Goal: Check status: Check status

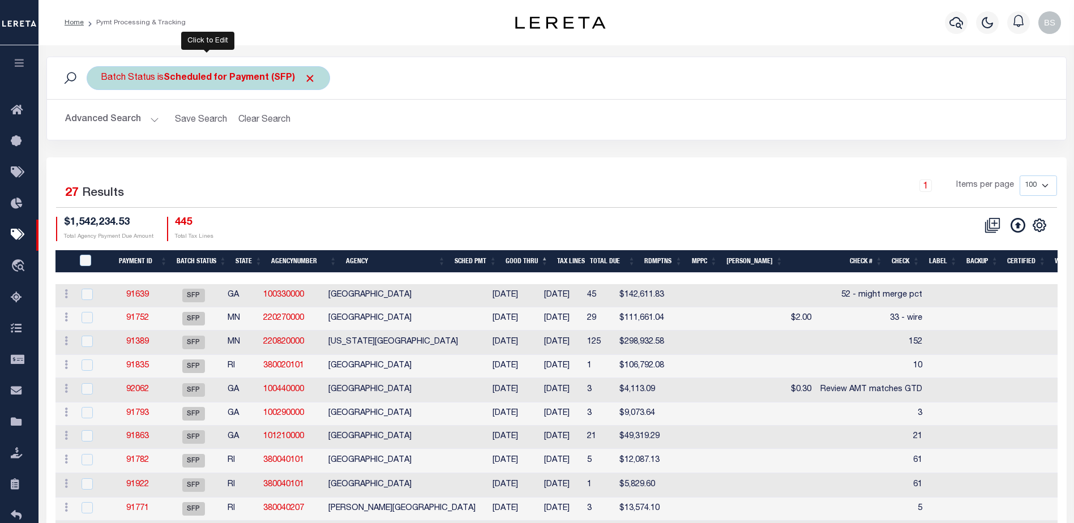
click at [274, 79] on b "Scheduled for Payment (SFP)" at bounding box center [240, 78] width 152 height 9
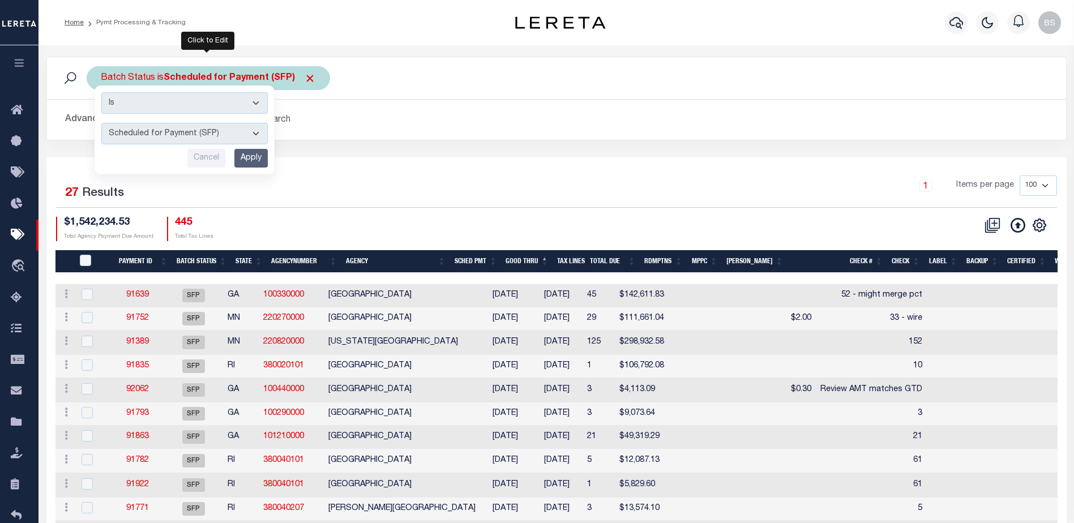
click at [251, 134] on select "Awaiting Funds (AWF) Cleared and Complete (CAC) New Check Needed (NCN) Payment …" at bounding box center [184, 134] width 166 height 22
select select "RFF"
click at [101, 123] on select "Awaiting Funds (AWF) Cleared and Complete (CAC) New Check Needed (NCN) Payment …" at bounding box center [184, 134] width 166 height 22
click at [260, 161] on input "Apply" at bounding box center [250, 158] width 33 height 19
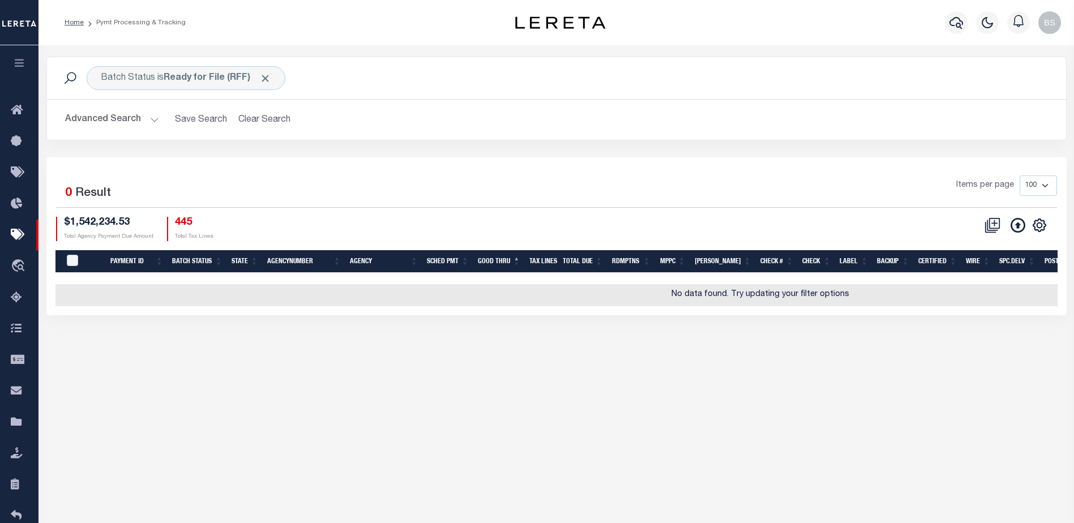
click at [151, 116] on button "Advanced Search" at bounding box center [112, 120] width 94 height 22
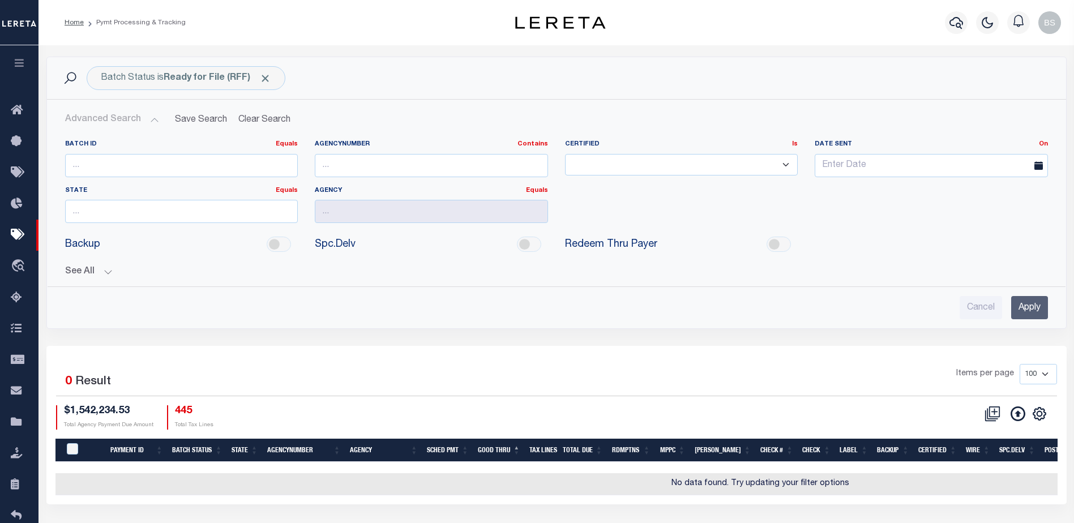
click at [108, 270] on button "See All" at bounding box center [556, 272] width 983 height 11
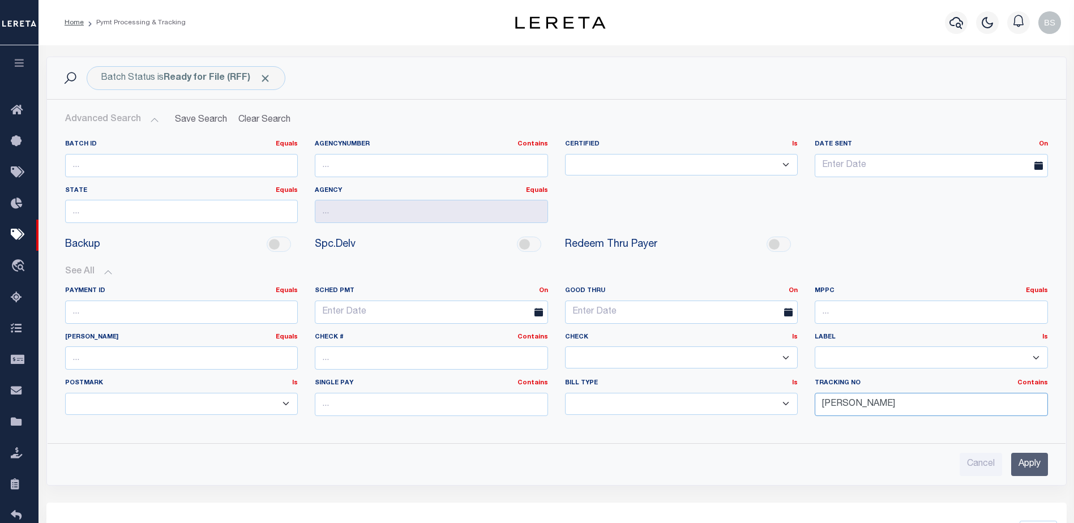
click at [867, 407] on input "Barbara" at bounding box center [931, 404] width 233 height 23
type input "B"
click at [1021, 467] on input "Apply" at bounding box center [1029, 464] width 37 height 23
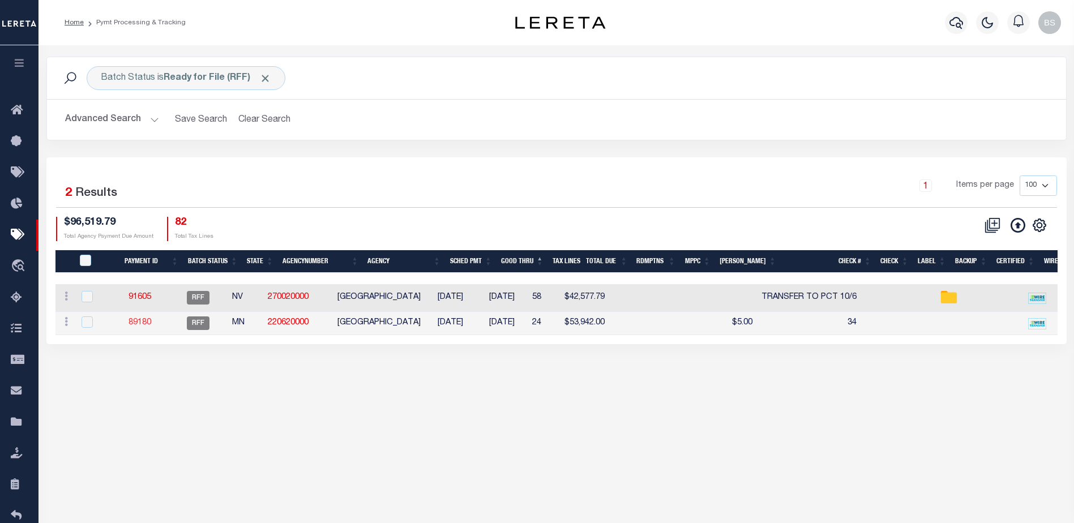
click at [150, 323] on link "89180" at bounding box center [140, 323] width 23 height 8
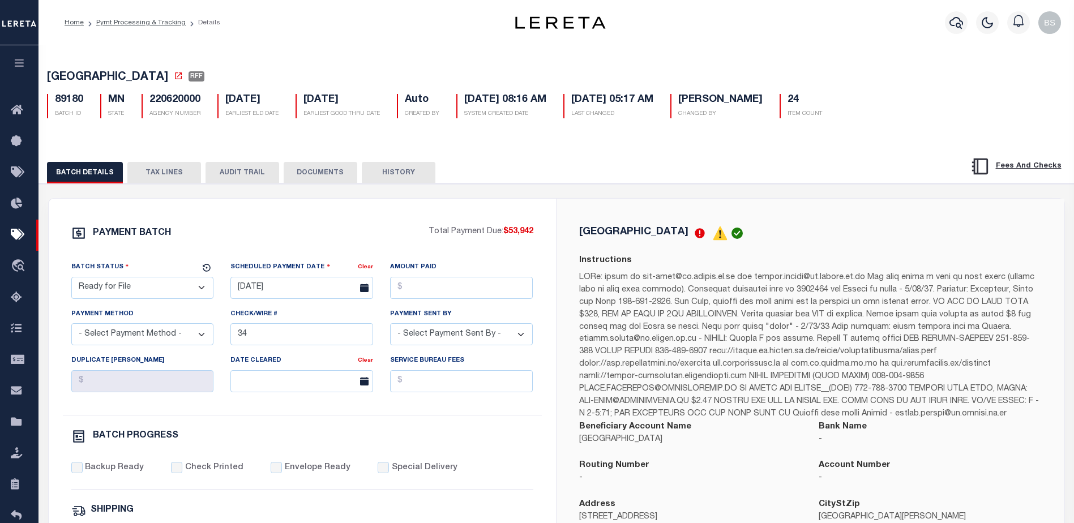
click at [172, 183] on button "TAX LINES" at bounding box center [164, 173] width 74 height 22
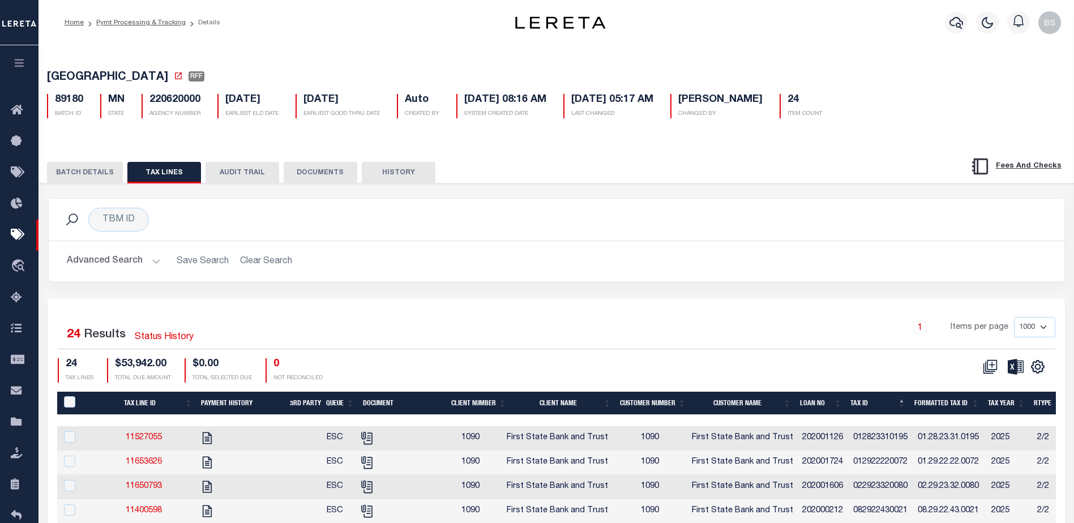
click at [81, 176] on button "BATCH DETAILS" at bounding box center [85, 173] width 76 height 22
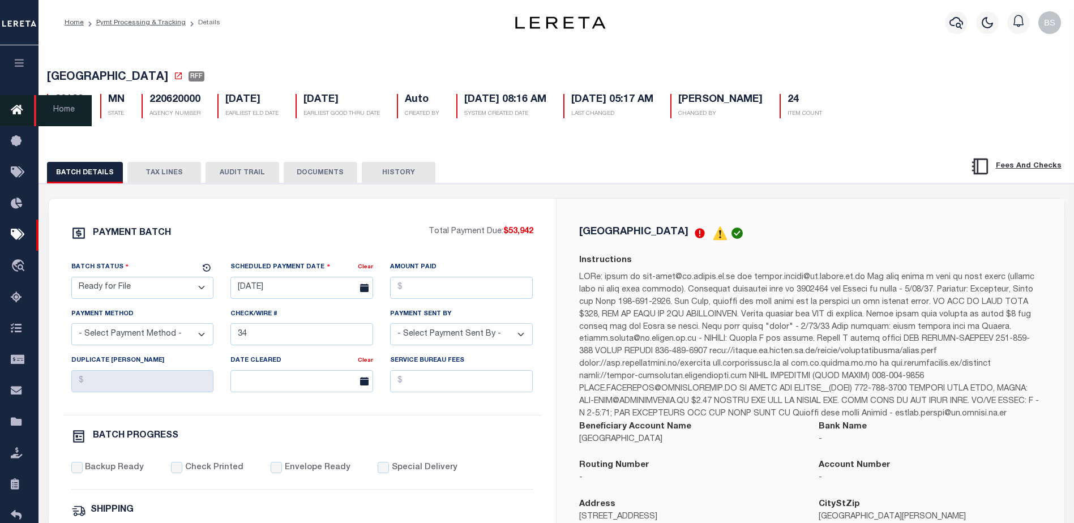
click at [11, 114] on icon at bounding box center [20, 111] width 18 height 14
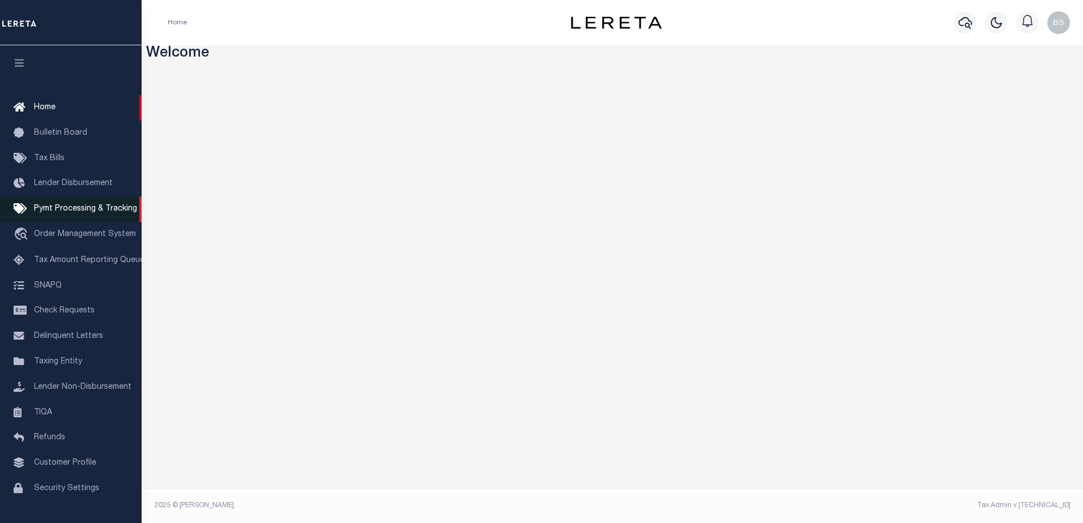
click at [35, 209] on span "Pymt Processing & Tracking" at bounding box center [85, 209] width 103 height 8
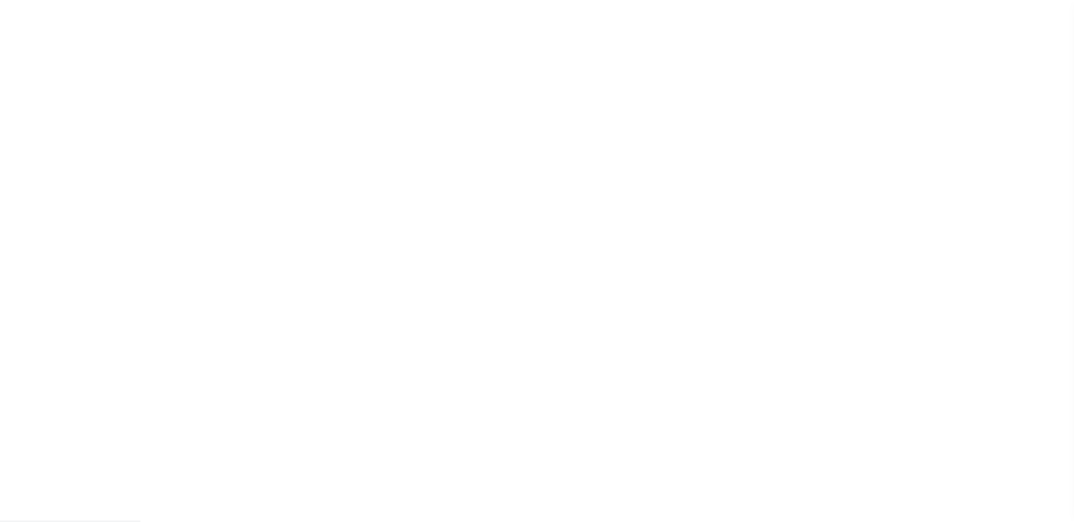
scroll to position [28, 0]
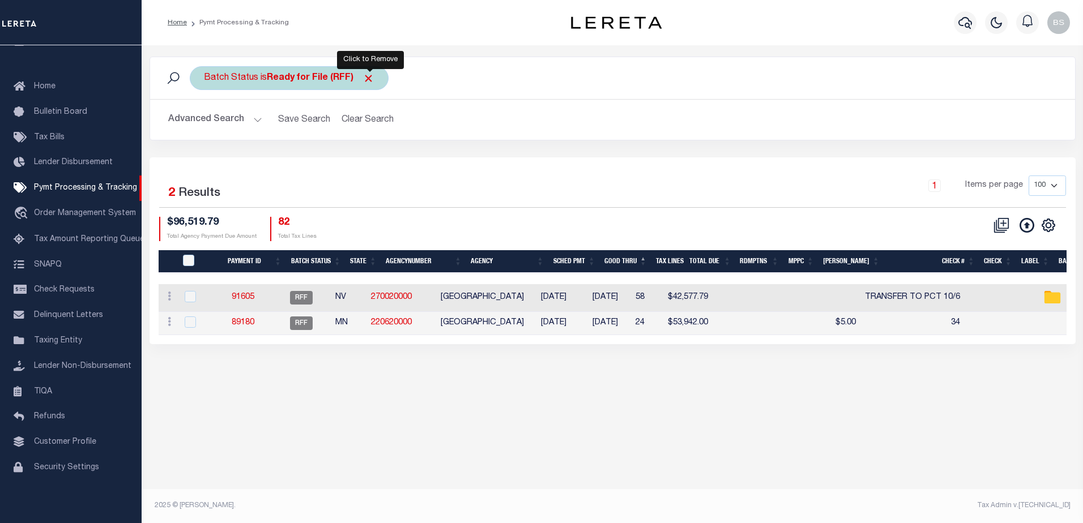
click at [371, 76] on span "Click to Remove" at bounding box center [368, 78] width 12 height 12
click at [240, 88] on div "Batch Status" at bounding box center [231, 78] width 83 height 24
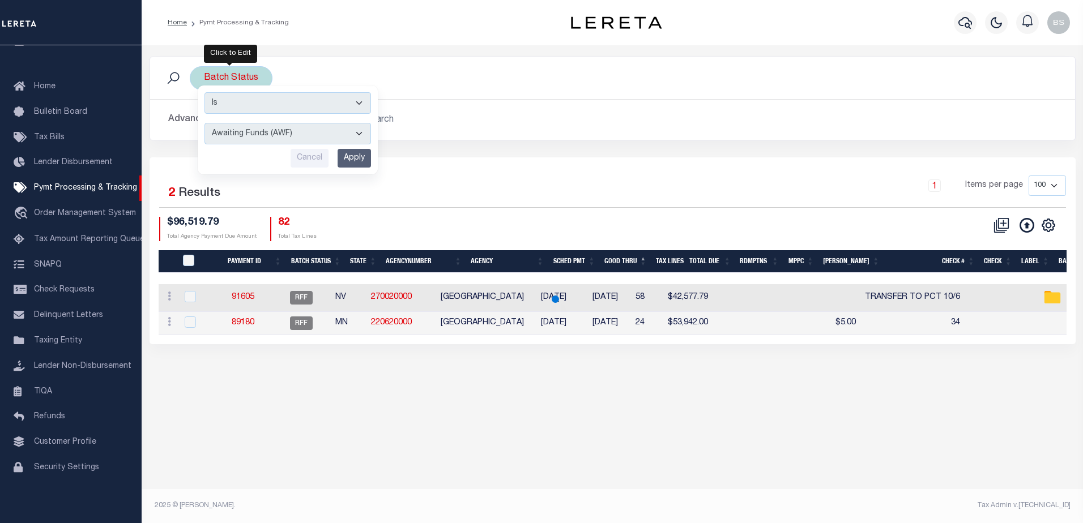
click at [356, 132] on select "Awaiting Funds (AWF) Cleared and Complete (CAC) New Check Needed (NCN) Payment …" at bounding box center [287, 134] width 166 height 22
select select "SFP"
click at [204, 123] on select "Awaiting Funds (AWF) Cleared and Complete (CAC) New Check Needed (NCN) Payment …" at bounding box center [287, 134] width 166 height 22
click at [364, 163] on input "Apply" at bounding box center [353, 158] width 33 height 19
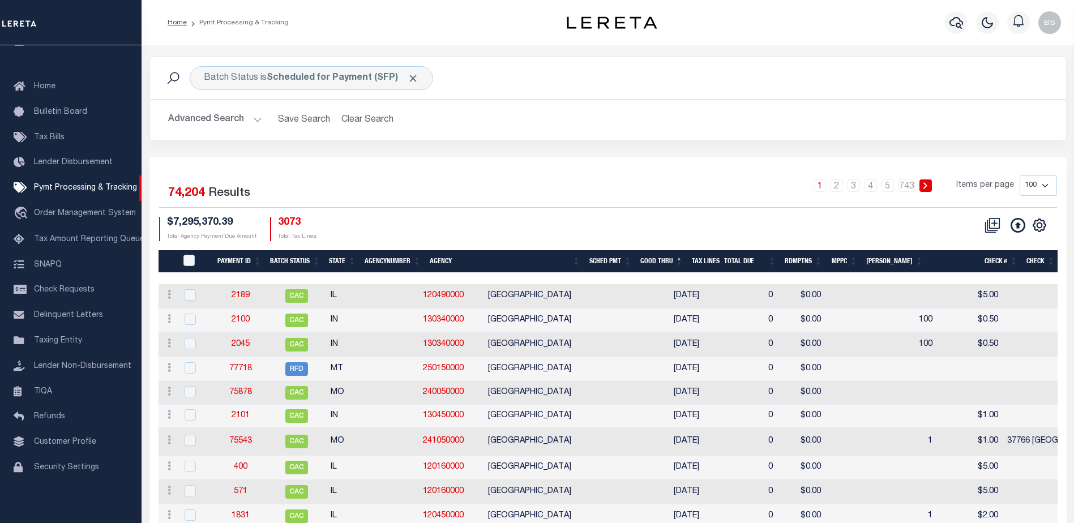
click at [255, 112] on button "Advanced Search" at bounding box center [215, 120] width 94 height 22
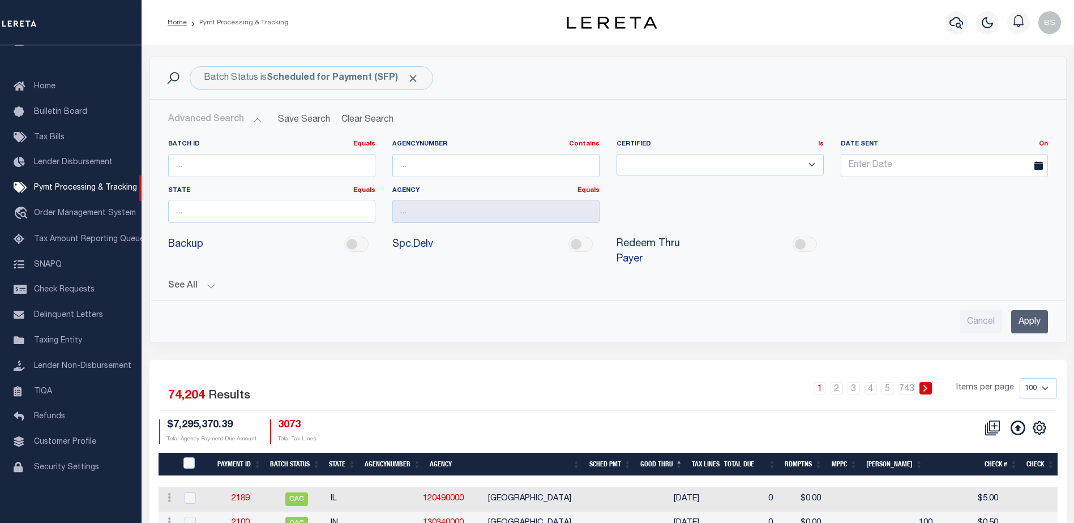
click at [212, 281] on button "See All" at bounding box center [608, 286] width 880 height 11
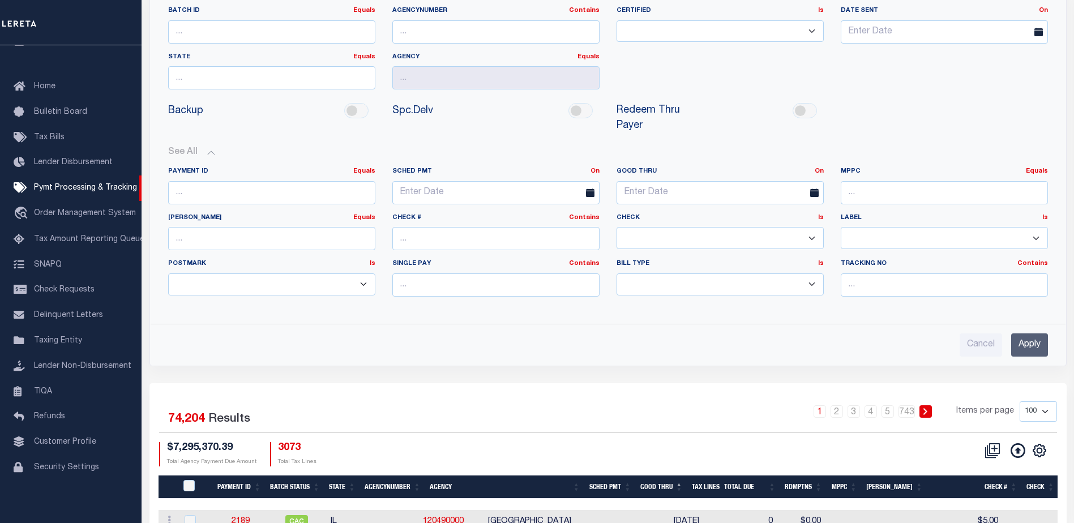
scroll to position [170, 0]
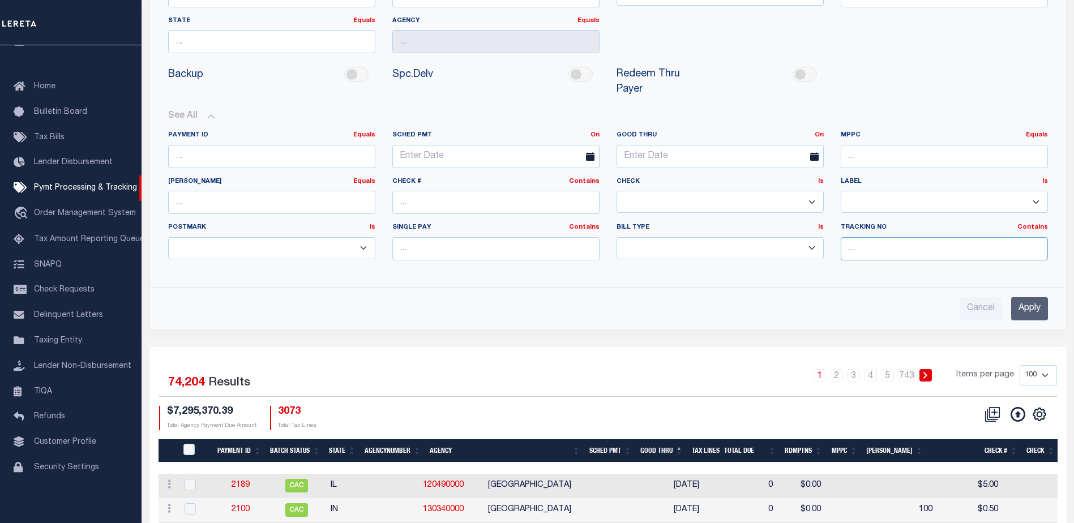
click at [881, 237] on input "text" at bounding box center [944, 248] width 207 height 23
type input "Barbara"
drag, startPoint x: 1032, startPoint y: 287, endPoint x: 1020, endPoint y: 282, distance: 13.5
click at [1029, 297] on input "Apply" at bounding box center [1029, 308] width 37 height 23
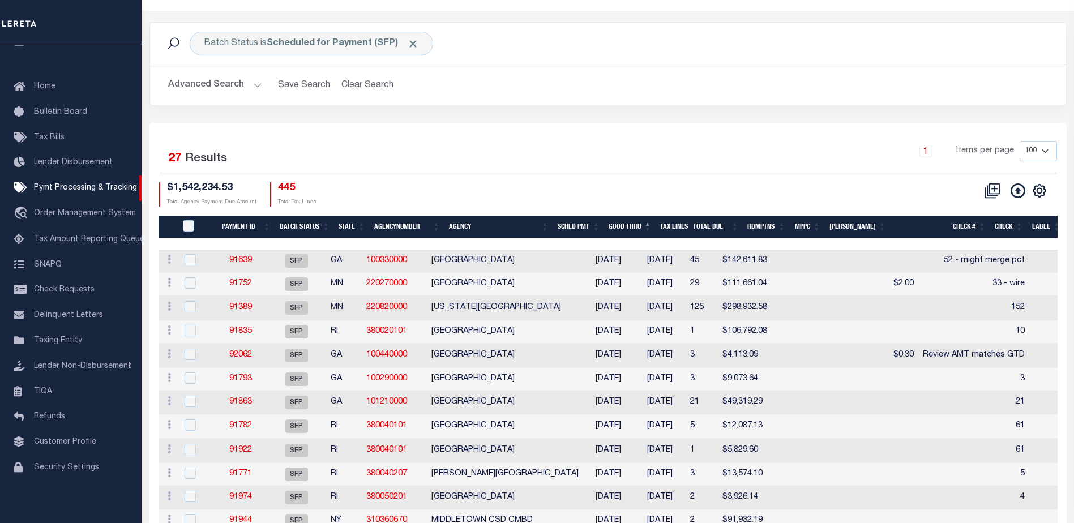
scroll to position [0, 0]
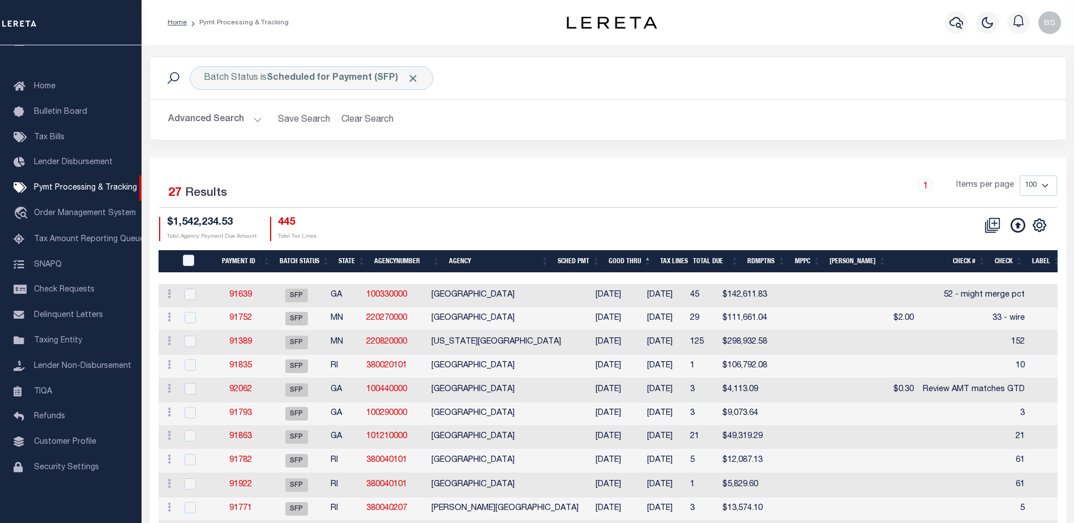
click at [253, 115] on button "Advanced Search" at bounding box center [215, 120] width 94 height 22
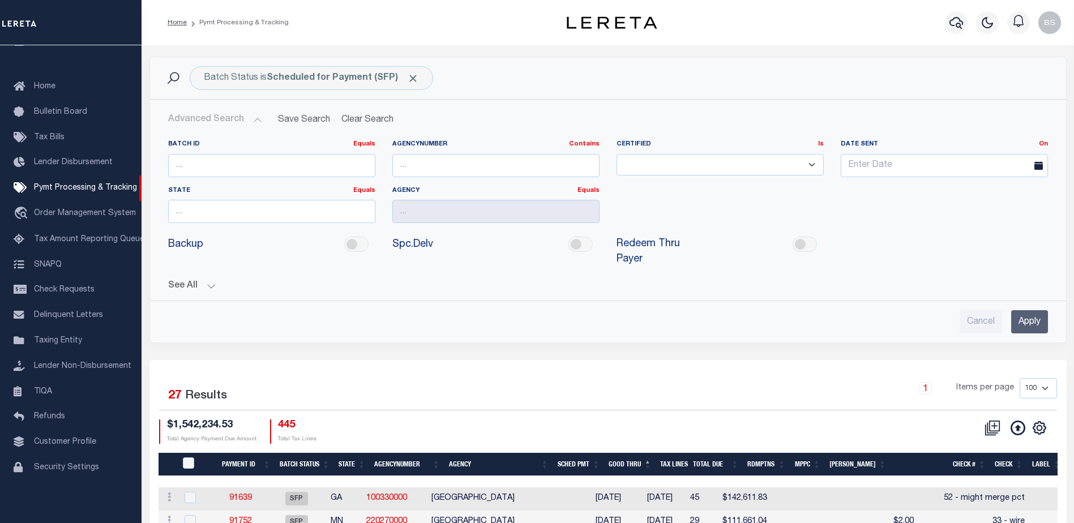
click at [207, 281] on button "See All" at bounding box center [608, 286] width 880 height 11
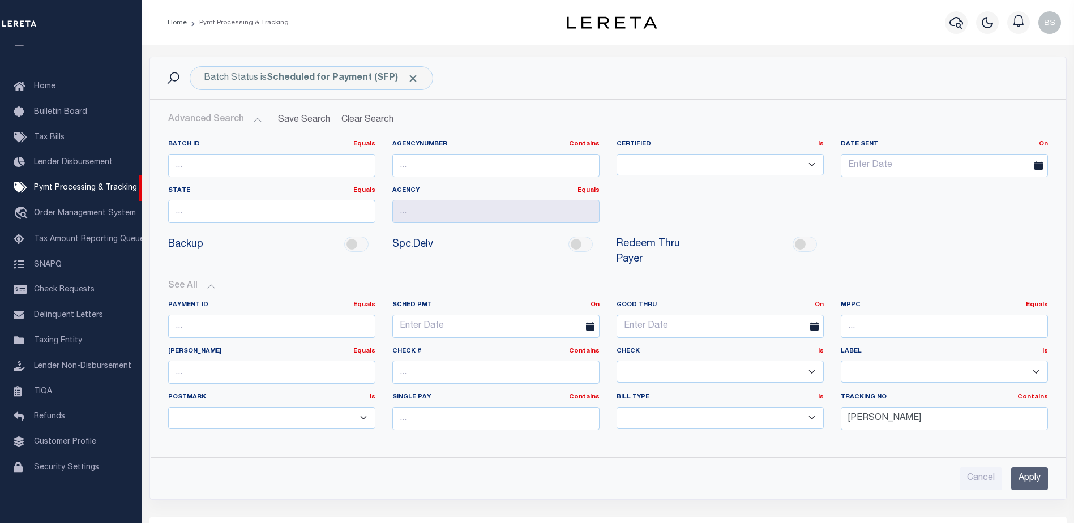
click at [1033, 467] on input "Apply" at bounding box center [1029, 478] width 37 height 23
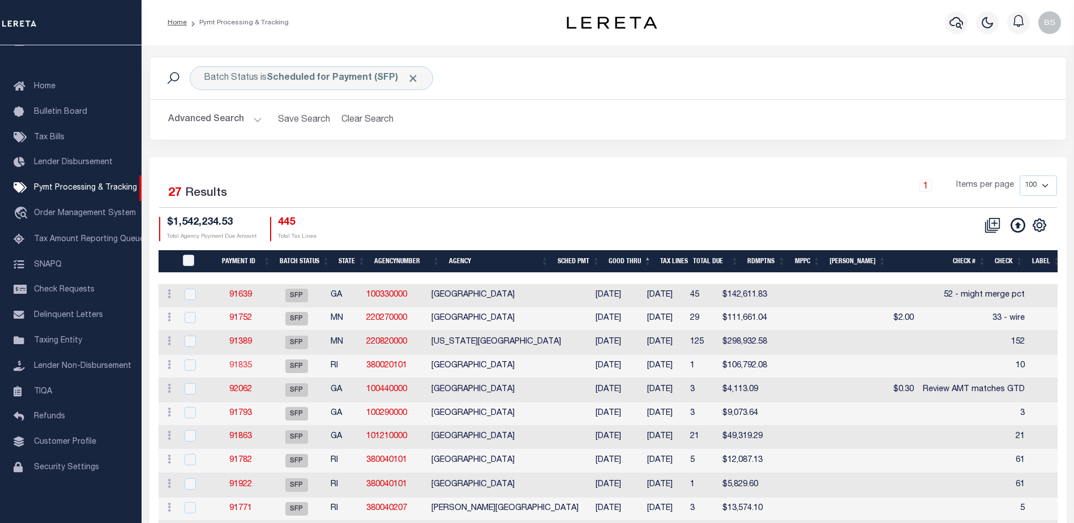
click at [250, 367] on link "91835" at bounding box center [240, 366] width 23 height 8
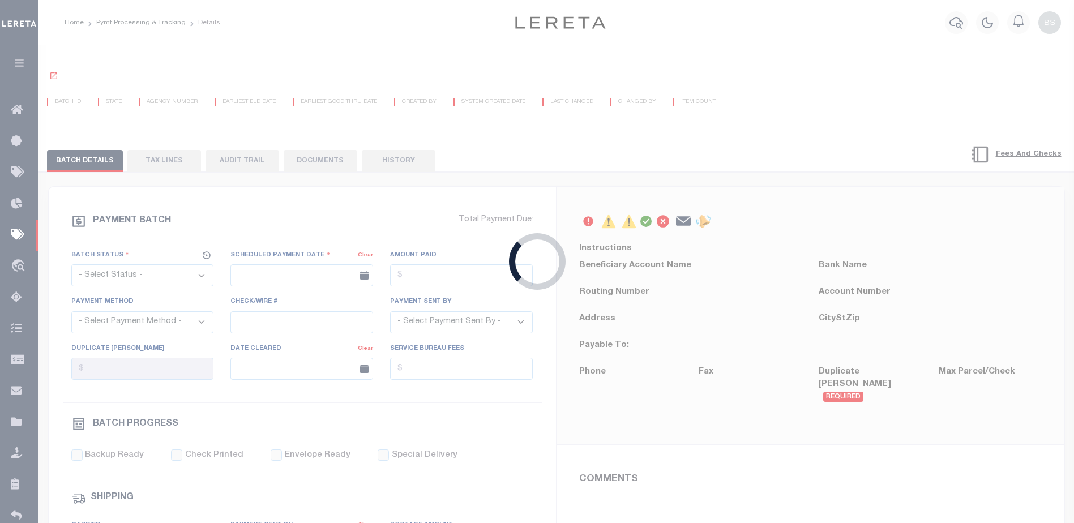
select select "SFP"
type input "[DATE]"
type input "10"
type input "Barbara"
type input "N"
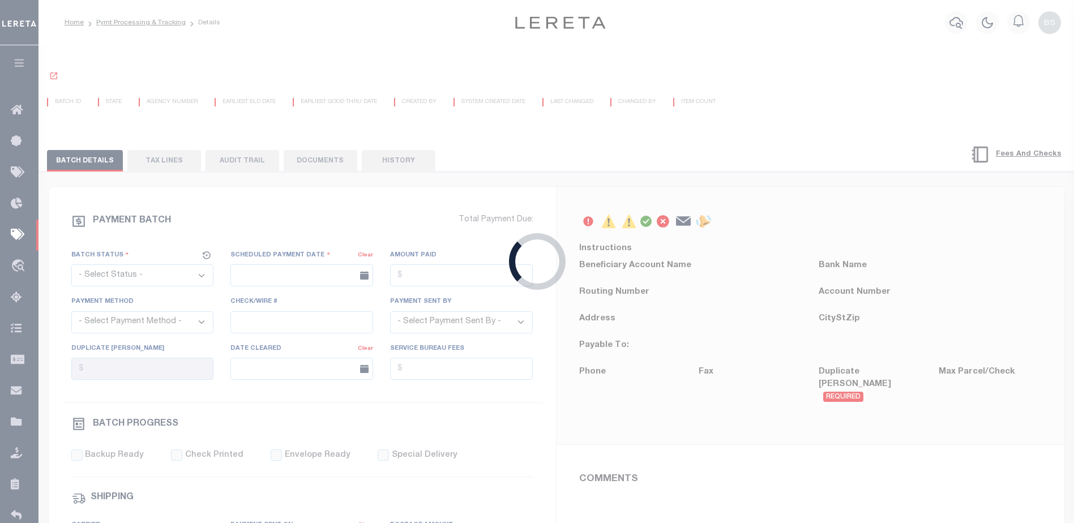
radio input "true"
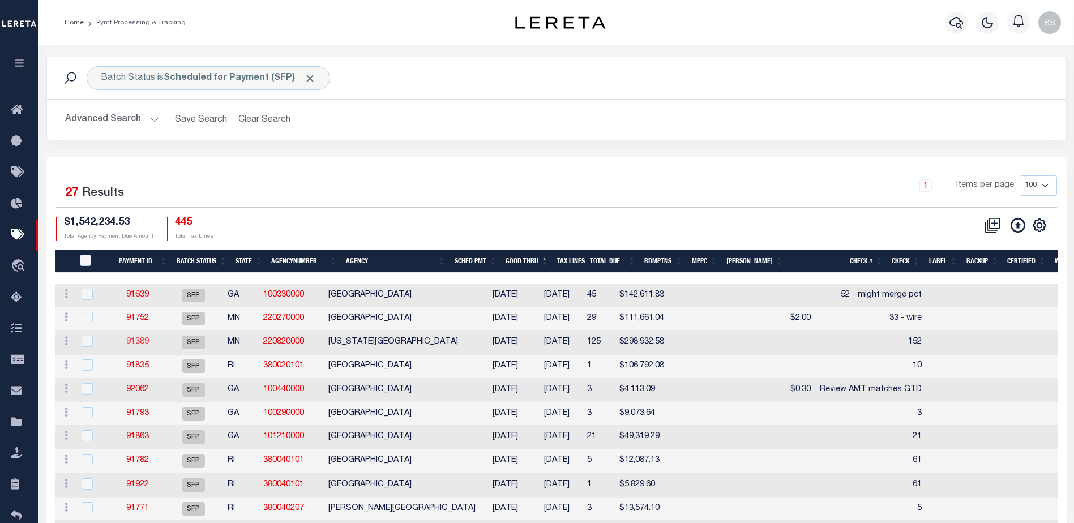
click at [139, 341] on link "91389" at bounding box center [137, 342] width 23 height 8
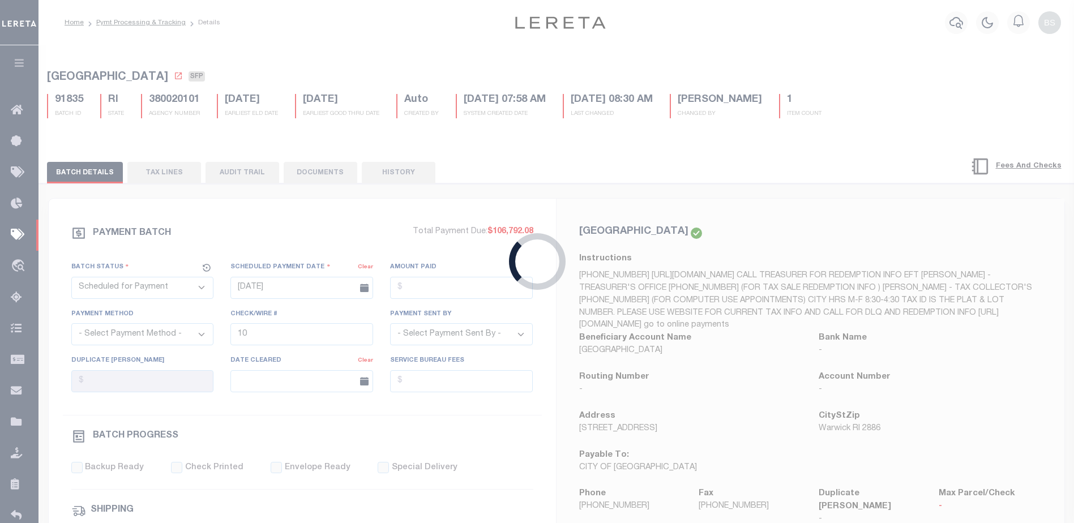
type input "10/06/2025"
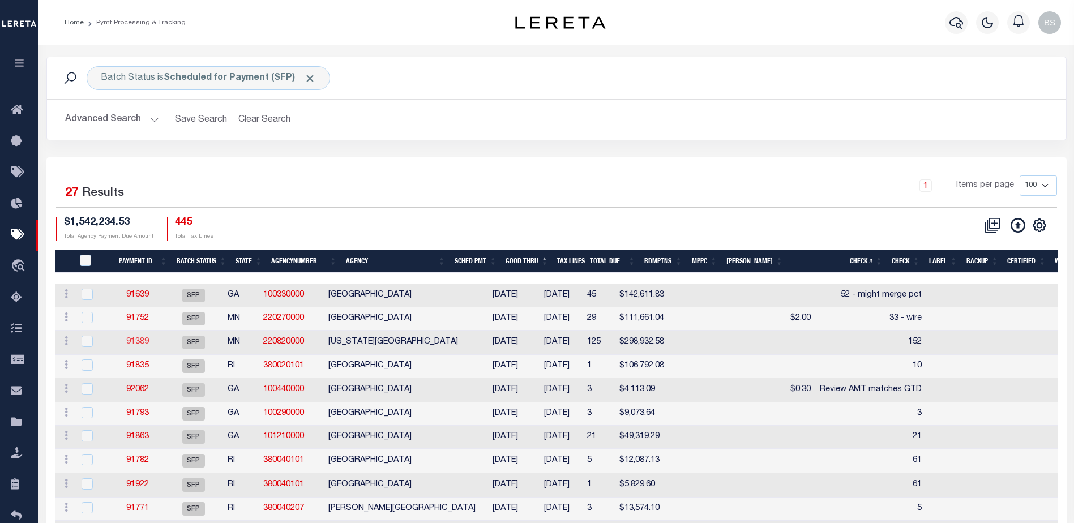
click at [142, 342] on link "91389" at bounding box center [137, 342] width 23 height 8
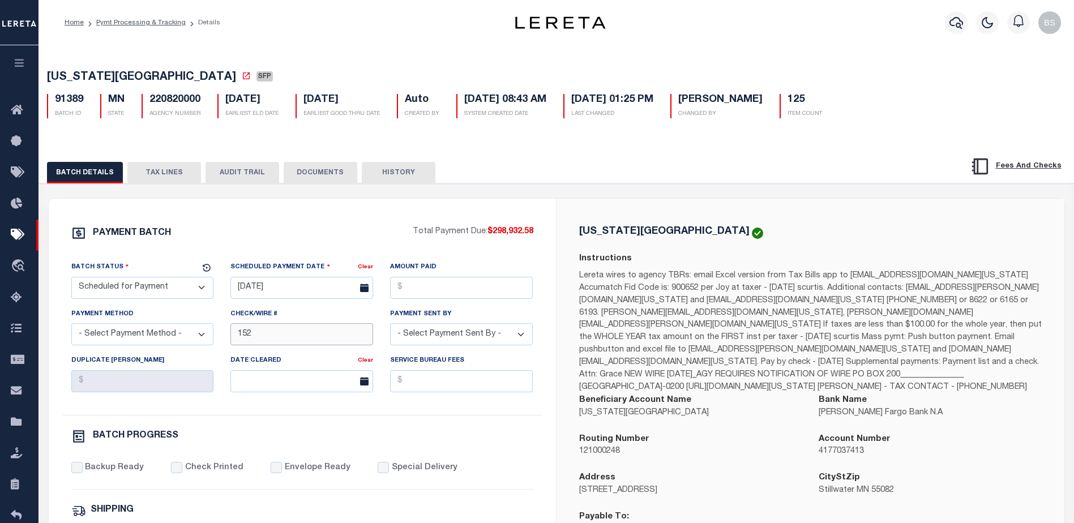
click at [270, 337] on input "152" at bounding box center [301, 334] width 143 height 22
type input "152 - Wire"
click at [933, 243] on div "WASHINGTON COUNTY Instructions Beneficiary Account Name WASHINGTON COUNTY Bank …" at bounding box center [810, 413] width 481 height 375
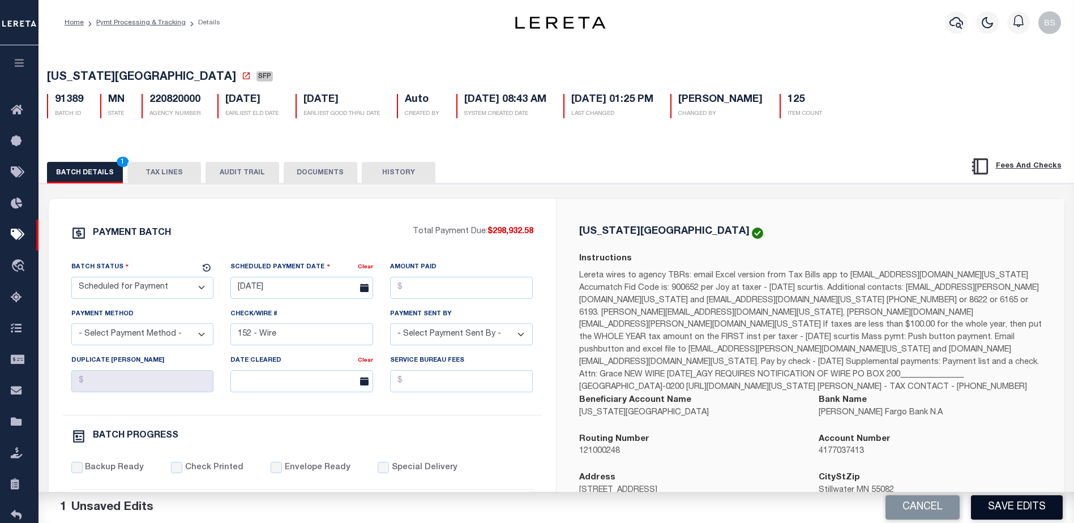
click at [998, 507] on button "Save Edits" at bounding box center [1017, 507] width 92 height 24
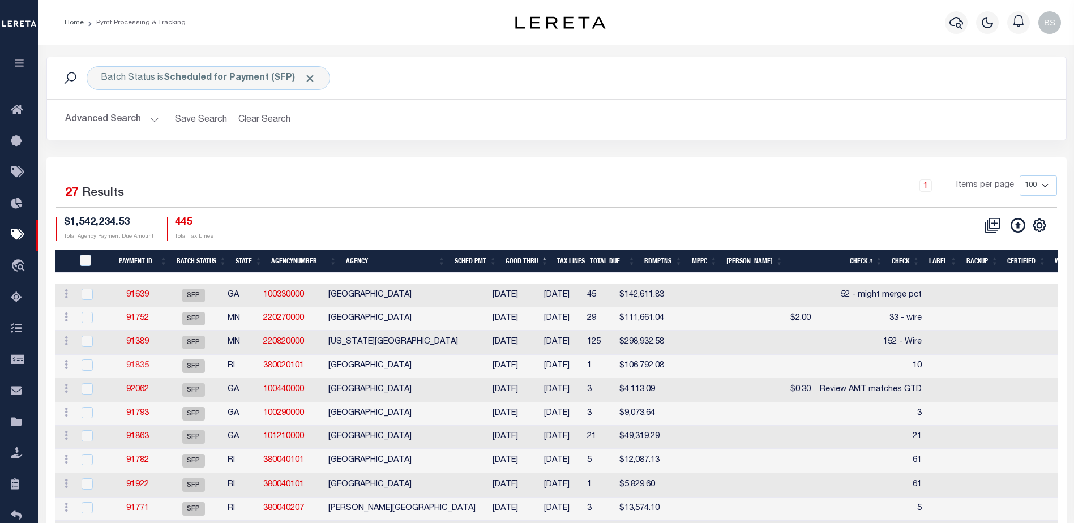
click at [141, 364] on link "91835" at bounding box center [137, 366] width 23 height 8
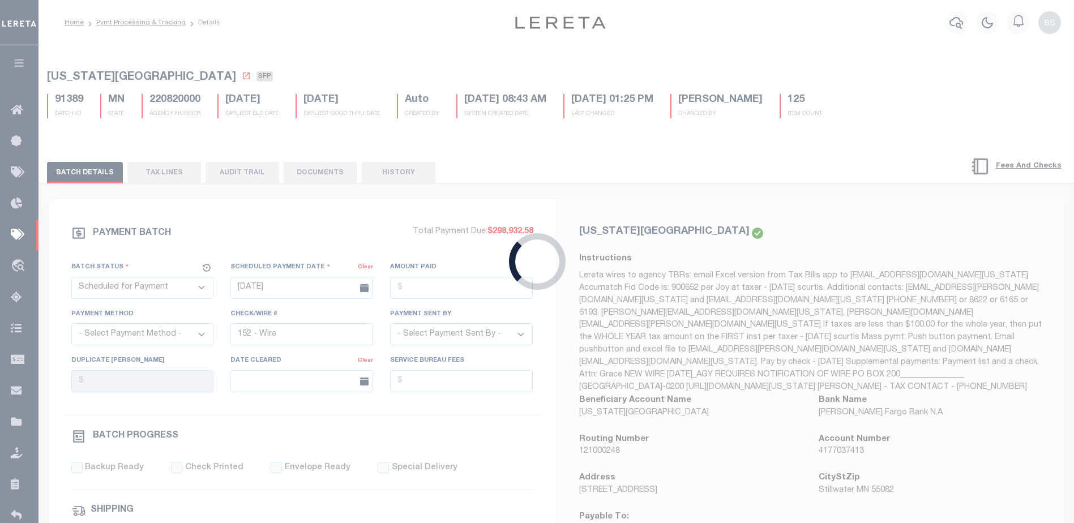
type input "10/05/2025"
type input "10"
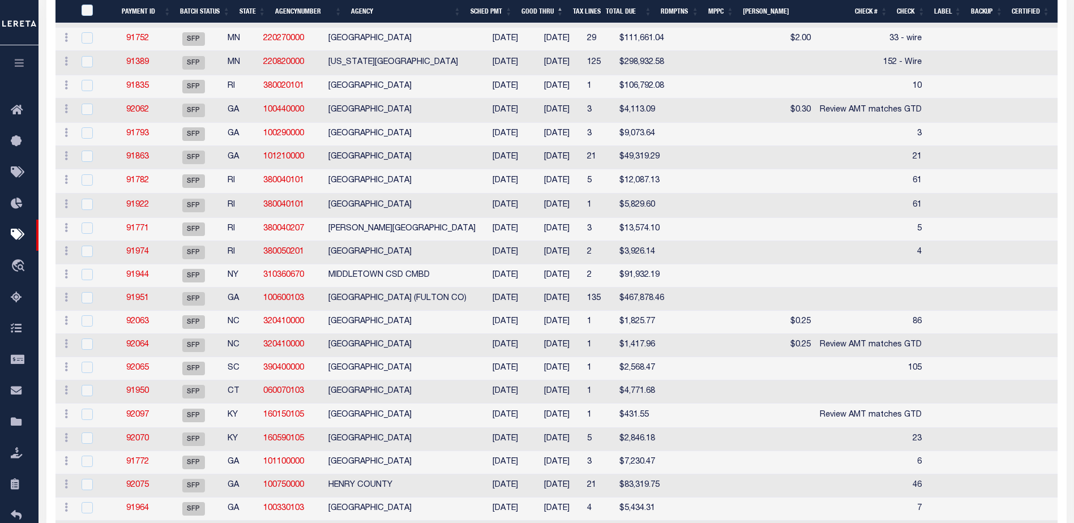
scroll to position [283, 0]
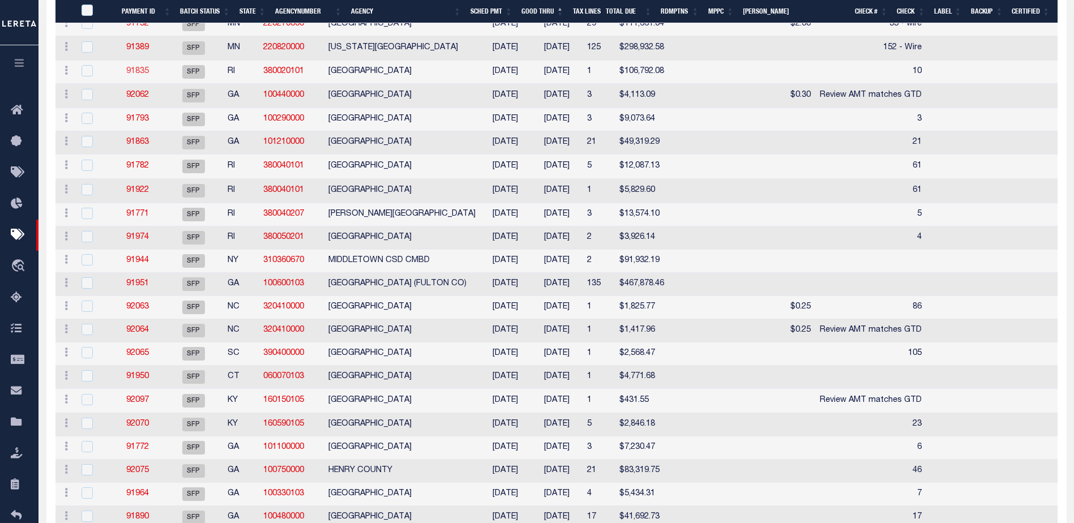
click at [142, 74] on link "91835" at bounding box center [137, 71] width 23 height 8
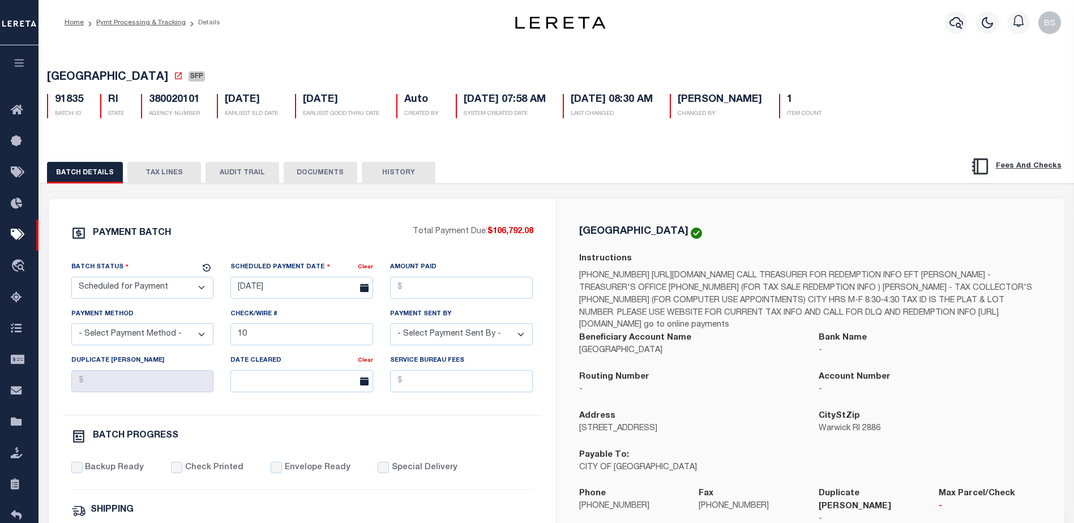
click at [155, 288] on select "- Select Status - Scheduled for Payment Ready For Payment Payment Sent Cleared …" at bounding box center [142, 288] width 143 height 22
select select "RFP"
click at [71, 279] on select "- Select Status - Scheduled for Payment Ready For Payment Payment Sent Cleared …" at bounding box center [142, 288] width 143 height 22
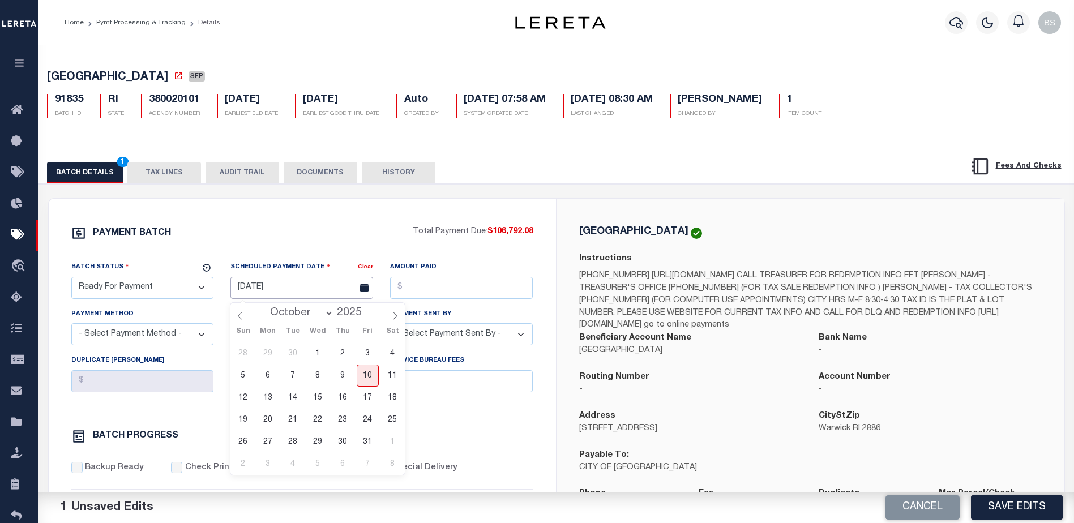
click at [263, 293] on input "10/05/2025" at bounding box center [301, 288] width 143 height 22
click at [360, 374] on span "10" at bounding box center [368, 376] width 22 height 22
type input "10/10/2025"
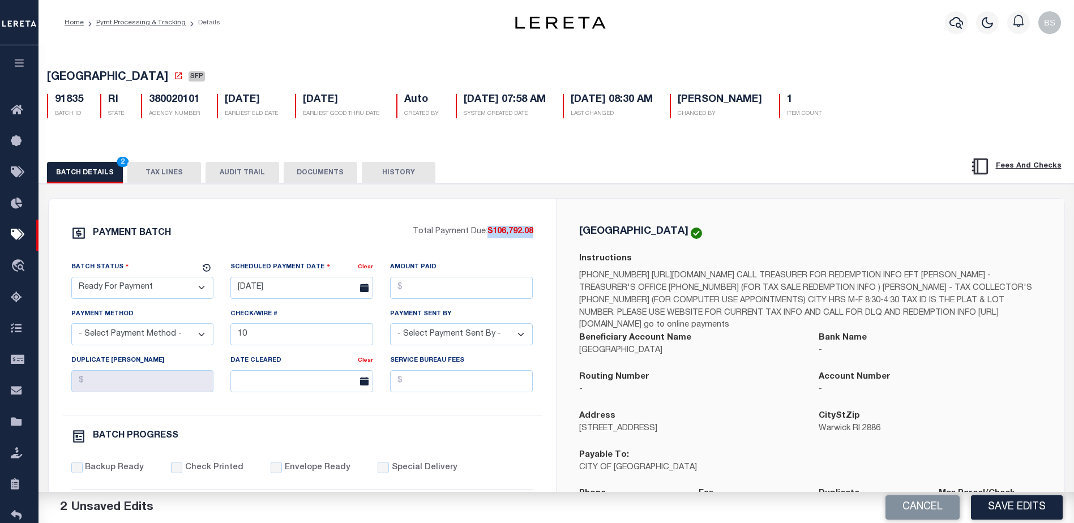
drag, startPoint x: 486, startPoint y: 232, endPoint x: 537, endPoint y: 237, distance: 50.7
click at [537, 237] on div "PAYMENT BATCH Total Payment Due: $106,792.08 Batch Status - Select Status -" at bounding box center [302, 530] width 480 height 608
copy span "$106,792.08"
click at [459, 297] on input "Amount Paid" at bounding box center [461, 288] width 143 height 22
paste input "$106,792.08"
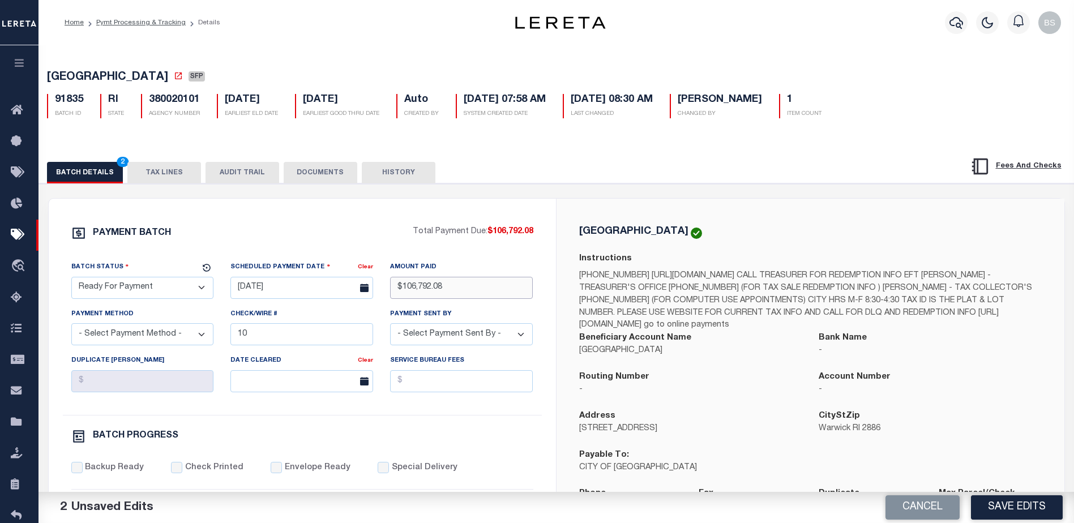
type input "$106,792.08"
click at [164, 339] on select "- Select Payment Method - ACH Certified Check Check Direct Deposit Wire Transfer" at bounding box center [142, 334] width 143 height 22
select select "CHK"
click at [71, 327] on select "- Select Payment Method - ACH Certified Check Check Direct Deposit Wire Transfer" at bounding box center [142, 334] width 143 height 22
click at [279, 336] on input "10" at bounding box center [301, 334] width 143 height 22
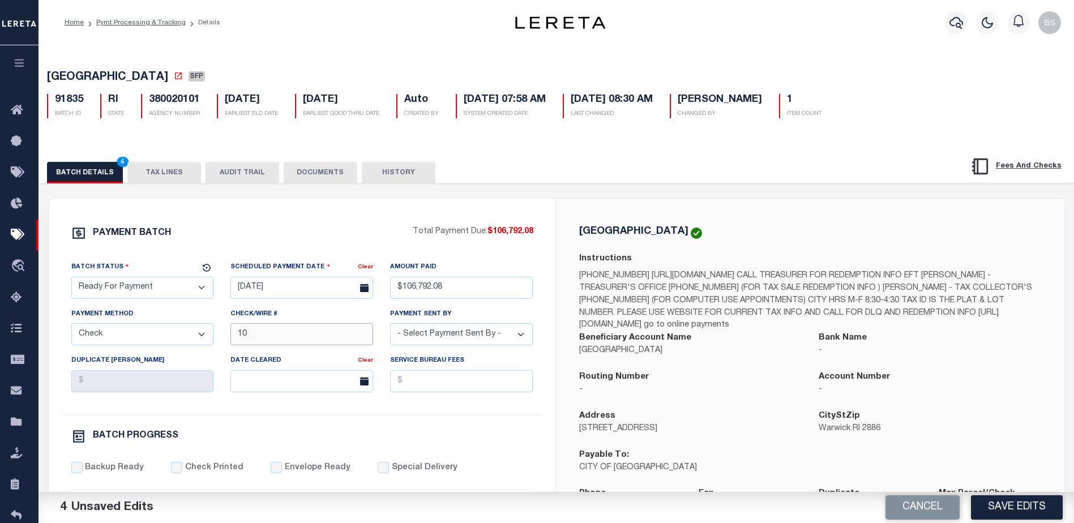
type input "1"
click at [513, 337] on select "- Select Payment Sent By - Aakash Patel Abdul Muzain Adams, Pamela S Adhikary R…" at bounding box center [461, 334] width 143 height 22
select select "Starek, Barbara"
click at [390, 327] on select "- Select Payment Sent By - Aakash Patel Abdul Muzain Adams, Pamela S Adhikary R…" at bounding box center [461, 334] width 143 height 22
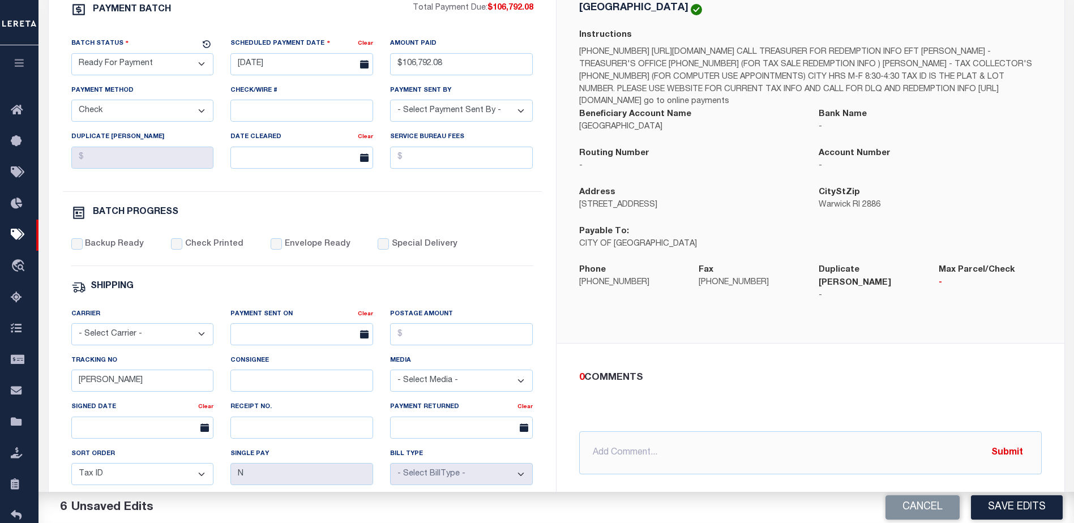
scroll to position [226, 0]
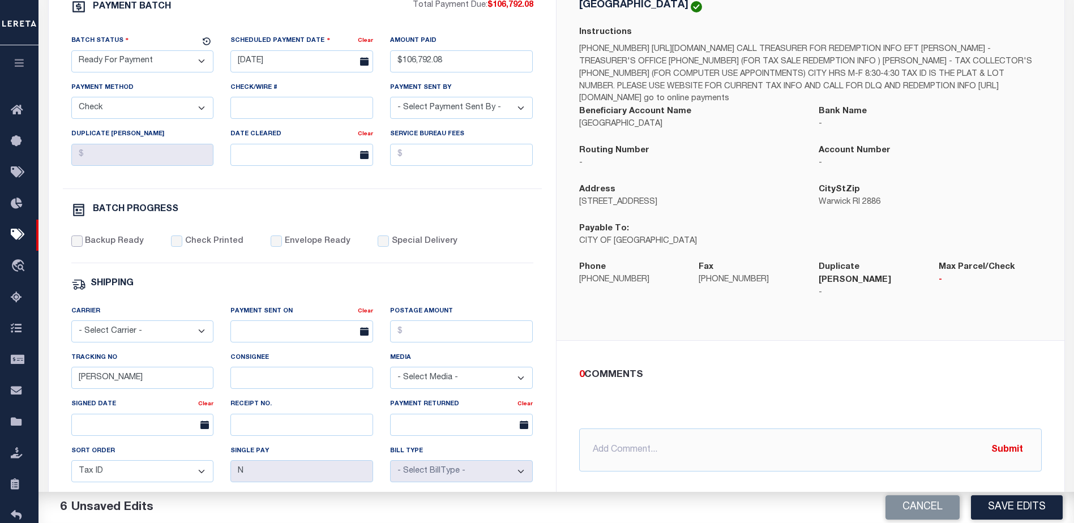
click at [79, 244] on input "Backup Ready" at bounding box center [76, 241] width 11 height 11
checkbox input "true"
click at [160, 381] on input "Barbara" at bounding box center [142, 378] width 143 height 22
type input "B"
click at [1010, 507] on button "Save Edits" at bounding box center [1017, 507] width 92 height 24
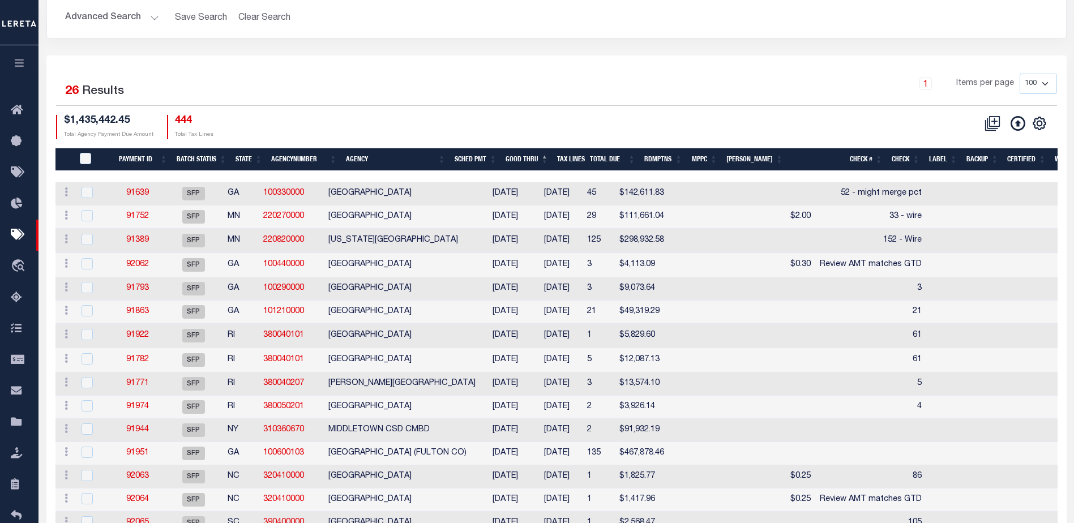
scroll to position [113, 0]
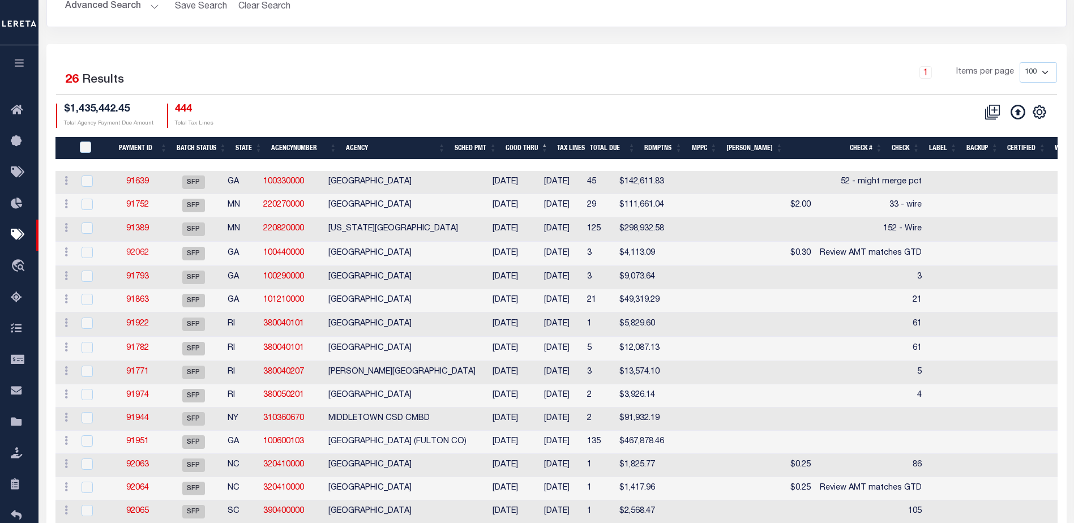
click at [143, 251] on link "92062" at bounding box center [137, 253] width 23 height 8
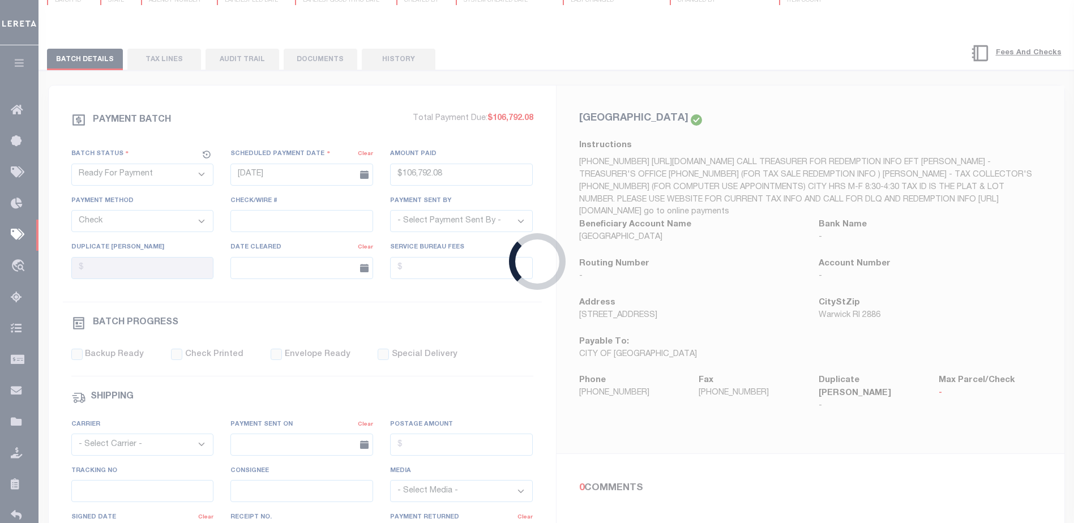
select select "SFP"
type input "11/05/2025"
select select
type input "Review AMT matches GTD"
select select
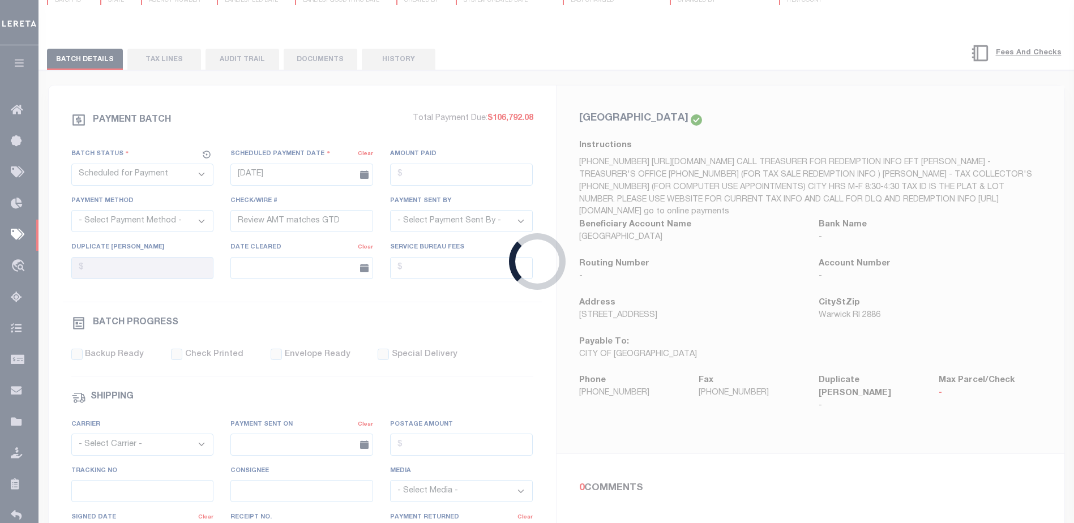
checkbox input "false"
type input "Barbara"
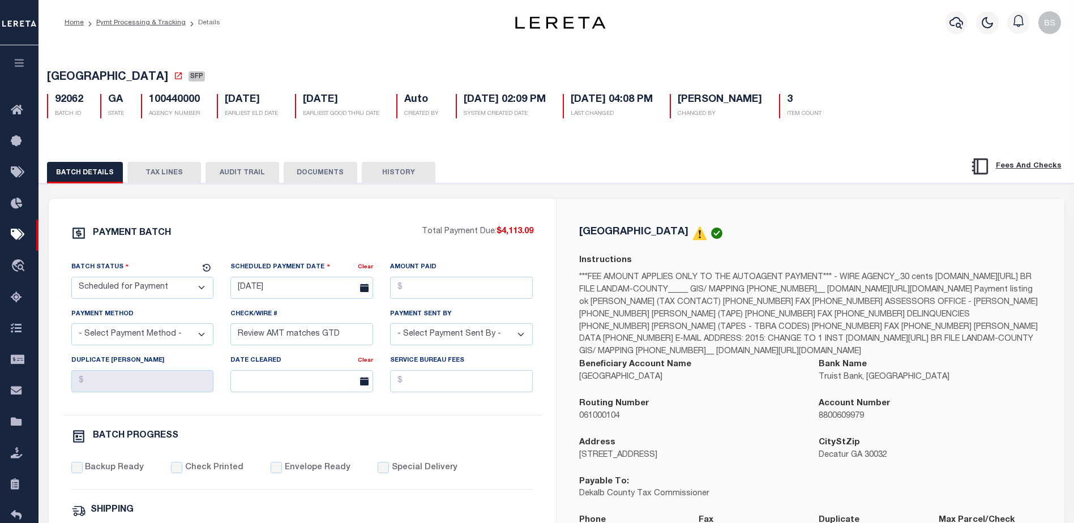
click at [192, 177] on button "TAX LINES" at bounding box center [164, 173] width 74 height 22
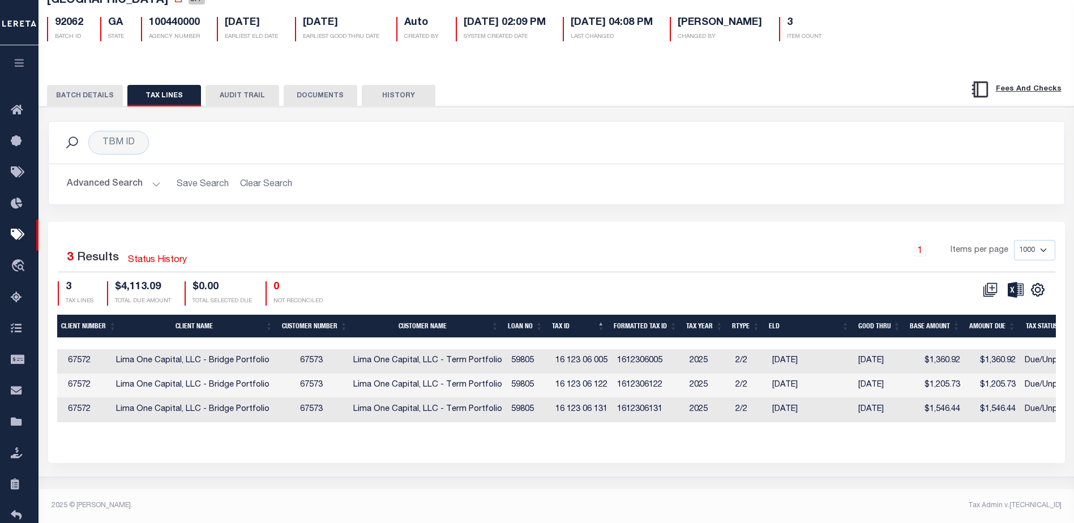
scroll to position [0, 403]
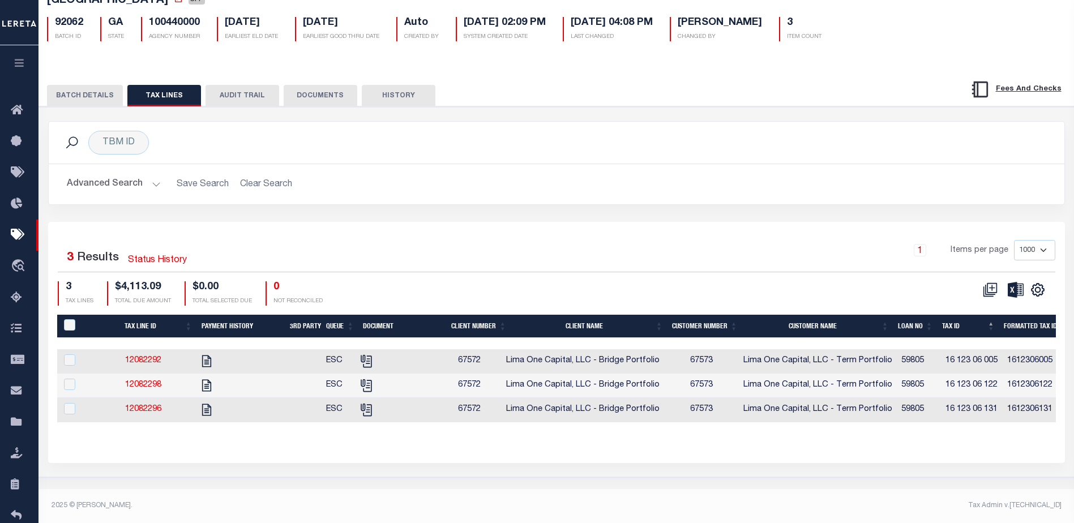
click at [91, 100] on button "BATCH DETAILS" at bounding box center [85, 96] width 76 height 22
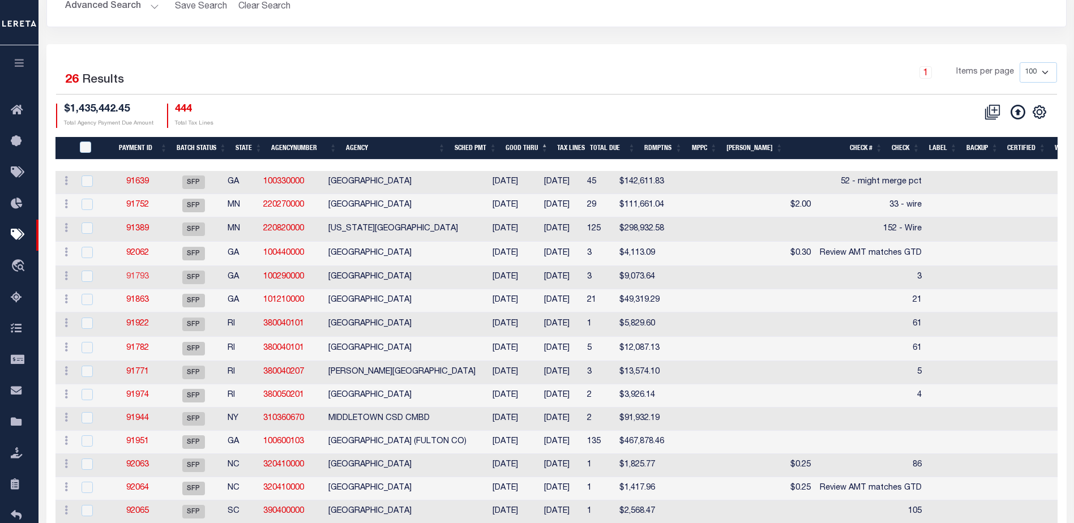
click at [140, 280] on link "91793" at bounding box center [137, 277] width 23 height 8
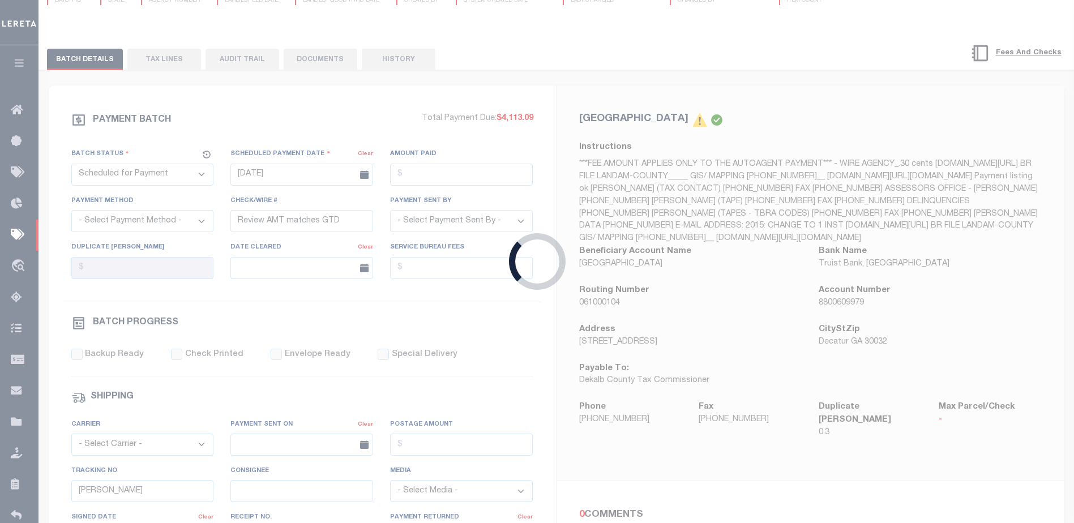
type input "10/09/2025"
type input "3"
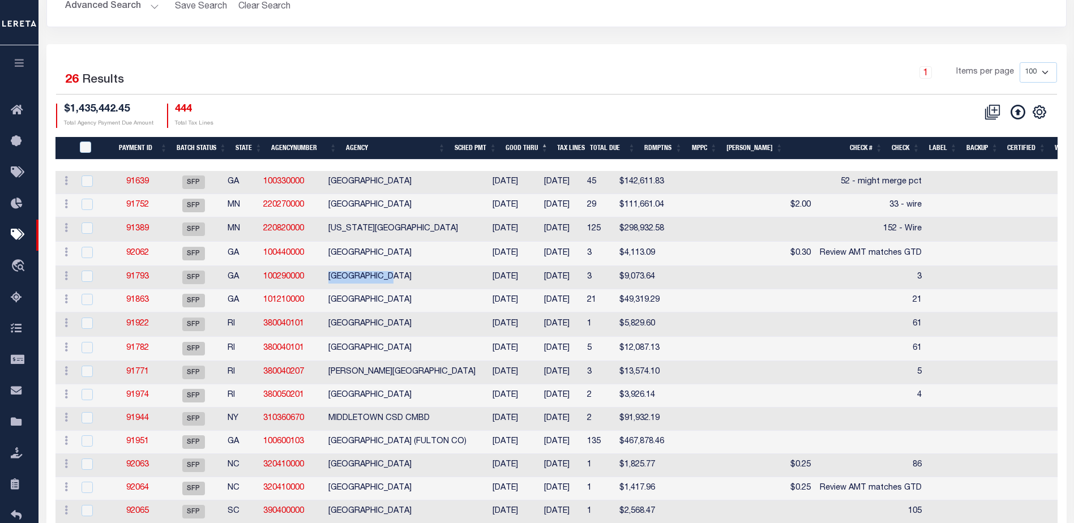
drag, startPoint x: 351, startPoint y: 277, endPoint x: 420, endPoint y: 283, distance: 69.3
click at [420, 283] on td "CLARKE COUNTY" at bounding box center [402, 277] width 156 height 23
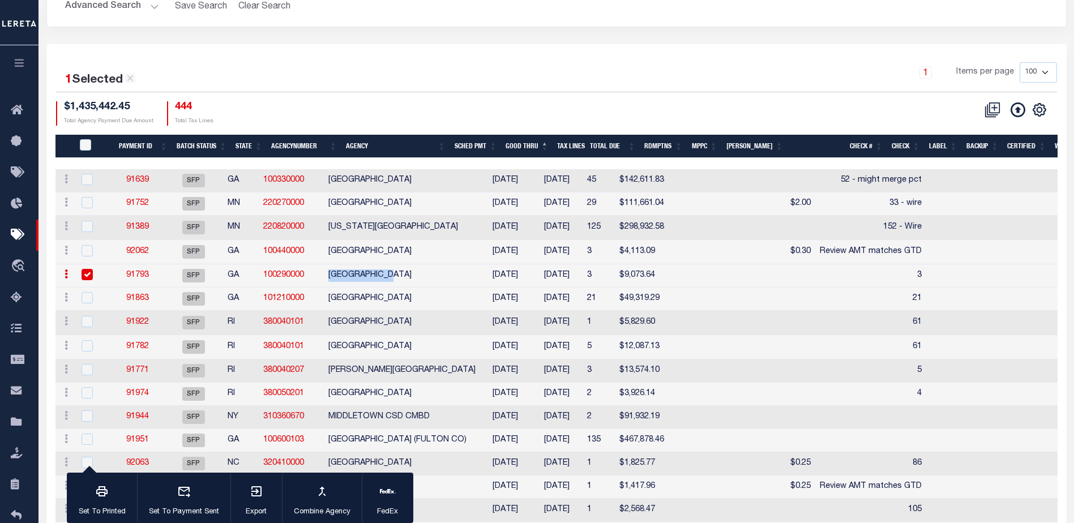
copy td "CLARKE COUNTY"
click at [84, 275] on input "checkbox" at bounding box center [87, 274] width 11 height 11
checkbox input "false"
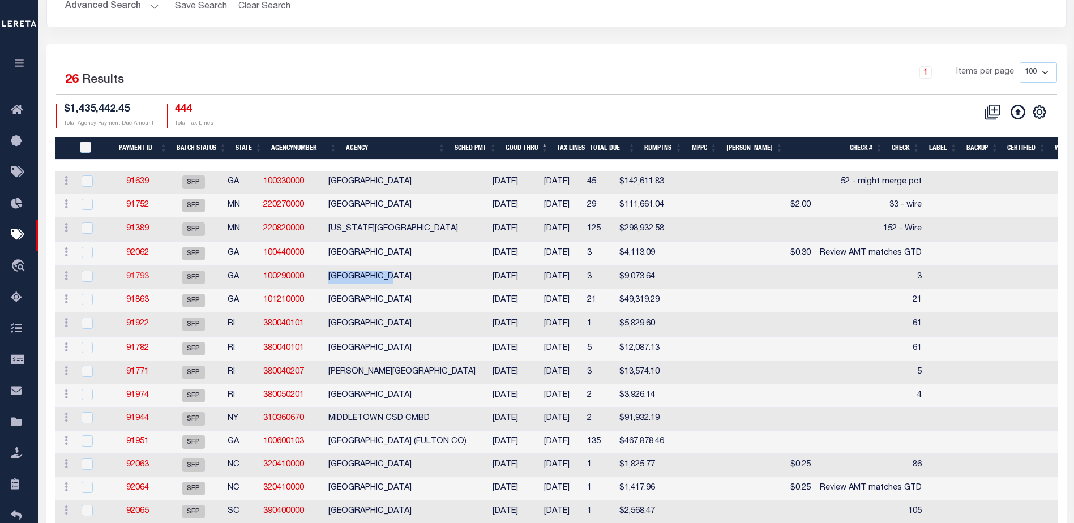
click at [148, 279] on link "91793" at bounding box center [137, 277] width 23 height 8
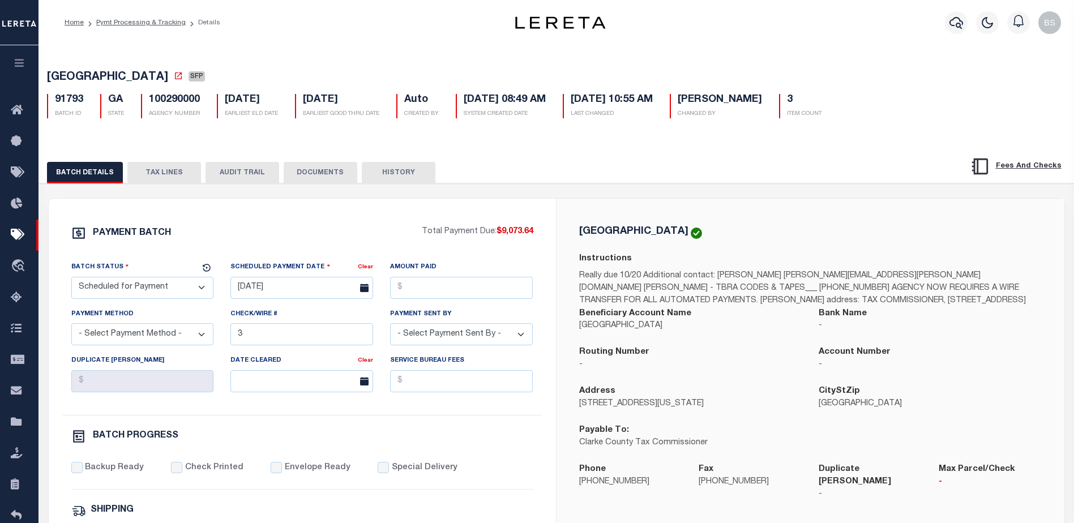
drag, startPoint x: 168, startPoint y: 287, endPoint x: 163, endPoint y: 279, distance: 9.0
click at [168, 287] on select "- Select Status - Scheduled for Payment Ready For Payment Payment Sent Cleared …" at bounding box center [142, 288] width 143 height 22
select select "RFP"
click at [71, 279] on select "- Select Status - Scheduled for Payment Ready For Payment Payment Sent Cleared …" at bounding box center [142, 288] width 143 height 22
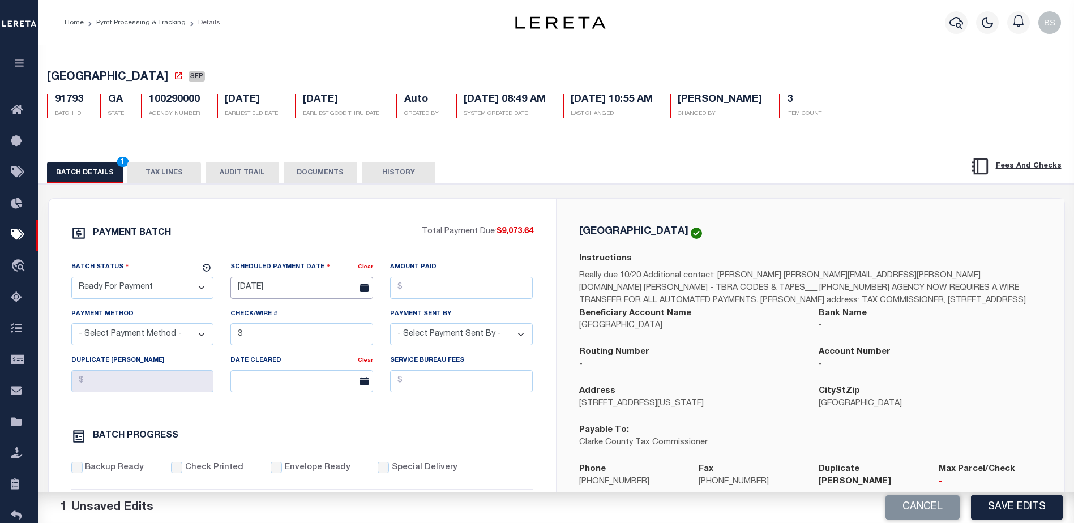
click at [263, 292] on input "10/09/2025" at bounding box center [301, 288] width 143 height 22
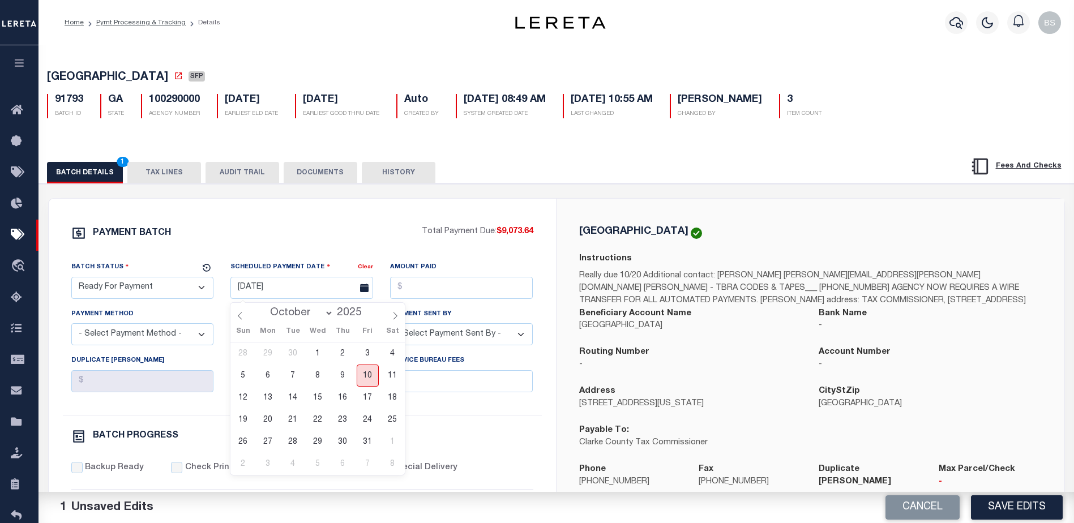
drag, startPoint x: 367, startPoint y: 377, endPoint x: 401, endPoint y: 323, distance: 63.6
click at [368, 375] on span "10" at bounding box center [368, 376] width 22 height 22
type input "10/10/2025"
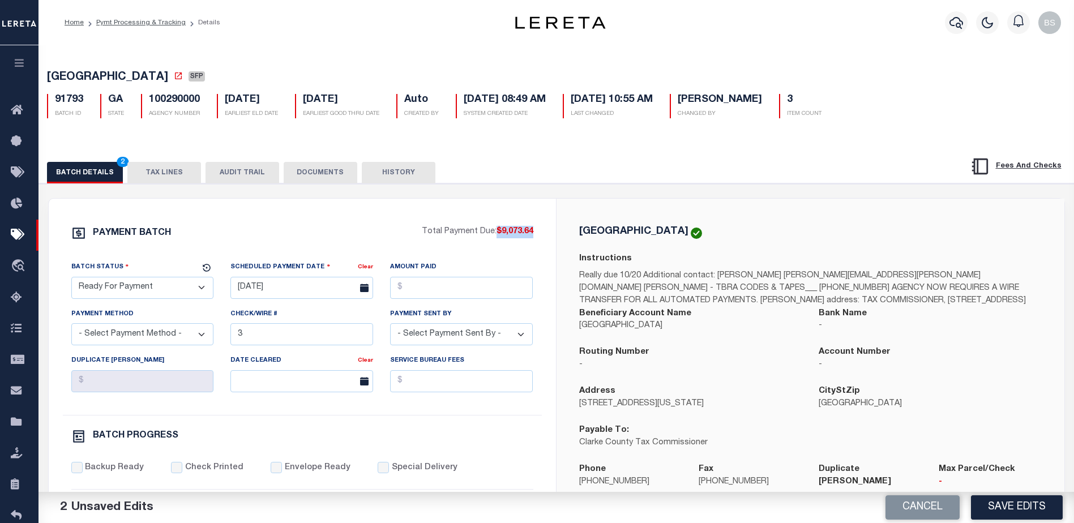
drag, startPoint x: 495, startPoint y: 231, endPoint x: 535, endPoint y: 228, distance: 39.8
click at [535, 228] on div "PAYMENT BATCH Total Payment Due: $9,073.64 Batch Status" at bounding box center [302, 530] width 507 height 662
copy span "$9,073.64"
click at [471, 284] on input "Amount Paid" at bounding box center [461, 288] width 143 height 22
paste input "$9,073.64"
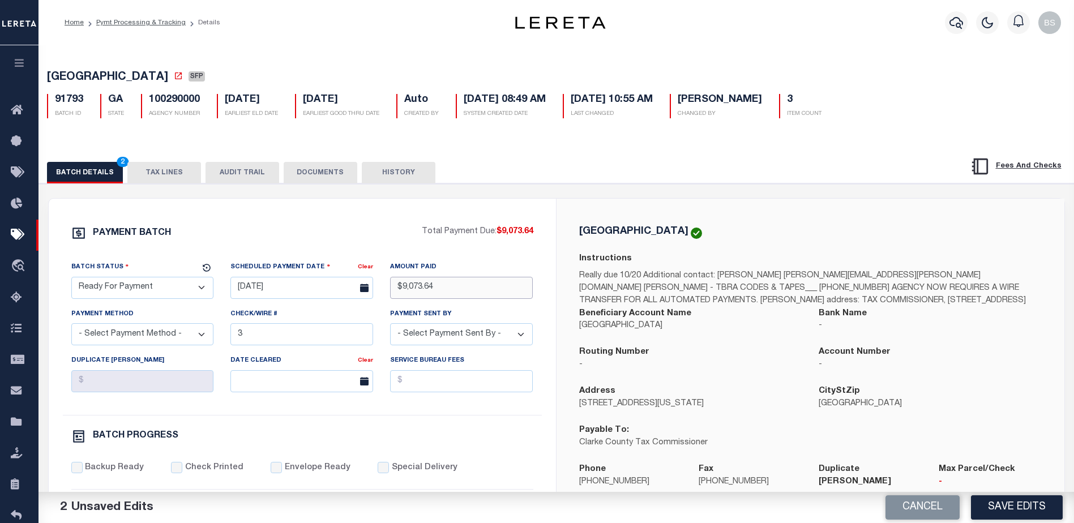
type input "$9,073.64"
click at [121, 344] on select "- Select Payment Method - ACH Certified Check Check Direct Deposit Wire Transfer" at bounding box center [142, 334] width 143 height 22
select select "CHK"
click at [71, 327] on select "- Select Payment Method - ACH Certified Check Check Direct Deposit Wire Transfer" at bounding box center [142, 334] width 143 height 22
drag, startPoint x: 288, startPoint y: 337, endPoint x: 290, endPoint y: 327, distance: 10.3
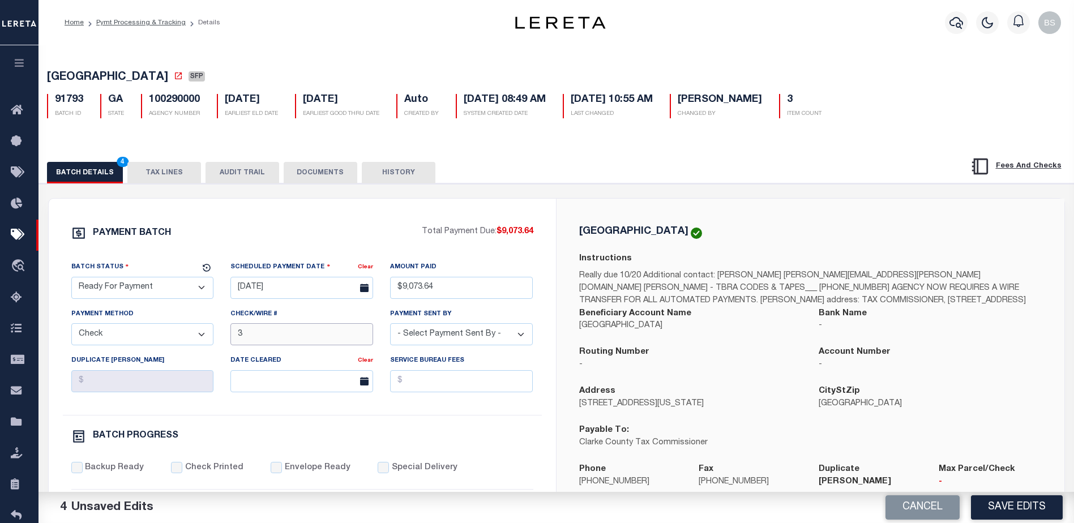
click at [288, 337] on input "3" at bounding box center [301, 334] width 143 height 22
click at [519, 345] on select "- Select Payment Sent By - Aakash Patel Abdul Muzain Adams, Pamela S Adhikary R…" at bounding box center [461, 334] width 143 height 22
select select "Starek, Barbara"
drag, startPoint x: 408, startPoint y: 340, endPoint x: 401, endPoint y: 339, distance: 6.8
click at [407, 339] on select "- Select Payment Sent By - Aakash Patel Abdul Muzain Adams, Pamela S Adhikary R…" at bounding box center [461, 334] width 143 height 22
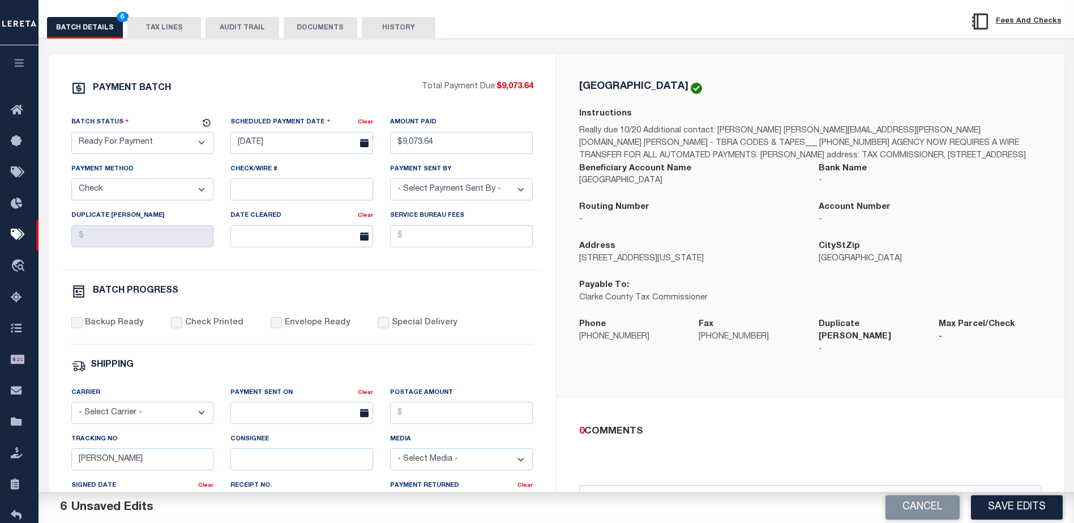
scroll to position [283, 0]
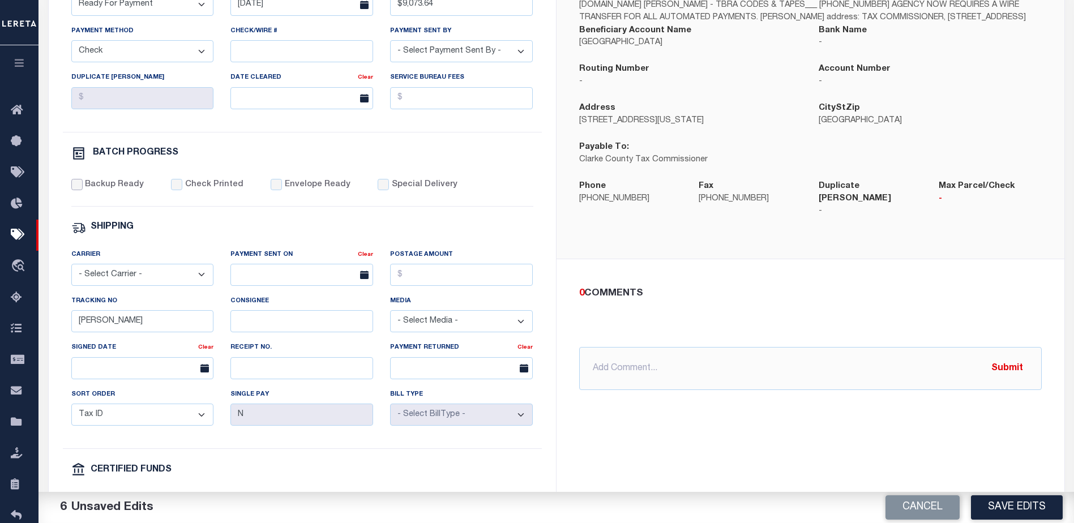
click at [75, 190] on input "Backup Ready" at bounding box center [76, 184] width 11 height 11
checkbox input "true"
click at [146, 332] on input "Barbara" at bounding box center [142, 321] width 143 height 22
type input "B"
click at [994, 507] on button "Save Edits" at bounding box center [1017, 507] width 92 height 24
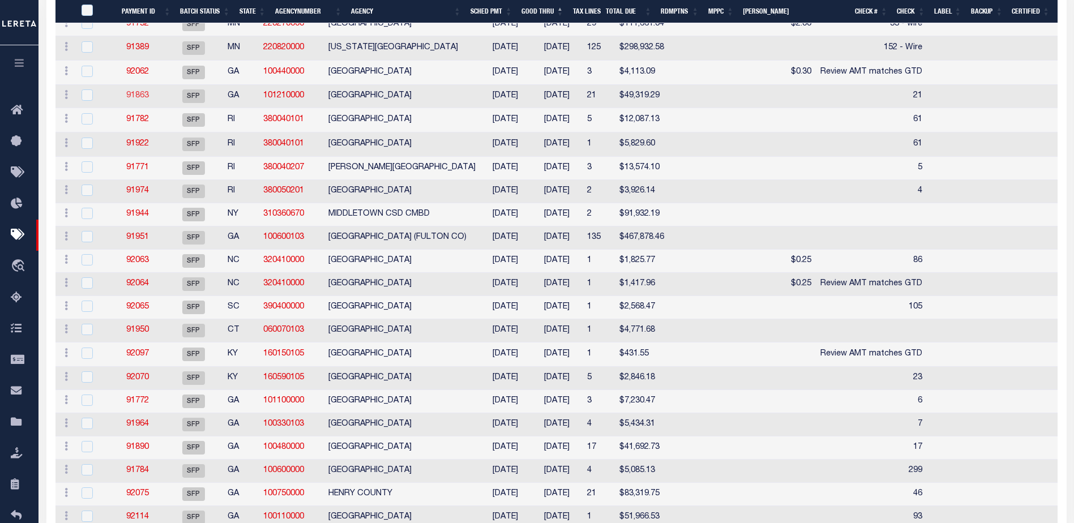
click at [148, 97] on link "91863" at bounding box center [137, 96] width 23 height 8
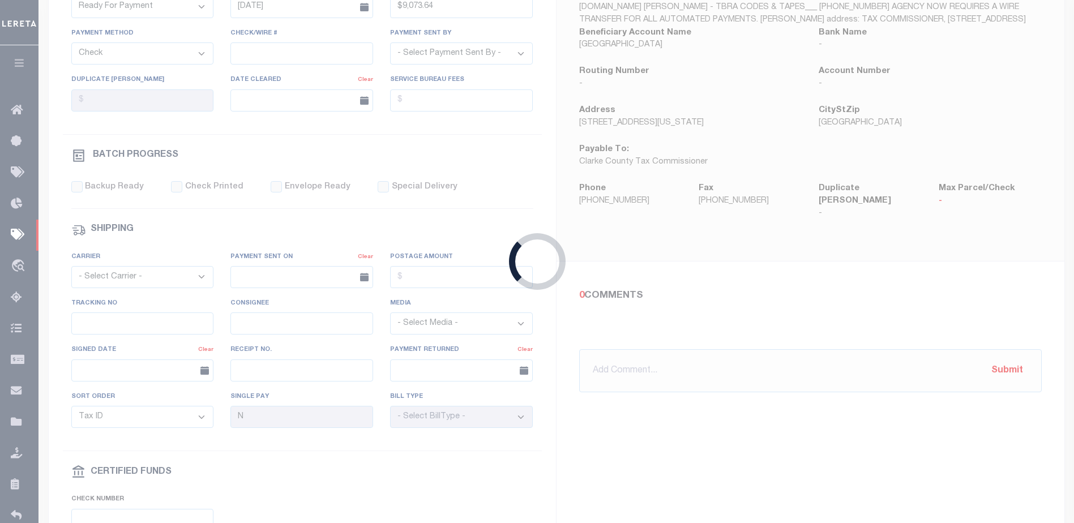
select select "SFP"
type input "10/09/2025"
select select
type input "21"
select select
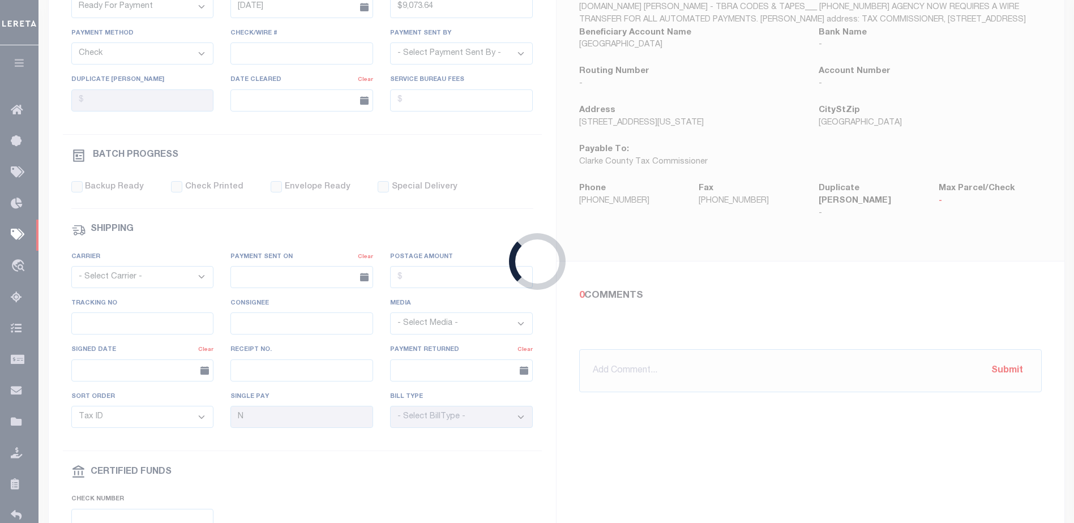
checkbox input "false"
type input "Barbara"
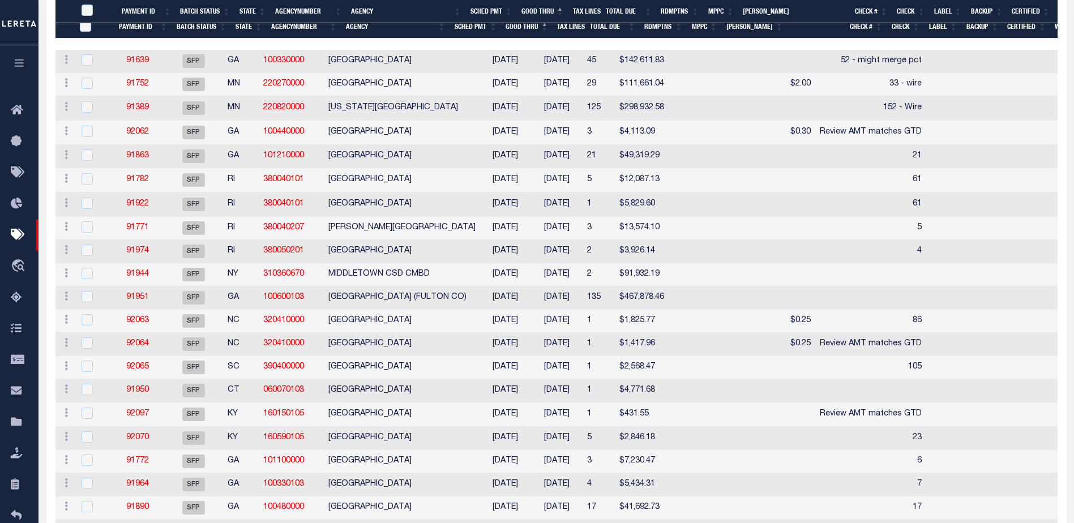
scroll to position [281, 0]
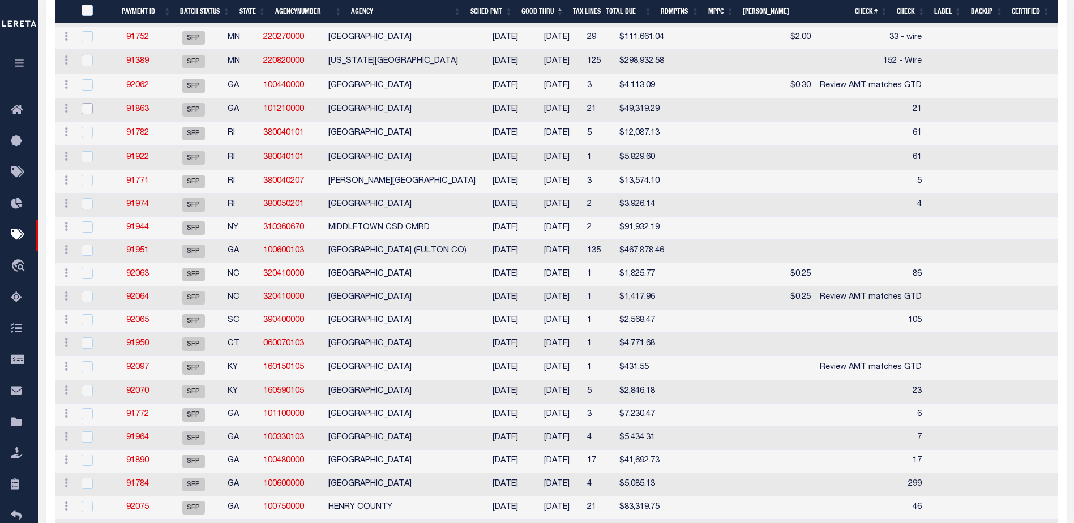
click at [83, 110] on input "checkbox" at bounding box center [87, 108] width 11 height 11
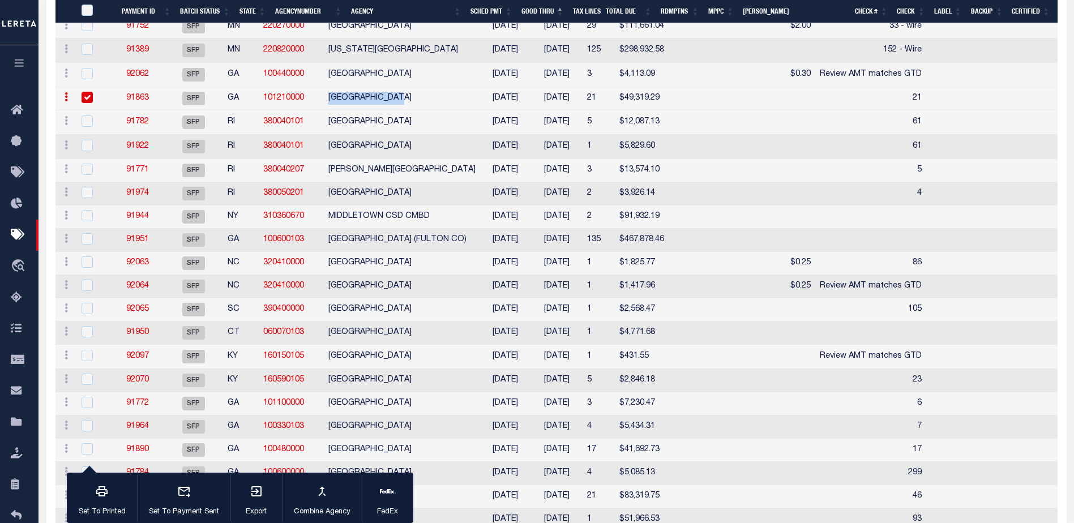
drag, startPoint x: 352, startPoint y: 96, endPoint x: 441, endPoint y: 102, distance: 89.2
click at [441, 102] on td "RICHMOND COUNTY" at bounding box center [402, 98] width 156 height 23
checkbox input "false"
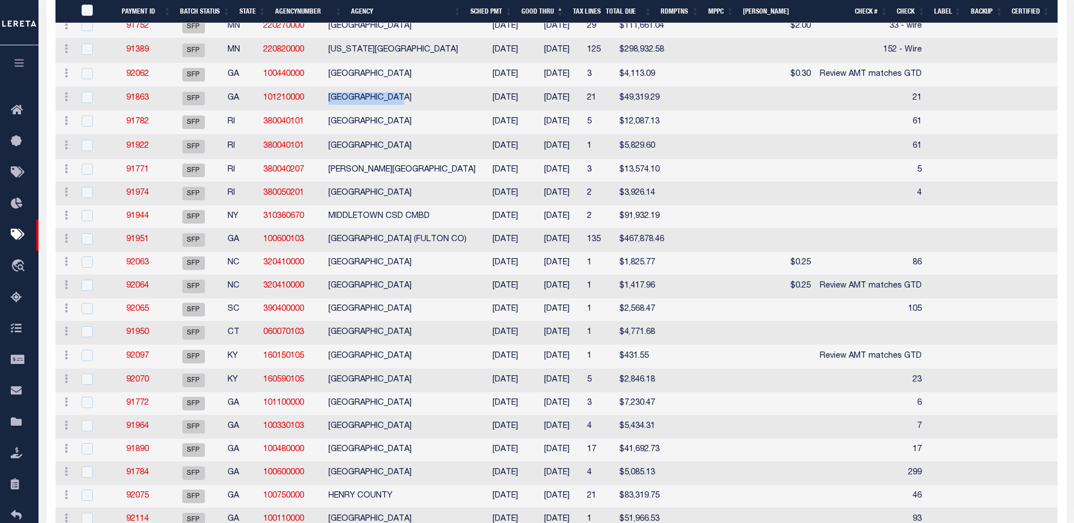
copy td "RICHMOND COUNTY"
click at [135, 98] on link "91863" at bounding box center [137, 98] width 23 height 8
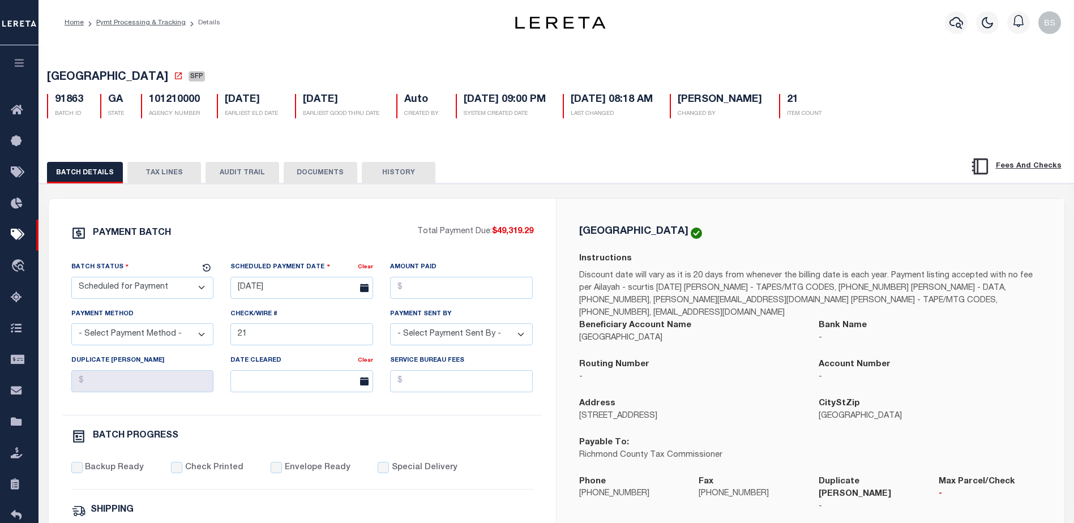
click at [199, 293] on select "- Select Status - Scheduled for Payment Ready For Payment Payment Sent Cleared …" at bounding box center [142, 288] width 143 height 22
select select "RFP"
click at [71, 279] on select "- Select Status - Scheduled for Payment Ready For Payment Payment Sent Cleared …" at bounding box center [142, 288] width 143 height 22
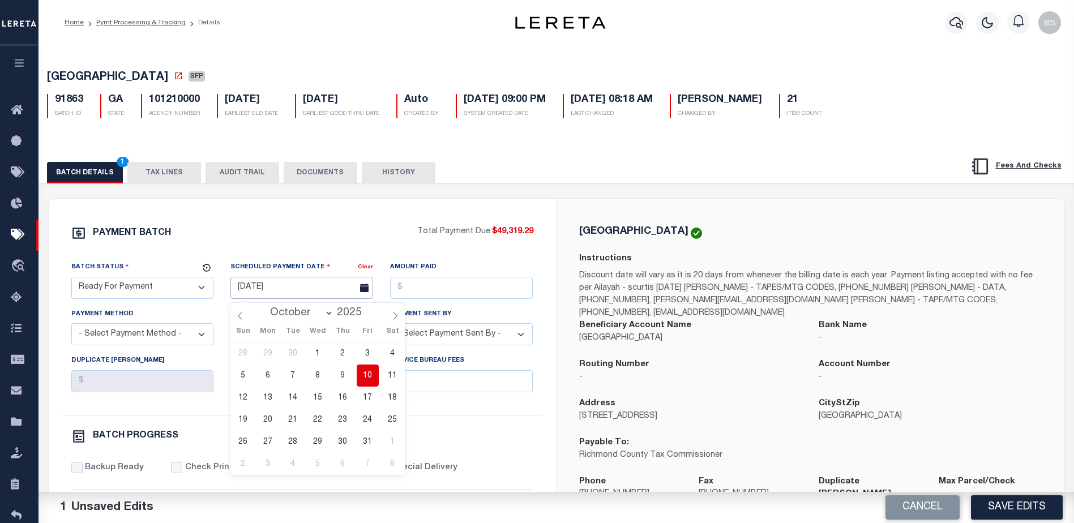
click at [279, 291] on input "10/09/2025" at bounding box center [301, 288] width 143 height 22
click at [358, 377] on span "10" at bounding box center [368, 376] width 22 height 22
type input "10/10/2025"
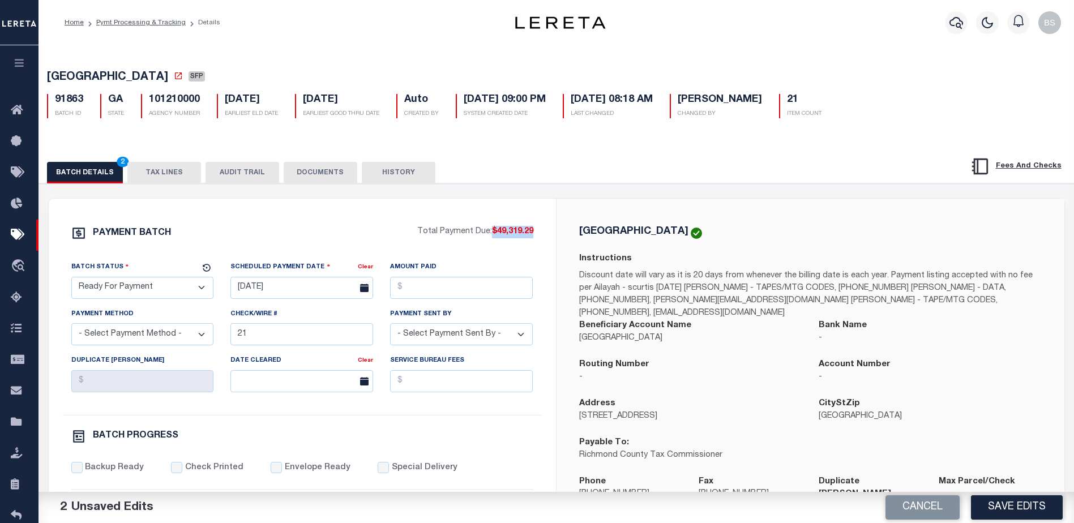
drag, startPoint x: 493, startPoint y: 231, endPoint x: 531, endPoint y: 237, distance: 38.4
click at [532, 236] on span "$49,319.29" at bounding box center [512, 232] width 41 height 8
copy span "$49,319.29"
click at [461, 290] on input "Amount Paid" at bounding box center [461, 288] width 143 height 22
paste input "$49,319.29"
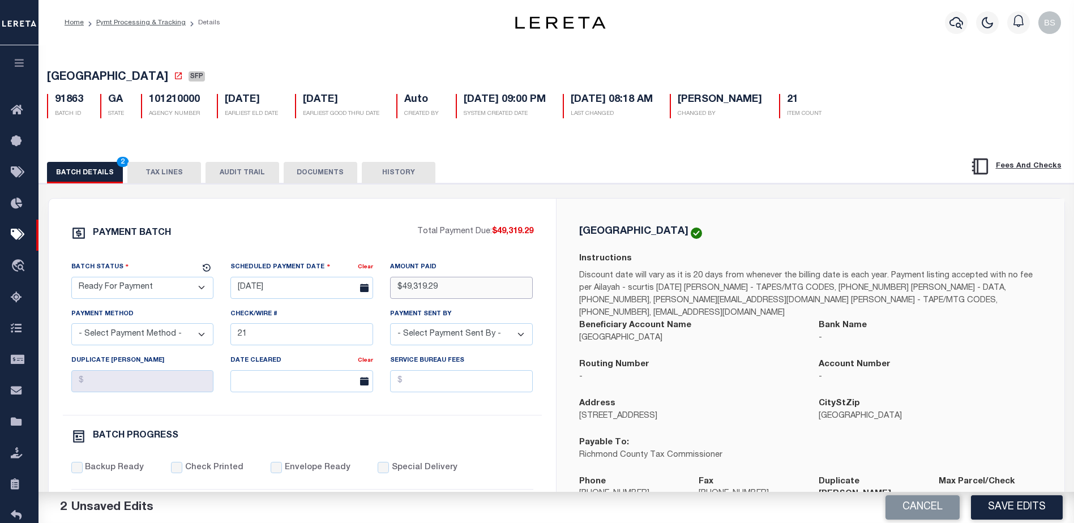
type input "$49,319.29"
click at [126, 341] on select "- Select Payment Method - ACH Certified Check Check Direct Deposit Wire Transfer" at bounding box center [142, 334] width 143 height 22
select select "CHK"
click at [71, 327] on select "- Select Payment Method - ACH Certified Check Check Direct Deposit Wire Transfer" at bounding box center [142, 334] width 143 height 22
click at [421, 339] on select "- Select Payment Sent By - Aakash Patel Abdul Muzain Adams, Pamela S Adhikary R…" at bounding box center [461, 334] width 143 height 22
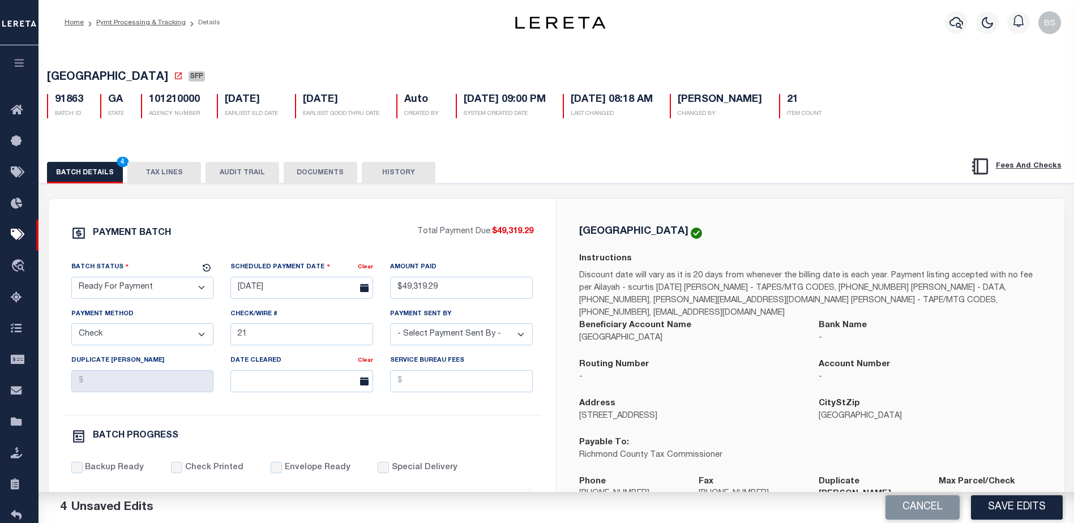
select select "Starek, Barbara"
click at [439, 343] on select "- Select Payment Sent By - Aakash Patel Abdul Muzain Adams, Pamela S Adhikary R…" at bounding box center [461, 334] width 143 height 22
click at [301, 339] on input "21" at bounding box center [301, 334] width 143 height 22
type input "2"
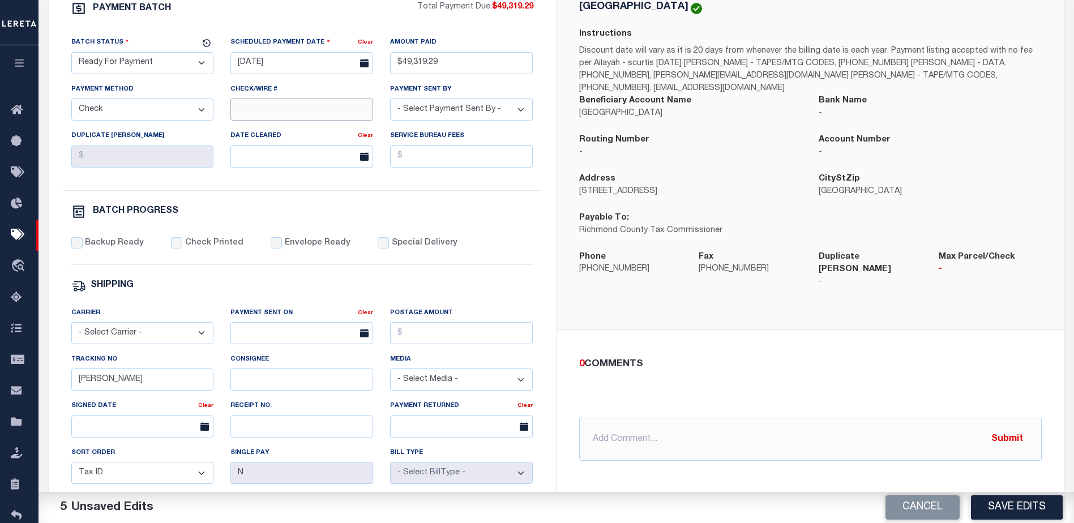
scroll to position [226, 0]
click at [157, 334] on select "- Select Carrier - E-mail Fax Fedex FTP Other UPS USPS" at bounding box center [142, 331] width 143 height 22
drag, startPoint x: 238, startPoint y: 204, endPoint x: 212, endPoint y: 213, distance: 27.9
click at [238, 204] on div "PAYMENT BATCH Total Payment Due: $49,319.29 Batch Status - Select Status -" at bounding box center [302, 303] width 480 height 608
click at [76, 246] on input "Backup Ready" at bounding box center [76, 241] width 11 height 11
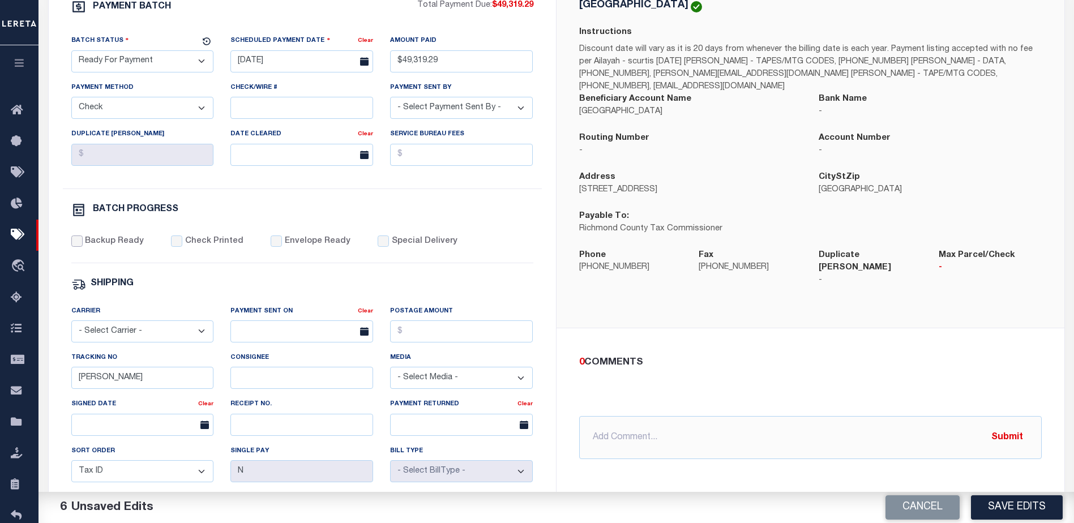
checkbox input "true"
click at [152, 380] on input "Barbara" at bounding box center [142, 378] width 143 height 22
type input "B"
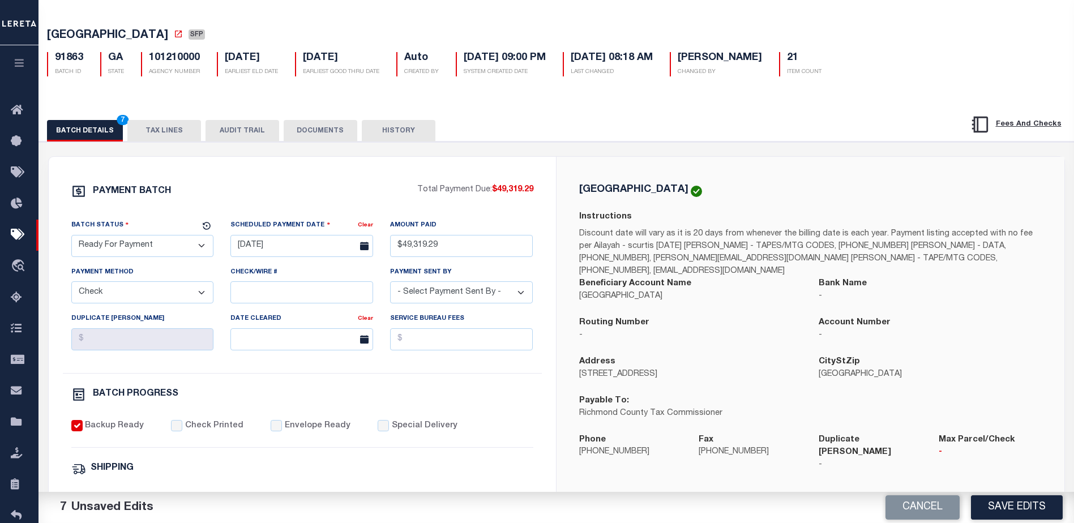
scroll to position [0, 0]
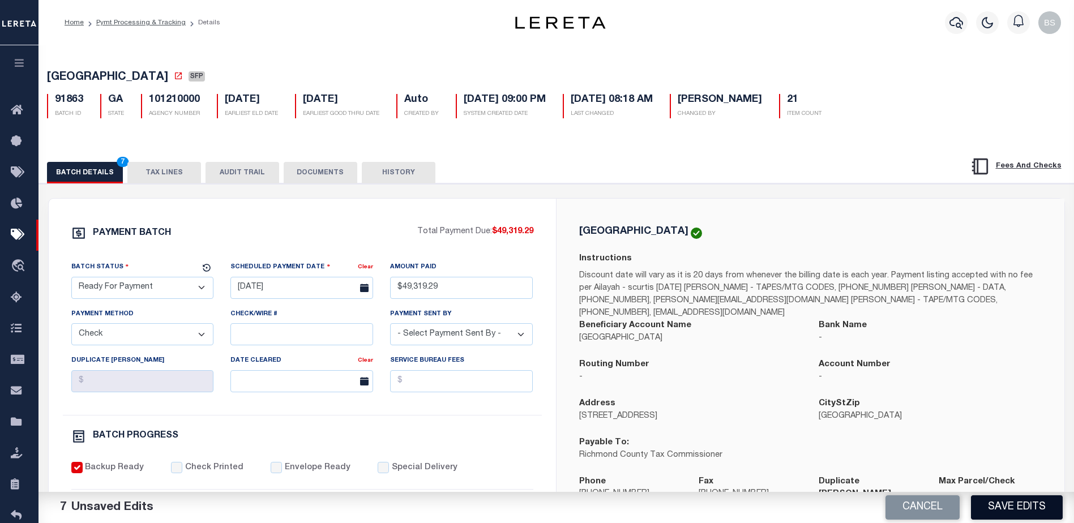
click at [1023, 502] on button "Save Edits" at bounding box center [1017, 507] width 92 height 24
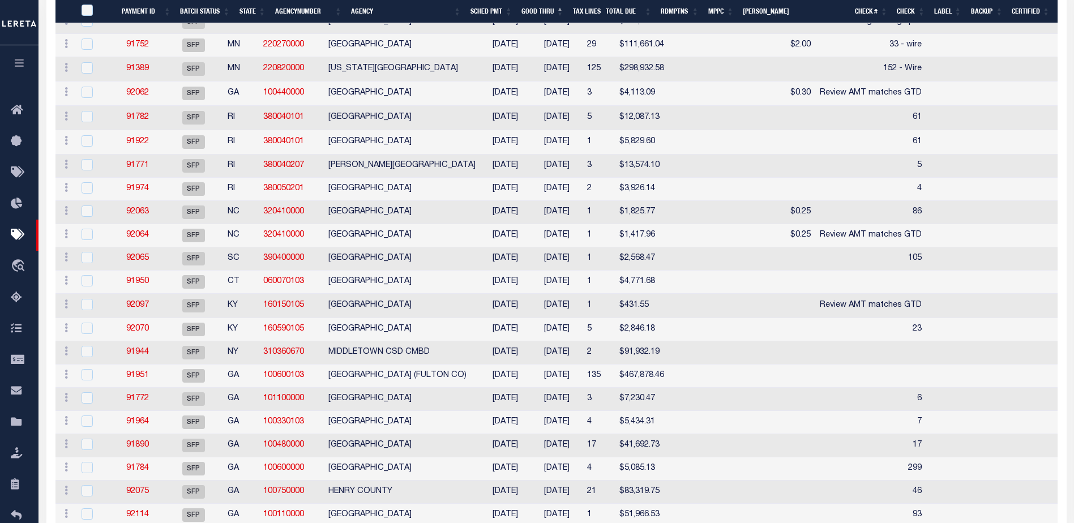
scroll to position [283, 0]
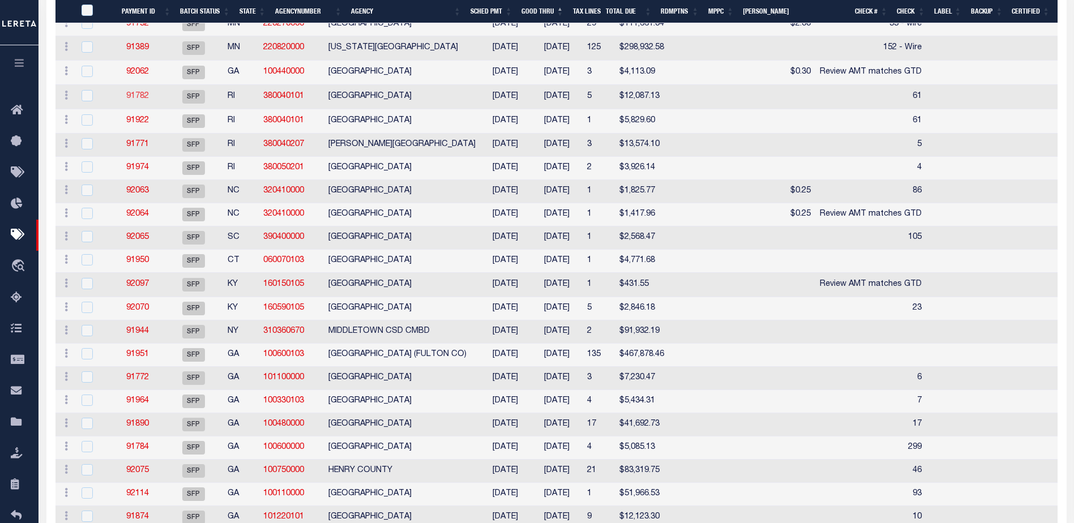
click at [149, 96] on link "91782" at bounding box center [137, 96] width 23 height 8
select select "SFP"
type input "10/14/2025"
select select
type input "61"
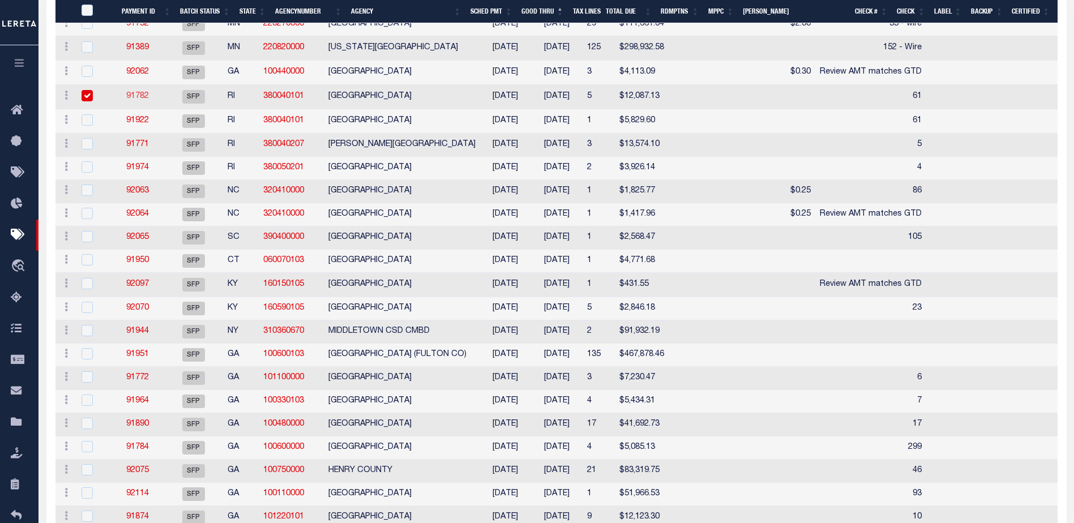
select select
checkbox input "false"
type input "Barbara"
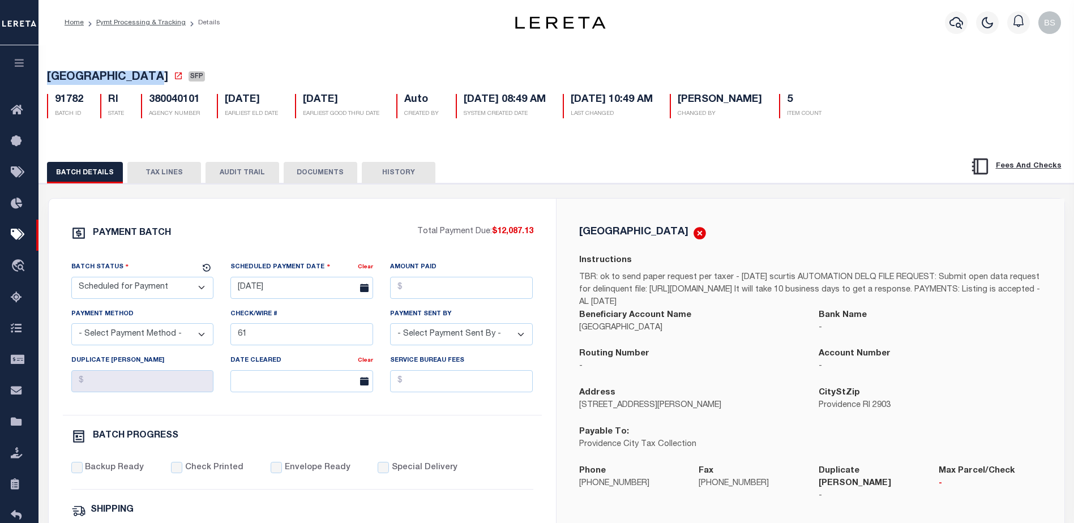
drag, startPoint x: 48, startPoint y: 76, endPoint x: 140, endPoint y: 76, distance: 92.9
click at [152, 78] on div "PROVIDENCE CITY SFP 91782 BATCH ID RI STATE 380040101 5" at bounding box center [556, 92] width 1046 height 70
copy span "PROVIDENCE CITY"
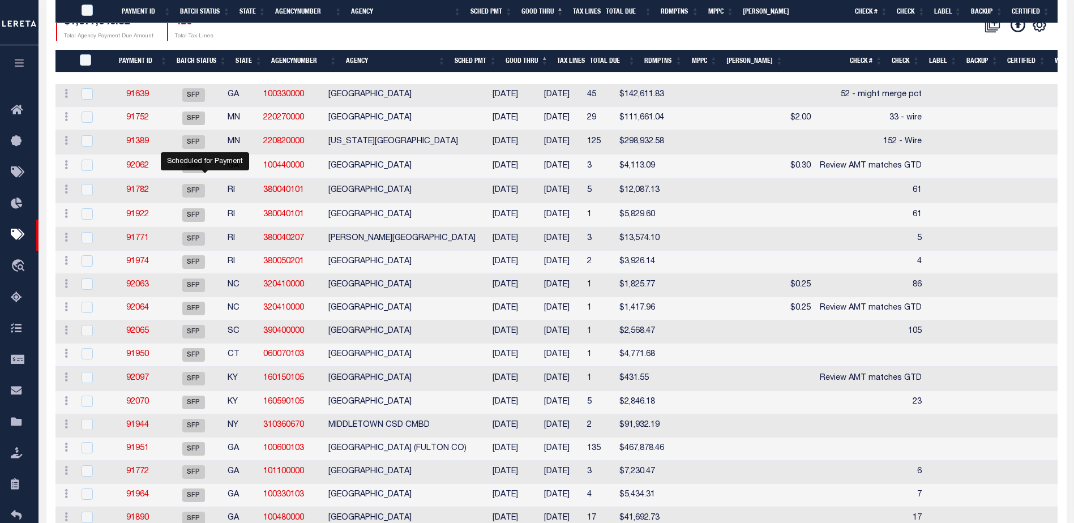
scroll to position [283, 0]
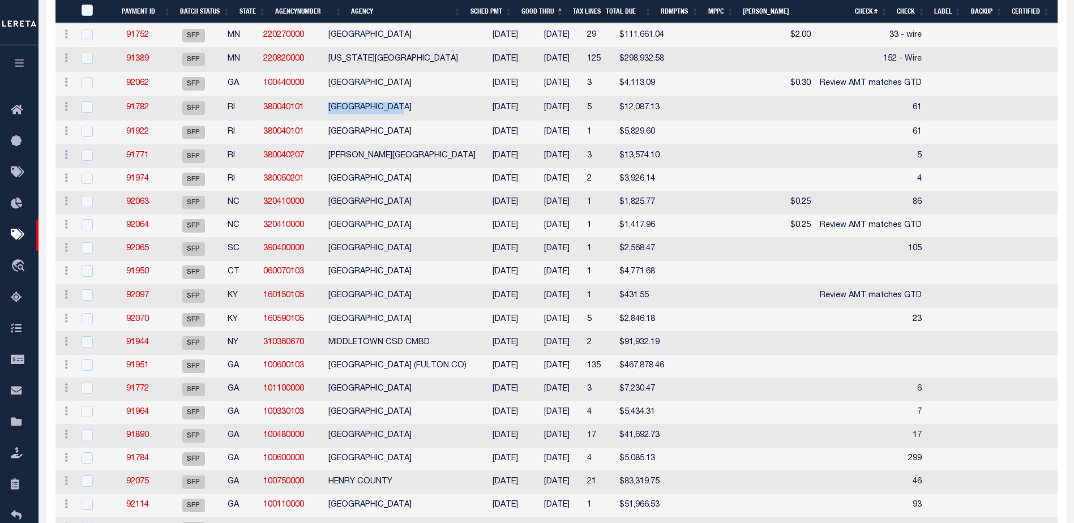
drag, startPoint x: 348, startPoint y: 106, endPoint x: 422, endPoint y: 119, distance: 75.3
click at [422, 119] on td "PROVIDENCE CITY" at bounding box center [402, 108] width 156 height 24
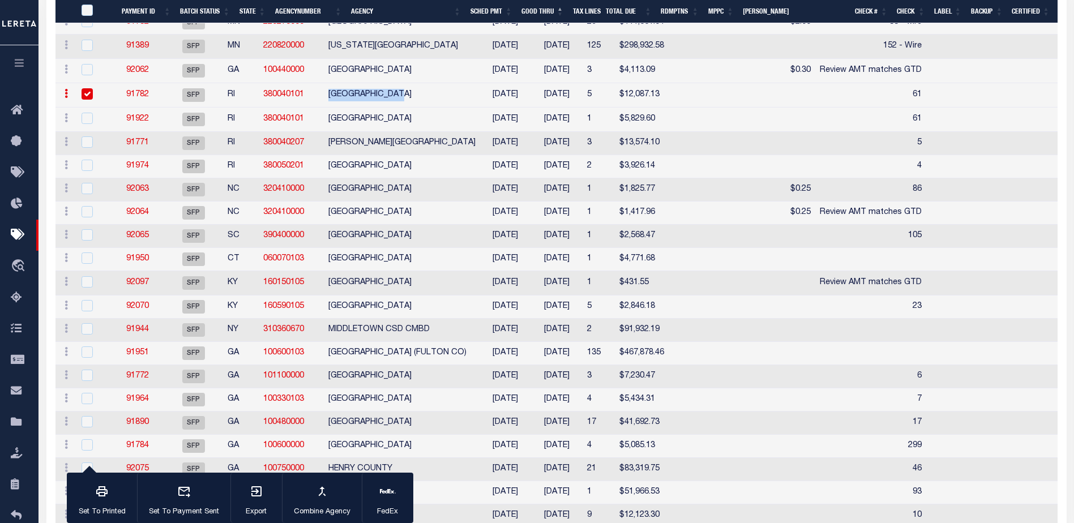
scroll to position [281, 0]
copy td "PROVIDENCE CITY"
drag, startPoint x: 606, startPoint y: 96, endPoint x: 652, endPoint y: 108, distance: 47.9
click at [652, 108] on td "$12,087.13" at bounding box center [642, 97] width 54 height 24
checkbox input "false"
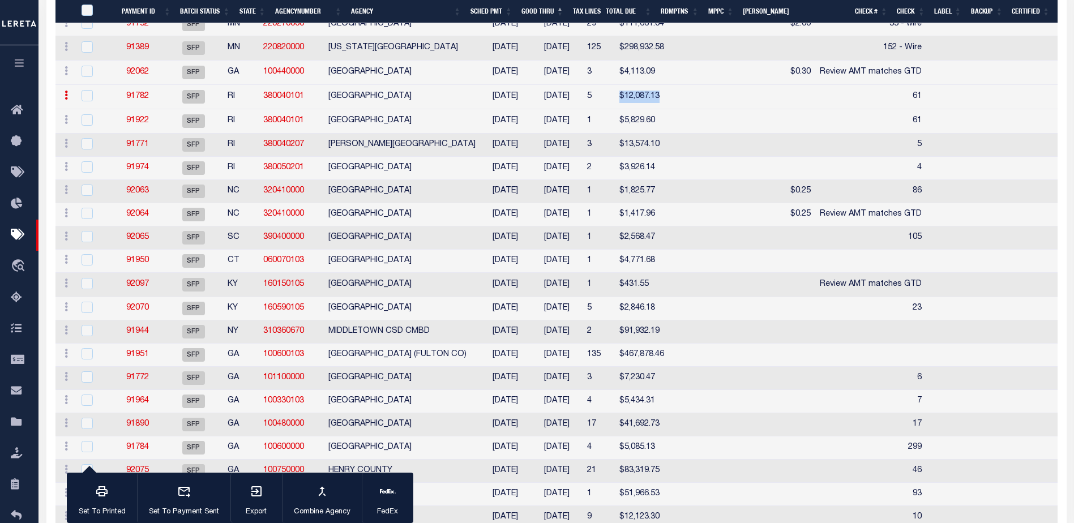
scroll to position [283, 0]
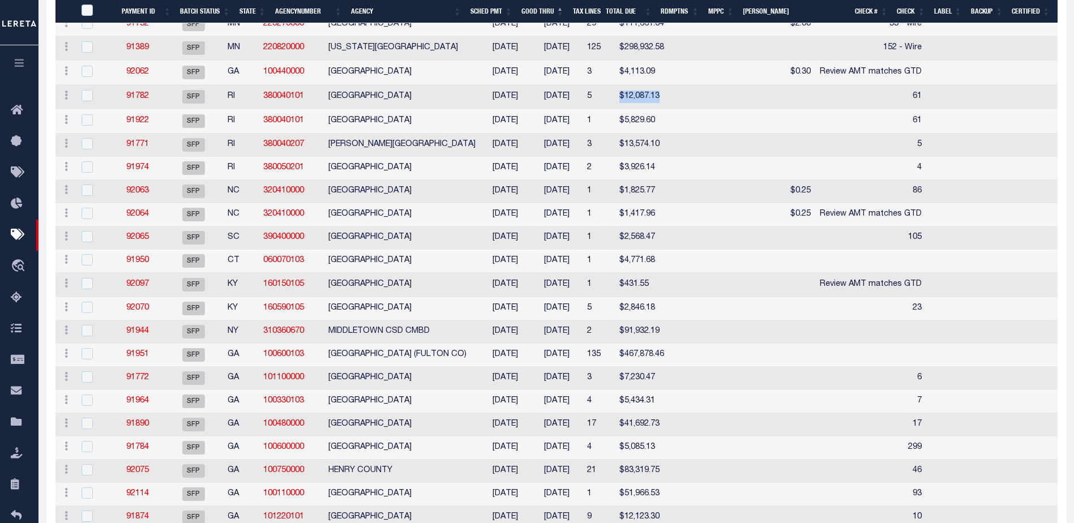
copy td "$12,087.13"
click at [148, 100] on link "91782" at bounding box center [137, 96] width 23 height 8
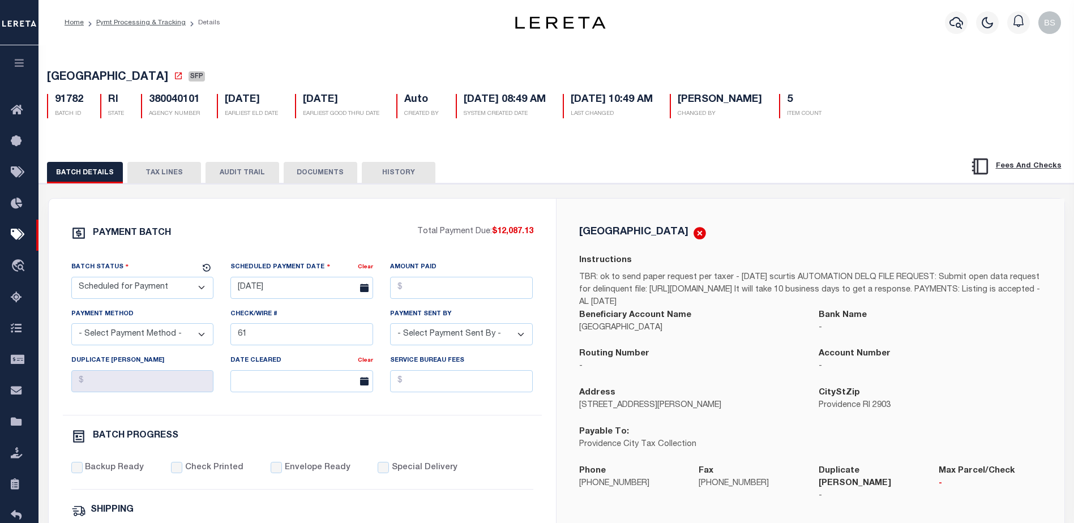
drag, startPoint x: 172, startPoint y: 287, endPoint x: 170, endPoint y: 280, distance: 6.9
click at [172, 287] on select "- Select Status - Scheduled for Payment Ready For Payment Payment Sent Cleared …" at bounding box center [142, 288] width 143 height 22
select select "RFP"
click at [71, 279] on select "- Select Status - Scheduled for Payment Ready For Payment Payment Sent Cleared …" at bounding box center [142, 288] width 143 height 22
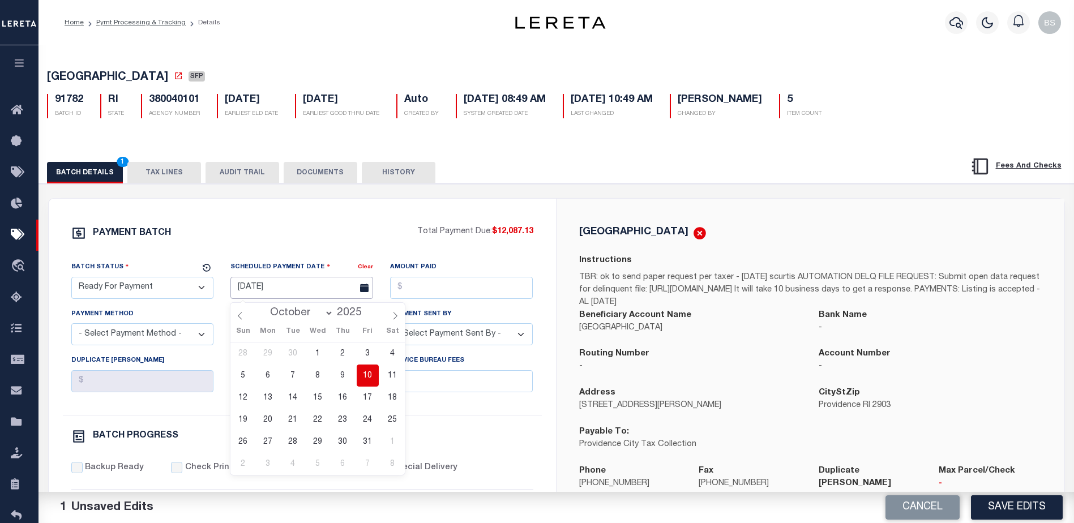
click at [254, 289] on input "10/14/2025" at bounding box center [301, 288] width 143 height 22
click at [365, 372] on span "10" at bounding box center [368, 376] width 22 height 22
type input "10/10/2025"
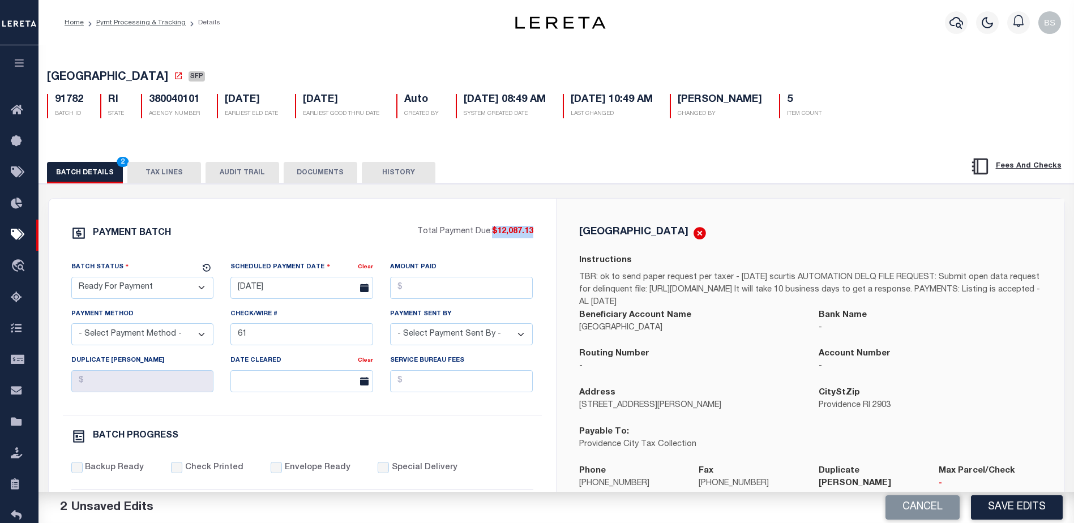
drag, startPoint x: 491, startPoint y: 232, endPoint x: 535, endPoint y: 236, distance: 43.2
click at [535, 236] on div "PAYMENT BATCH Total Payment Due: $12,087.13 Batch Status - Select Status -" at bounding box center [302, 530] width 480 height 608
copy span "$12,087.13"
click at [445, 291] on input "Amount Paid" at bounding box center [461, 288] width 143 height 22
paste input "$12,087.13"
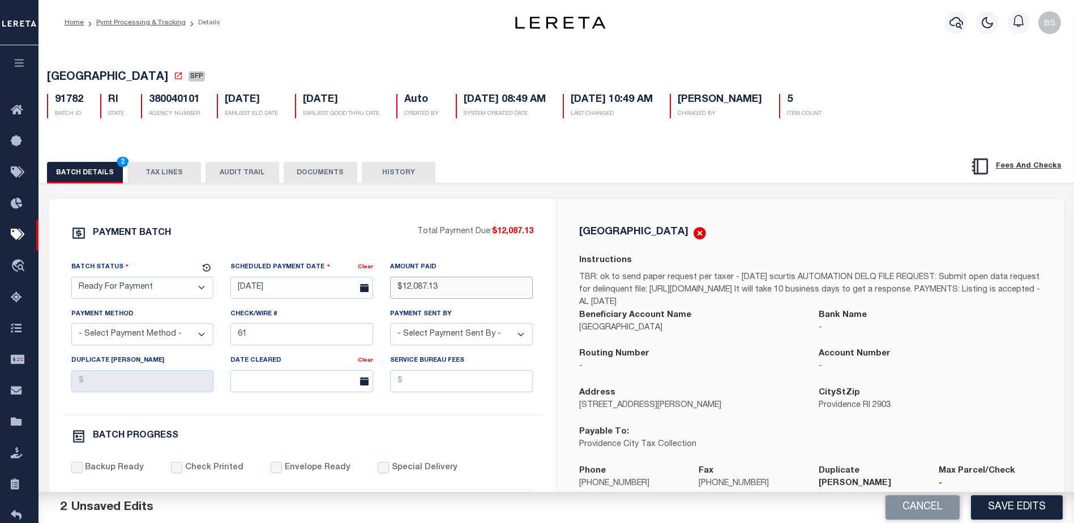
type input "$12,087.13"
click at [186, 332] on select "- Select Payment Method - ACH Certified Check Check Direct Deposit Wire Transfer" at bounding box center [142, 334] width 143 height 22
select select "CHK"
click at [71, 327] on select "- Select Payment Method - ACH Certified Check Check Direct Deposit Wire Transfer" at bounding box center [142, 334] width 143 height 22
click at [319, 333] on input "61" at bounding box center [301, 334] width 143 height 22
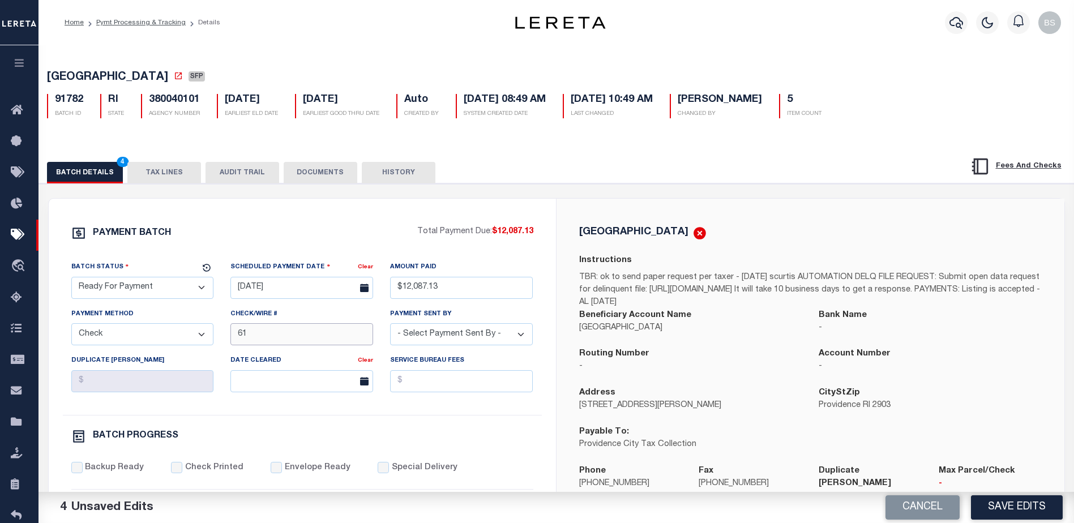
type input "6"
click at [455, 344] on select "- Select Payment Sent By - Aakash Patel Abdul Muzain Adams, Pamela S Adhikary R…" at bounding box center [461, 334] width 143 height 22
select select "Starek, Barbara"
click at [440, 340] on select "- Select Payment Sent By - Aakash Patel Abdul Muzain Adams, Pamela S Adhikary R…" at bounding box center [461, 334] width 143 height 22
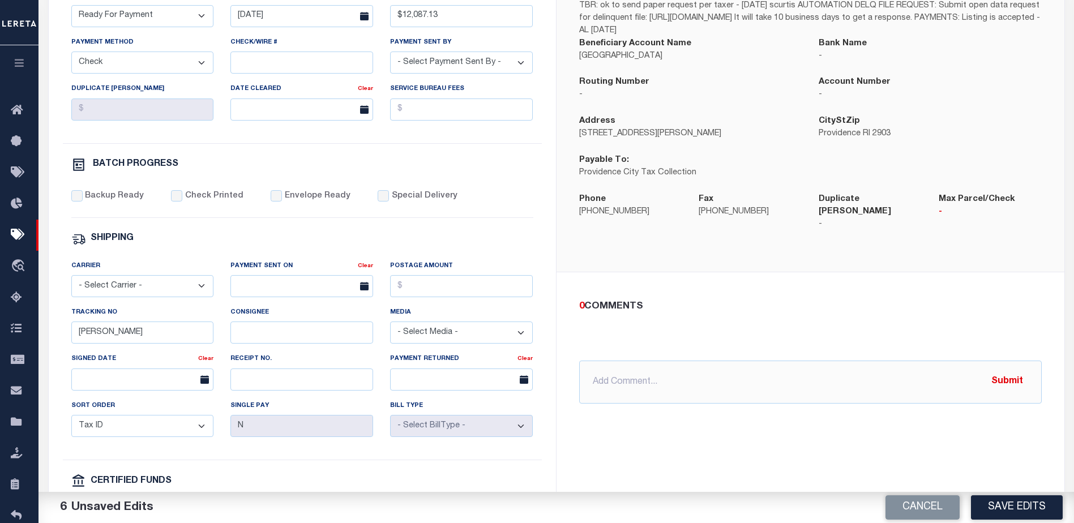
scroll to position [283, 0]
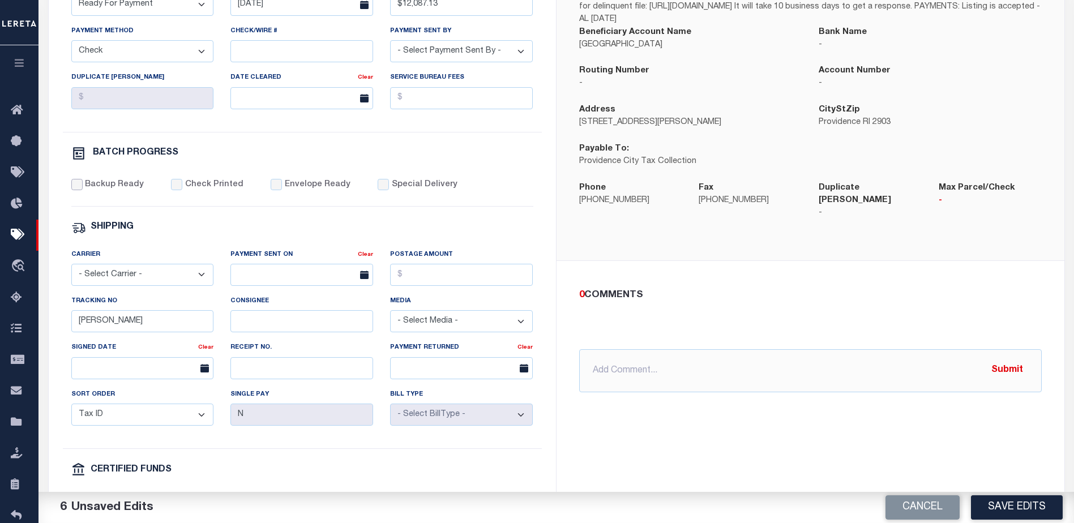
click at [77, 189] on input "Backup Ready" at bounding box center [76, 184] width 11 height 11
checkbox input "true"
click at [168, 327] on input "Barbara" at bounding box center [142, 321] width 143 height 22
type input "B"
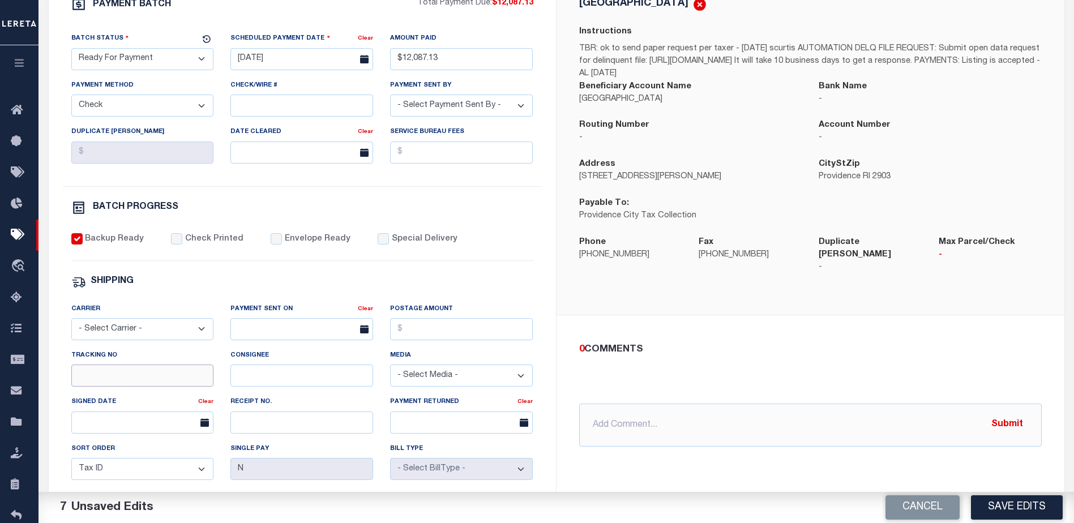
scroll to position [226, 0]
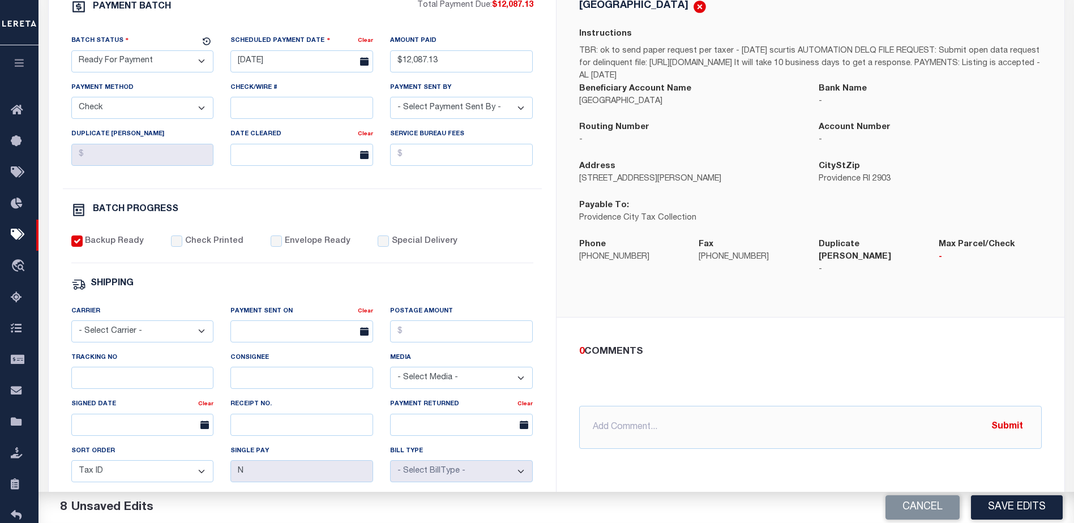
click at [1034, 510] on button "Save Edits" at bounding box center [1017, 507] width 92 height 24
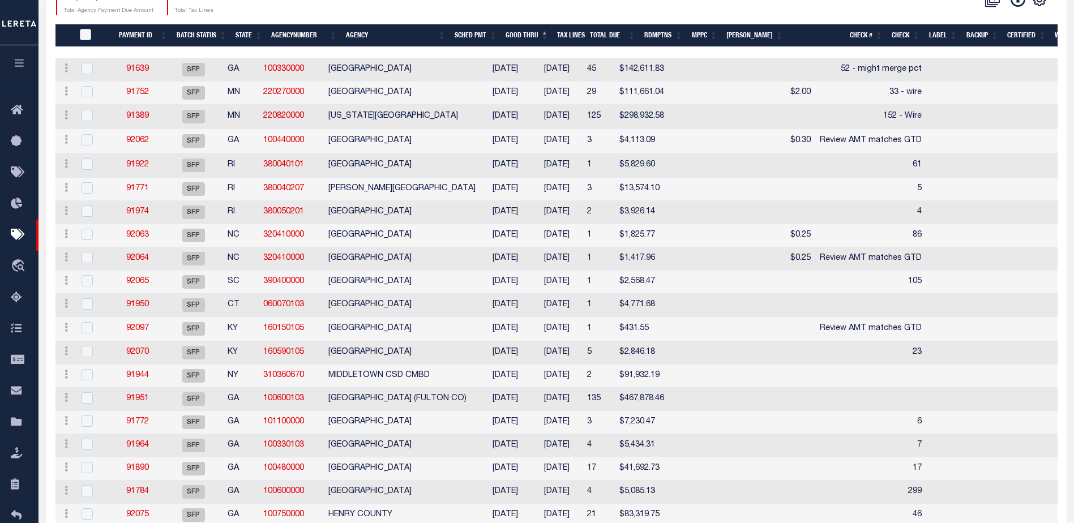
scroll to position [226, 0]
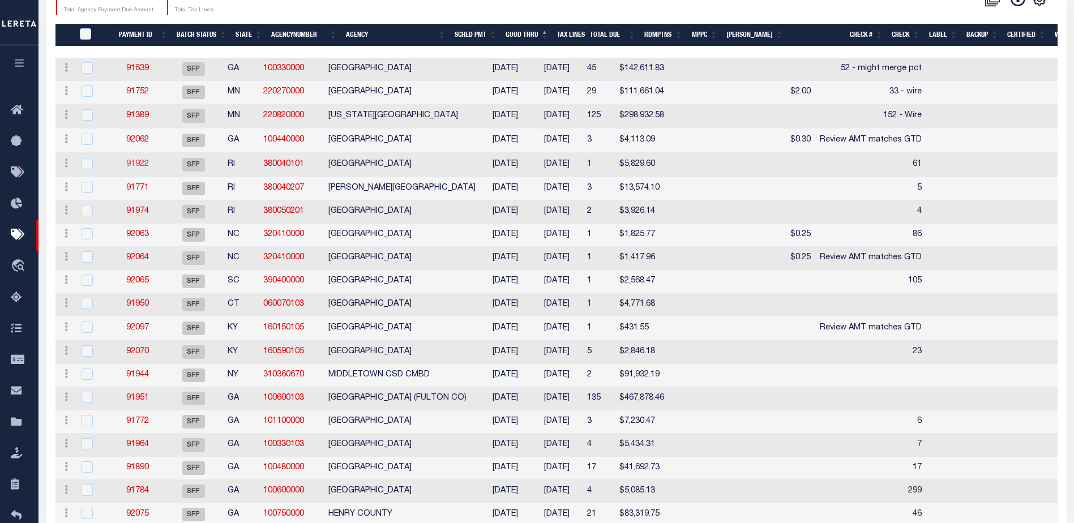
click at [146, 167] on link "91922" at bounding box center [137, 164] width 23 height 8
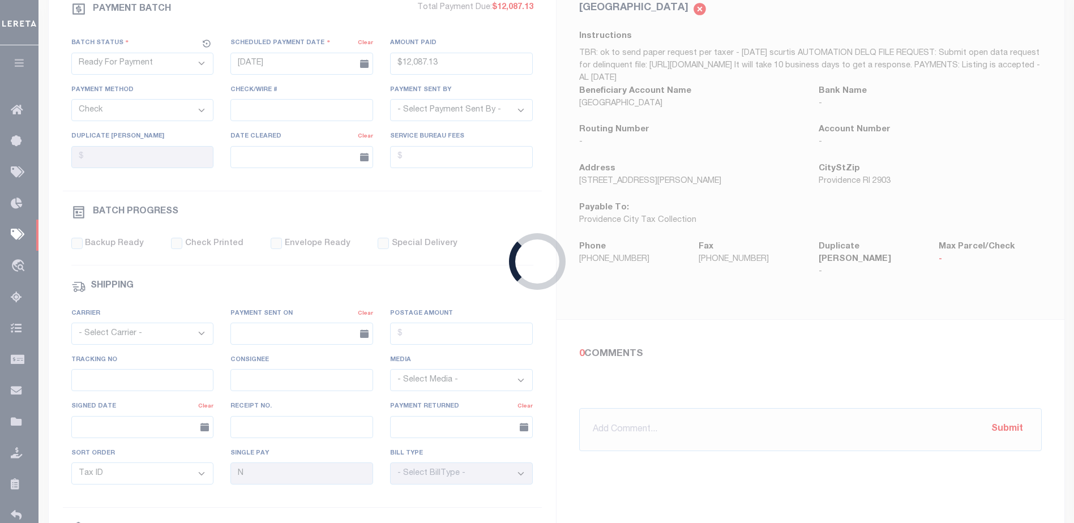
select select "SFP"
type input "10/15/2025"
select select
type input "61"
select select
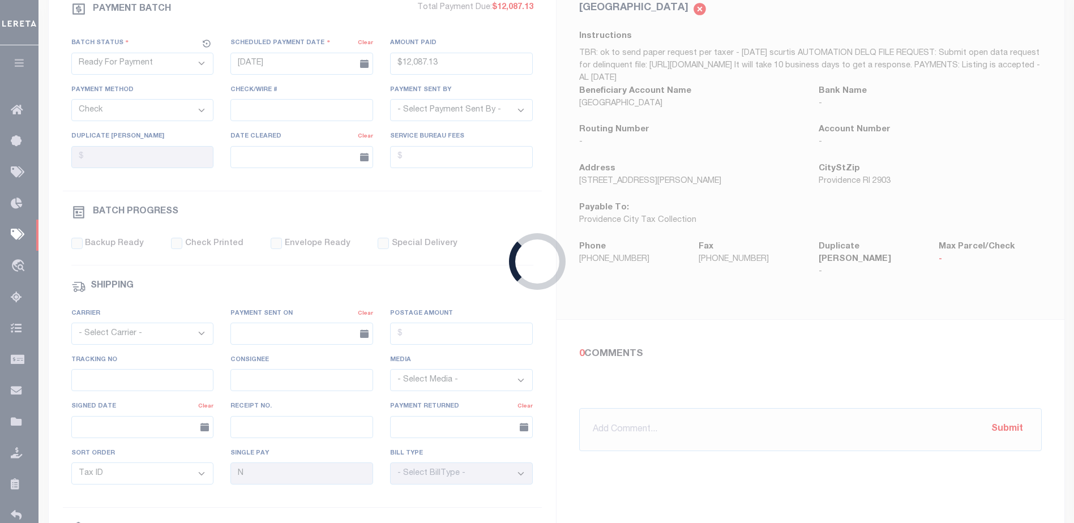
checkbox input "false"
type input "Barbara"
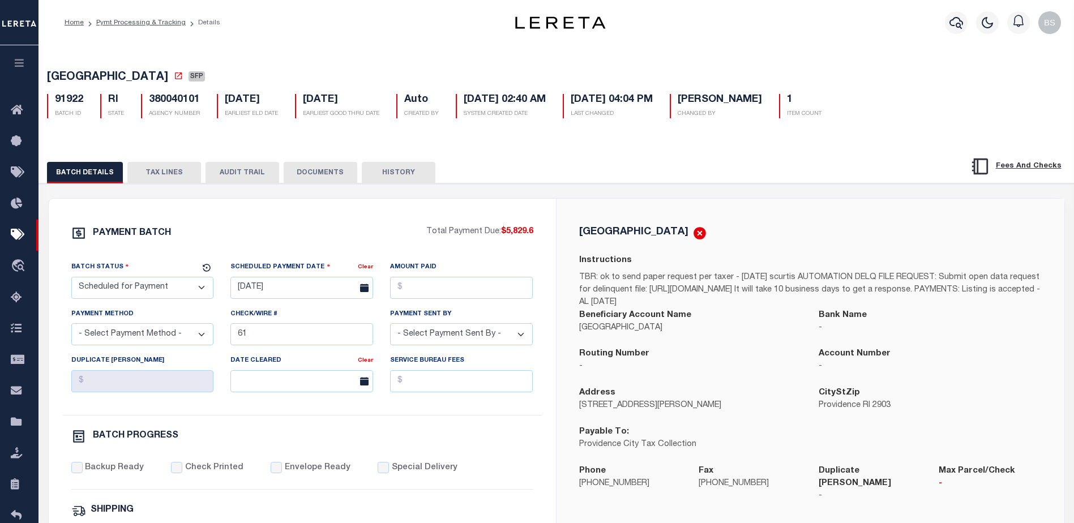
click at [183, 296] on select "- Select Status - Scheduled for Payment Ready For Payment Payment Sent Cleared …" at bounding box center [142, 288] width 143 height 22
click at [172, 288] on select "- Select Status - Scheduled for Payment Ready For Payment Payment Sent Cleared …" at bounding box center [142, 288] width 143 height 22
select select "RFP"
click at [71, 279] on select "- Select Status - Scheduled for Payment Ready For Payment Payment Sent Cleared …" at bounding box center [142, 288] width 143 height 22
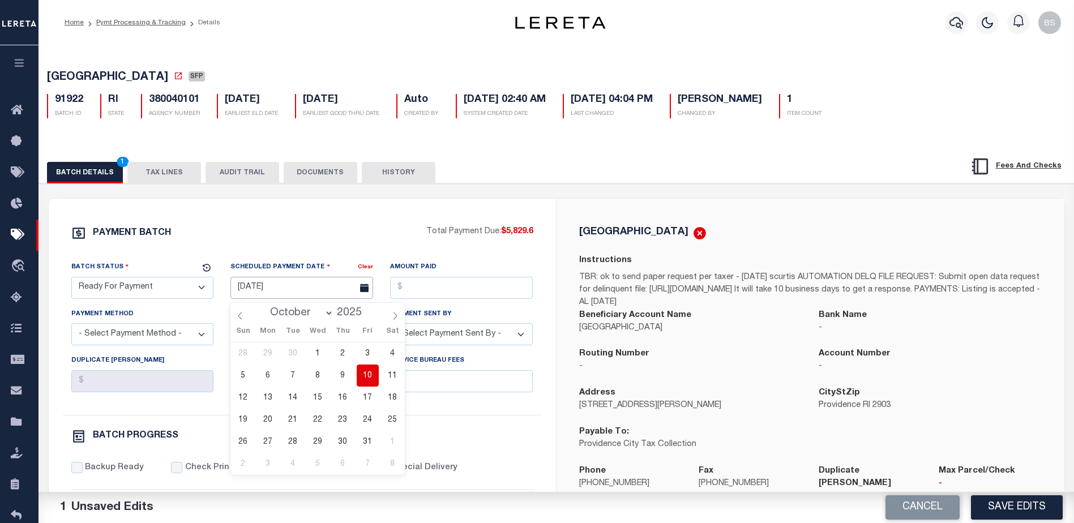
click at [282, 285] on input "10/15/2025" at bounding box center [301, 288] width 143 height 22
click at [368, 378] on span "10" at bounding box center [368, 376] width 22 height 22
type input "10/10/2025"
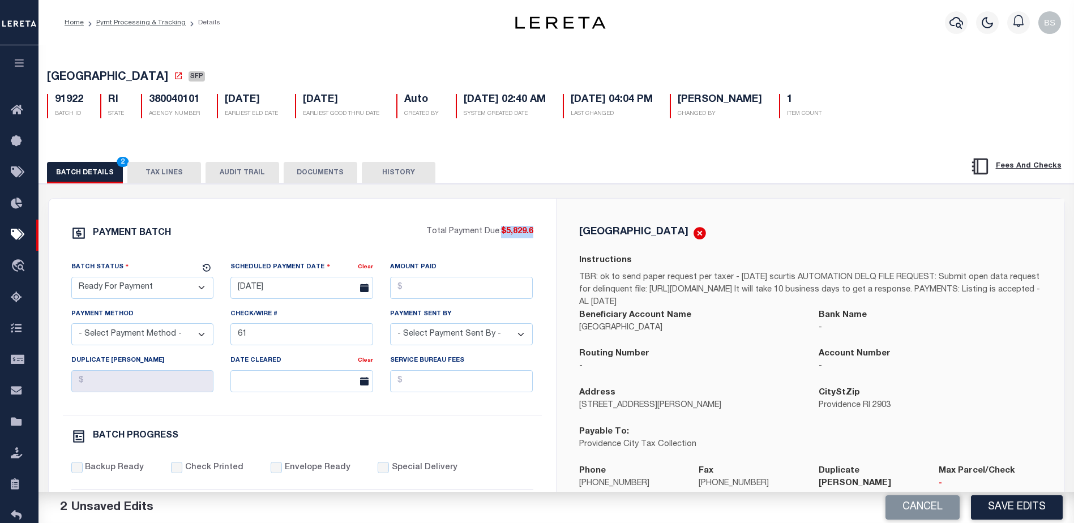
drag, startPoint x: 501, startPoint y: 233, endPoint x: 536, endPoint y: 238, distance: 36.0
click at [536, 238] on div "PAYMENT BATCH Total Payment Due: $5,829.6 Batch Status - Select Status -" at bounding box center [302, 530] width 480 height 608
copy span "$5,829.6"
click at [447, 287] on input "Amount Paid" at bounding box center [461, 288] width 143 height 22
paste input "$5,829.6"
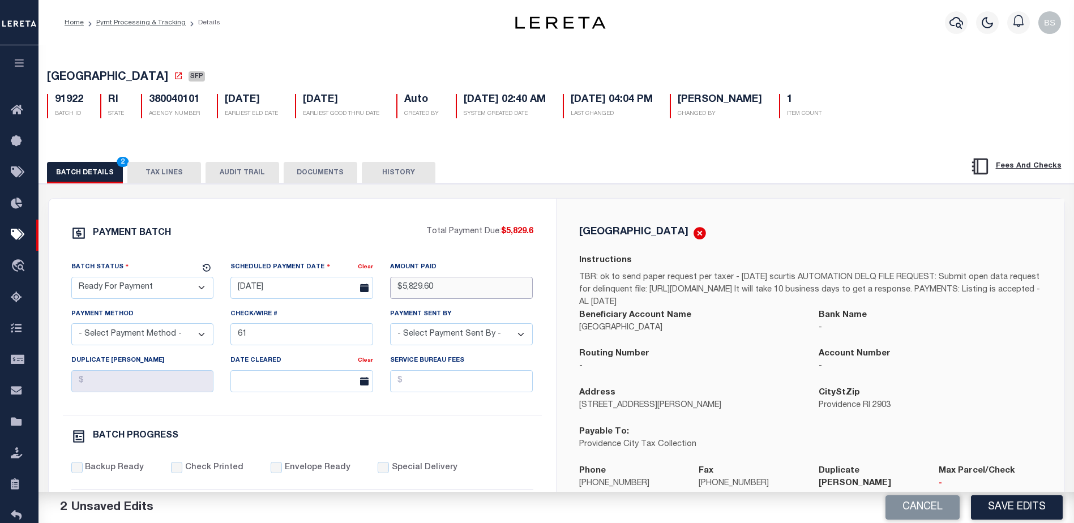
type input "$5,829.60"
click at [170, 333] on select "- Select Payment Method - ACH Certified Check Check Direct Deposit Wire Transfer" at bounding box center [142, 334] width 143 height 22
select select "CHK"
click at [71, 327] on select "- Select Payment Method - ACH Certified Check Check Direct Deposit Wire Transfer" at bounding box center [142, 334] width 143 height 22
click at [356, 344] on input "61" at bounding box center [301, 334] width 143 height 22
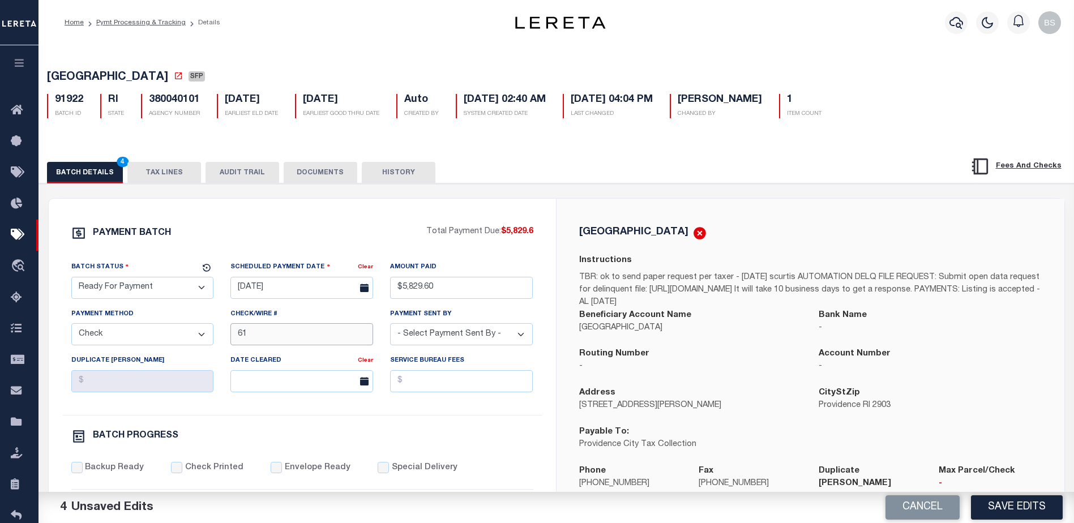
type input "6"
click at [526, 340] on select "- Select Payment Sent By - Aakash Patel Abdul Muzain Adams, Pamela S Adhikary R…" at bounding box center [461, 334] width 143 height 22
select select "Starek, Barbara"
click at [438, 330] on select "- Select Payment Sent By - Aakash Patel Abdul Muzain Adams, Pamela S Adhikary R…" at bounding box center [461, 334] width 143 height 22
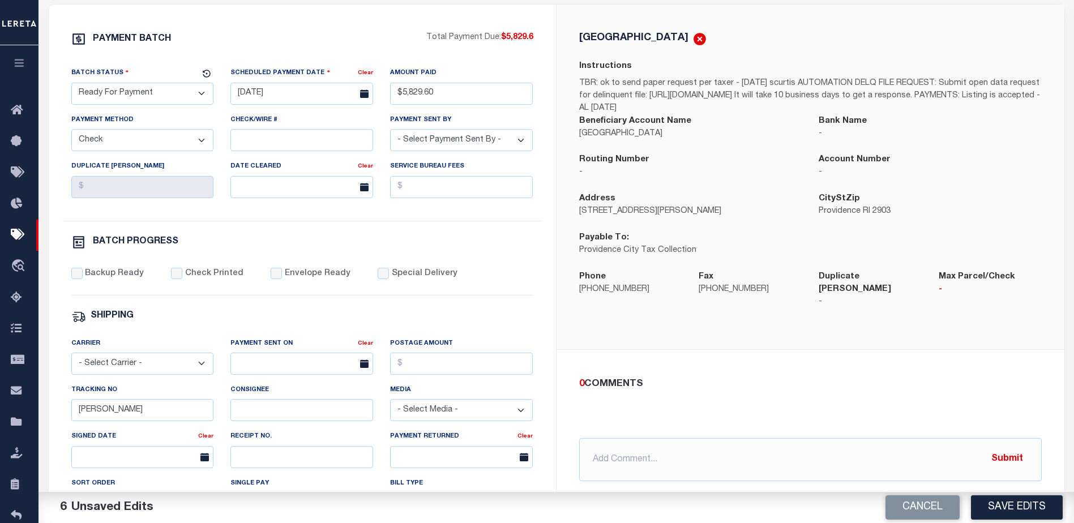
scroll to position [283, 0]
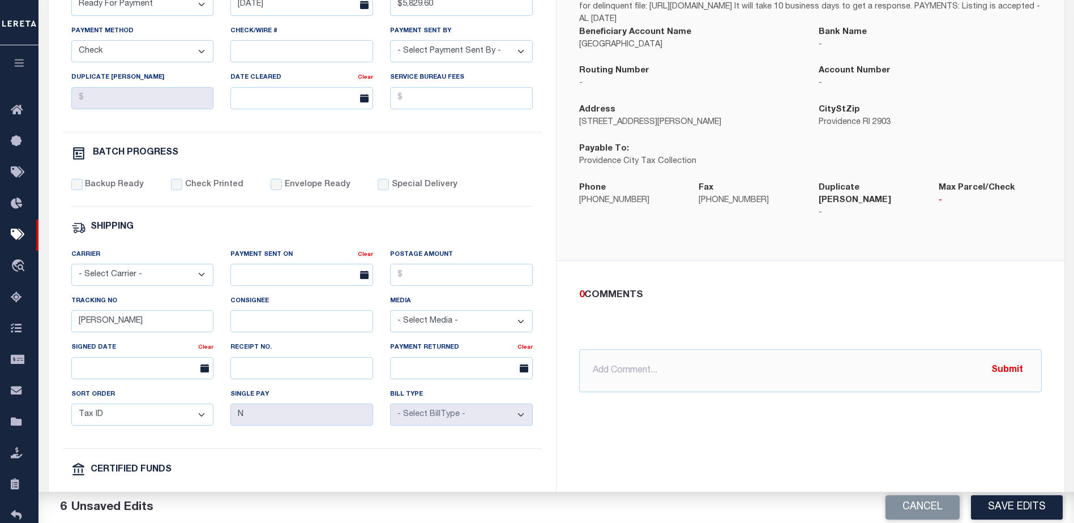
click at [83, 189] on div "Backup Ready" at bounding box center [107, 185] width 73 height 12
click at [161, 326] on input "Barbara" at bounding box center [142, 321] width 143 height 22
type input "B"
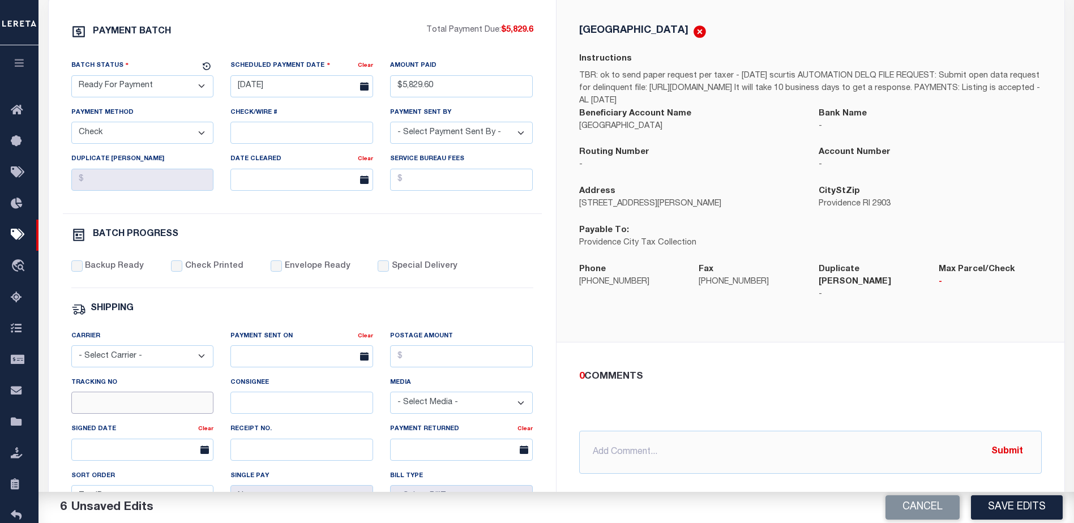
scroll to position [170, 0]
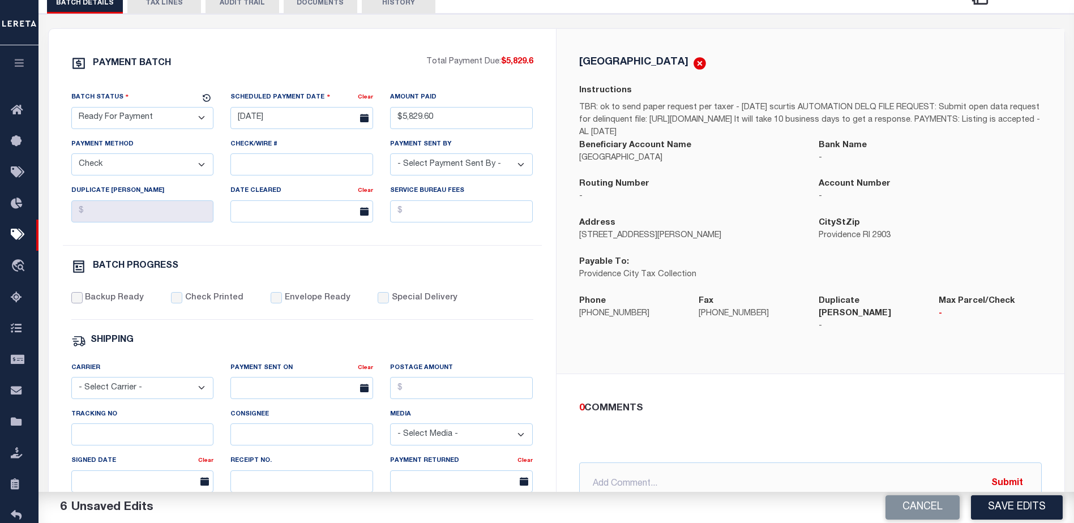
click at [80, 303] on input "Backup Ready" at bounding box center [76, 297] width 11 height 11
checkbox input "true"
click at [1019, 513] on button "Save Edits" at bounding box center [1017, 507] width 92 height 24
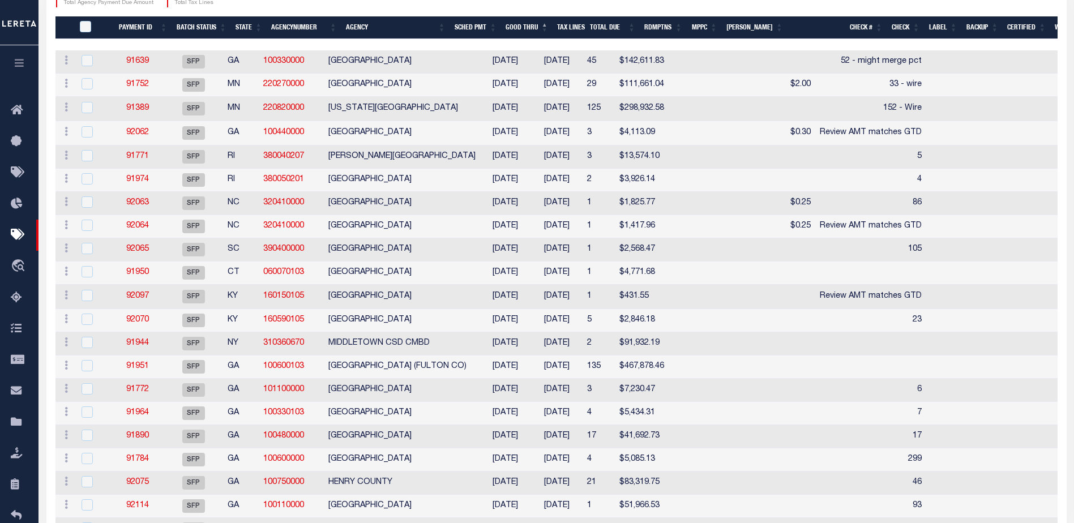
scroll to position [283, 0]
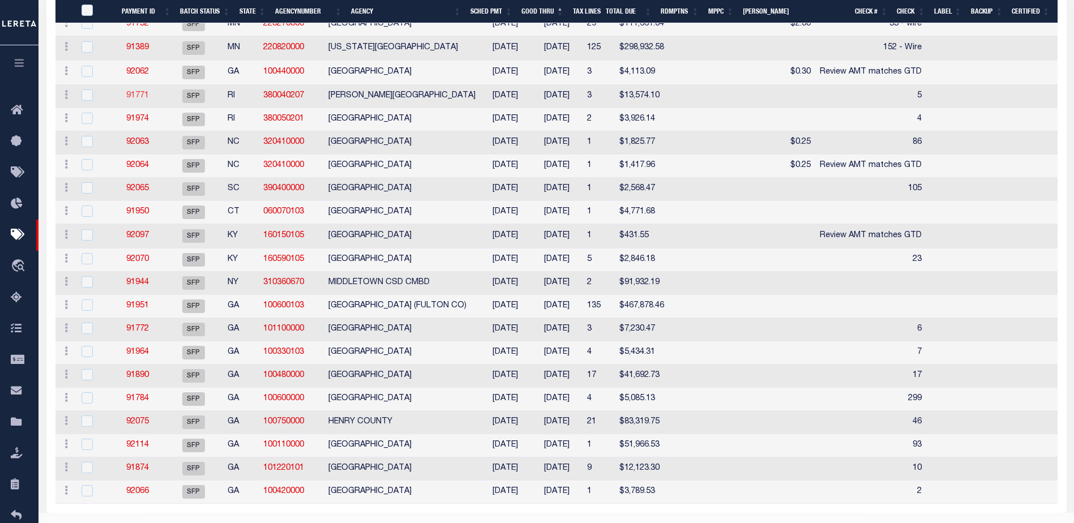
click at [136, 96] on link "91771" at bounding box center [137, 96] width 23 height 8
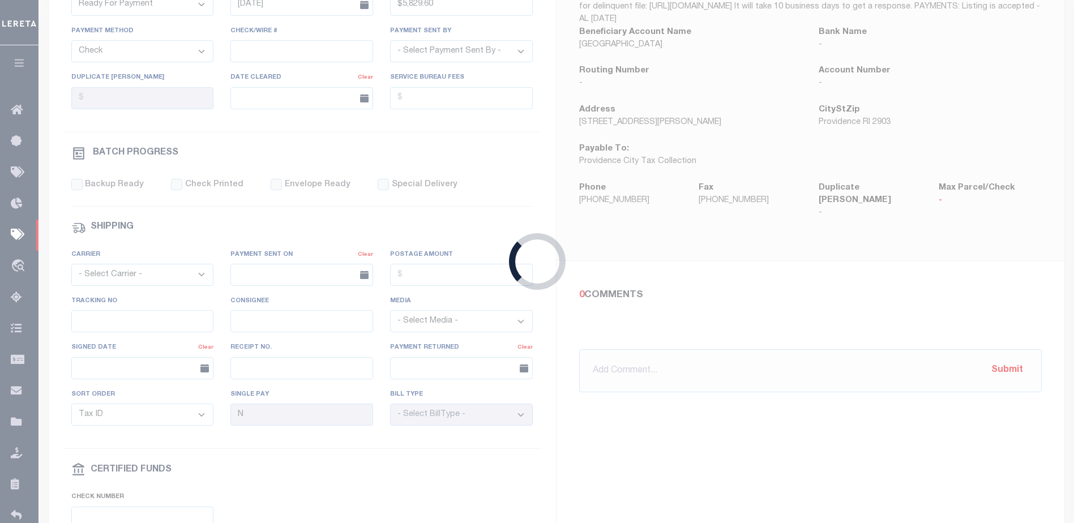
select select "SFP"
type input "10/15/2025"
select select
type input "5"
select select
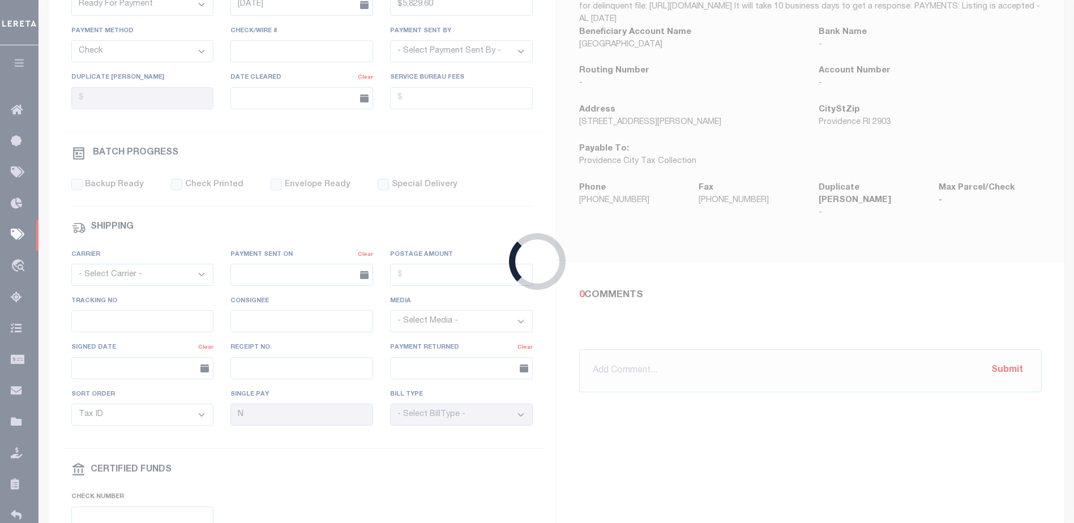
checkbox input "false"
type input "Barbara"
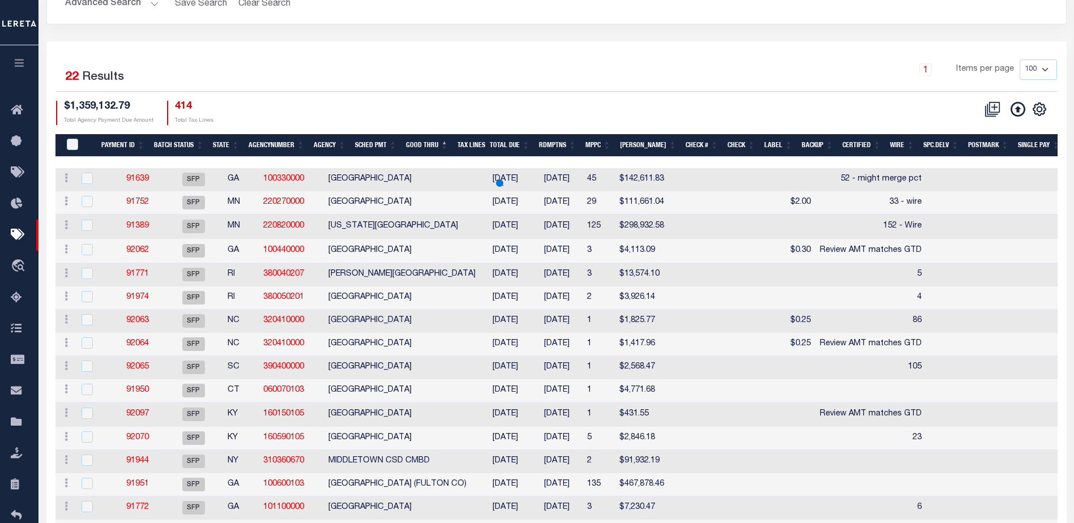
scroll to position [277, 0]
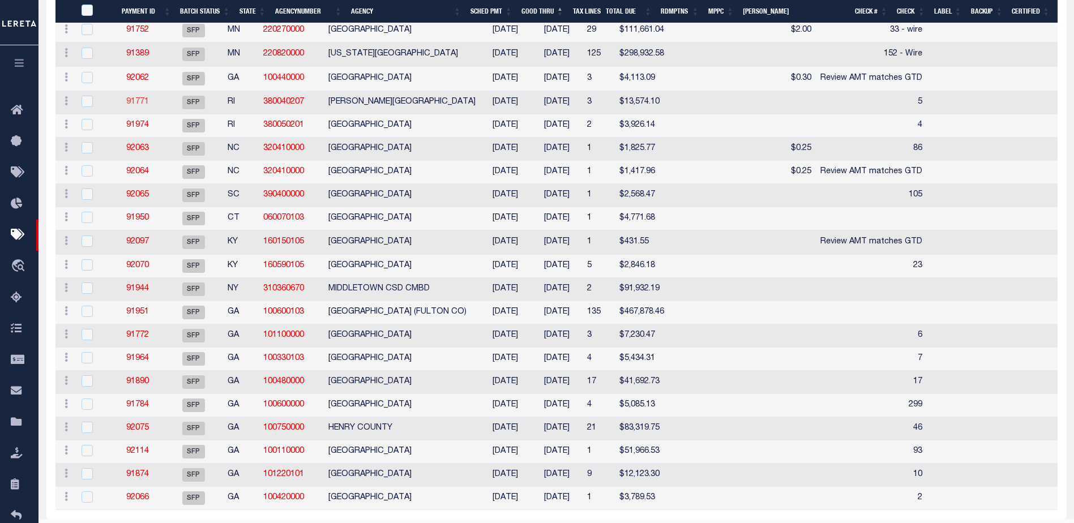
click at [142, 104] on link "91771" at bounding box center [137, 102] width 23 height 8
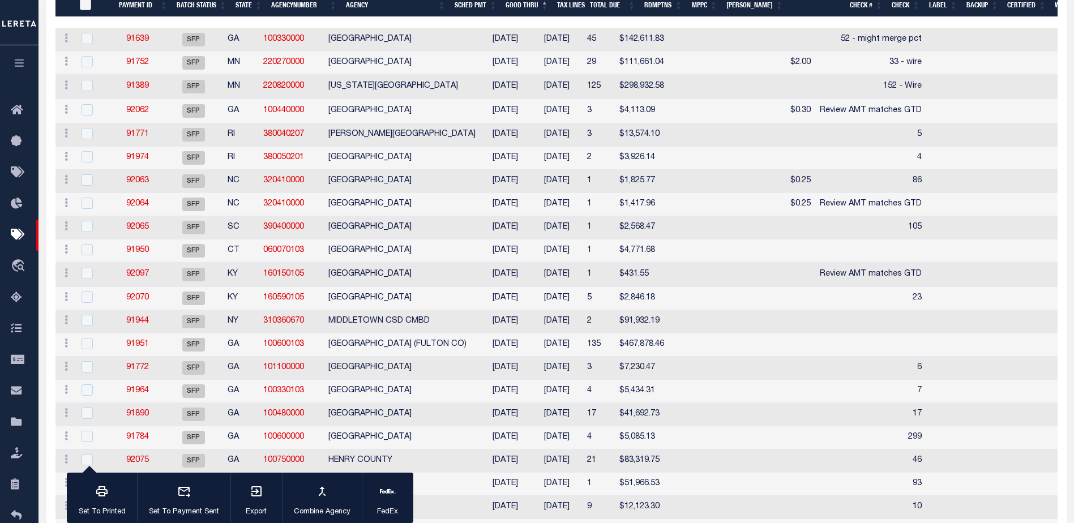
scroll to position [275, 0]
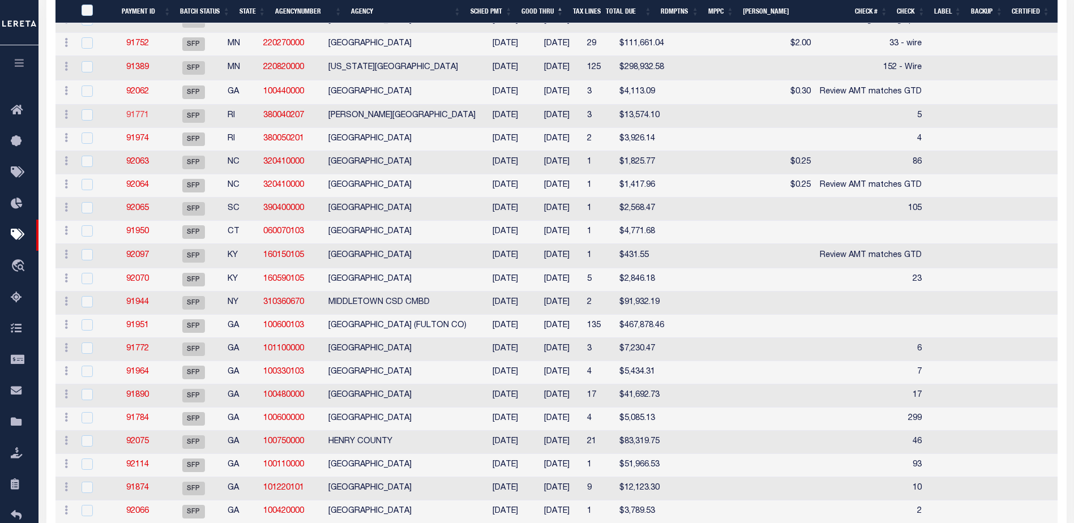
click at [146, 119] on link "91771" at bounding box center [137, 116] width 23 height 8
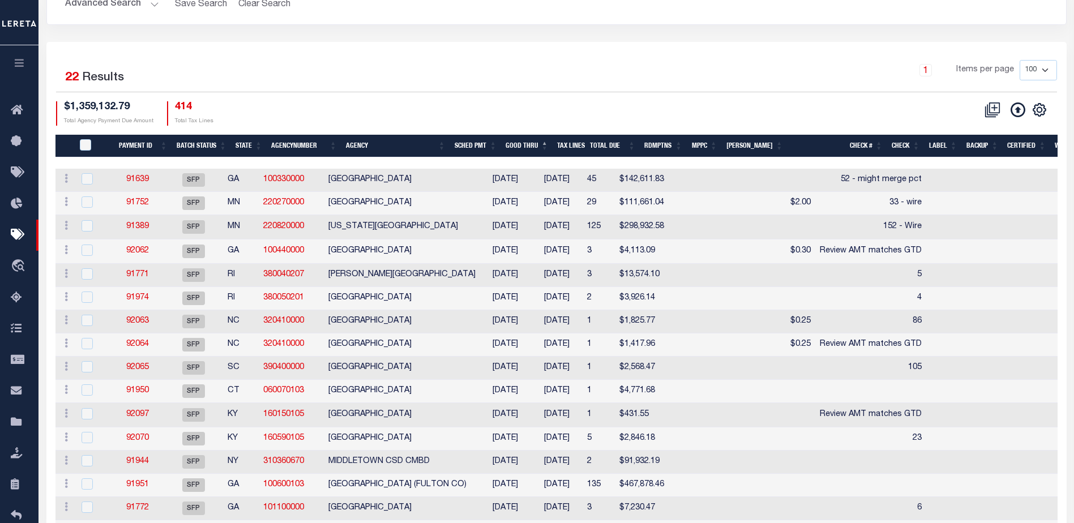
scroll to position [273, 0]
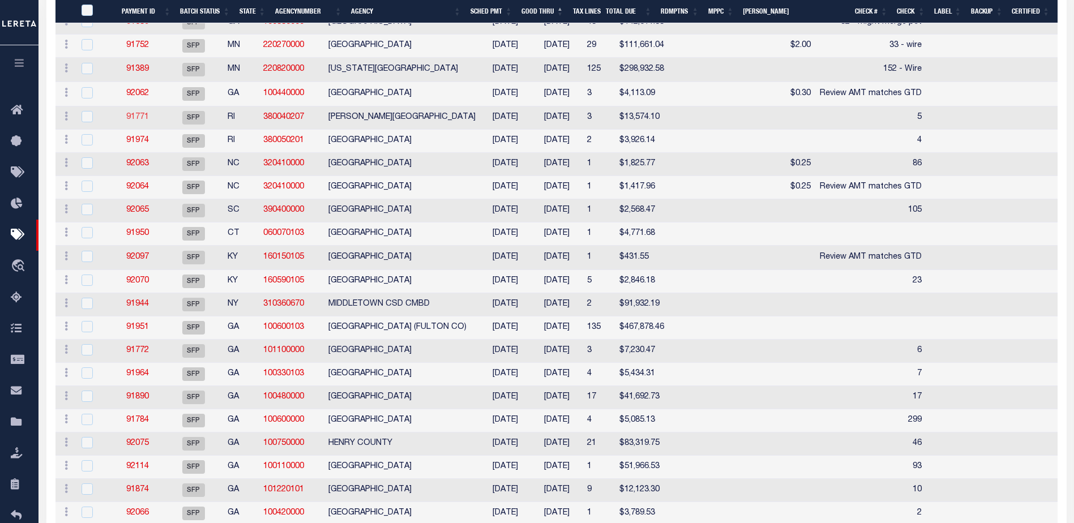
click at [144, 121] on link "91771" at bounding box center [137, 117] width 23 height 8
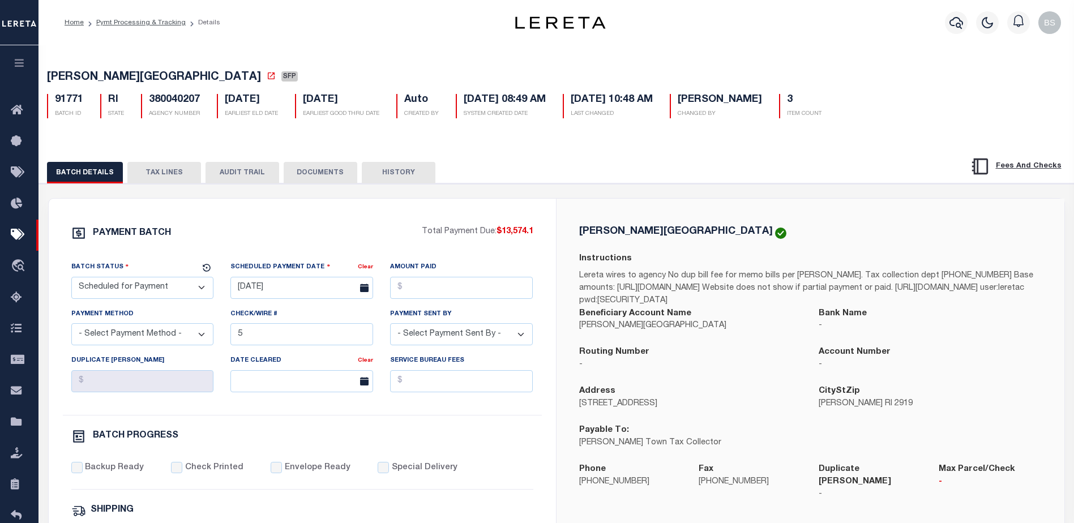
click at [173, 287] on select "- Select Status - Scheduled for Payment Ready For Payment Payment Sent Cleared …" at bounding box center [142, 288] width 143 height 22
select select "RFP"
click at [71, 279] on select "- Select Status - Scheduled for Payment Ready For Payment Payment Sent Cleared …" at bounding box center [142, 288] width 143 height 22
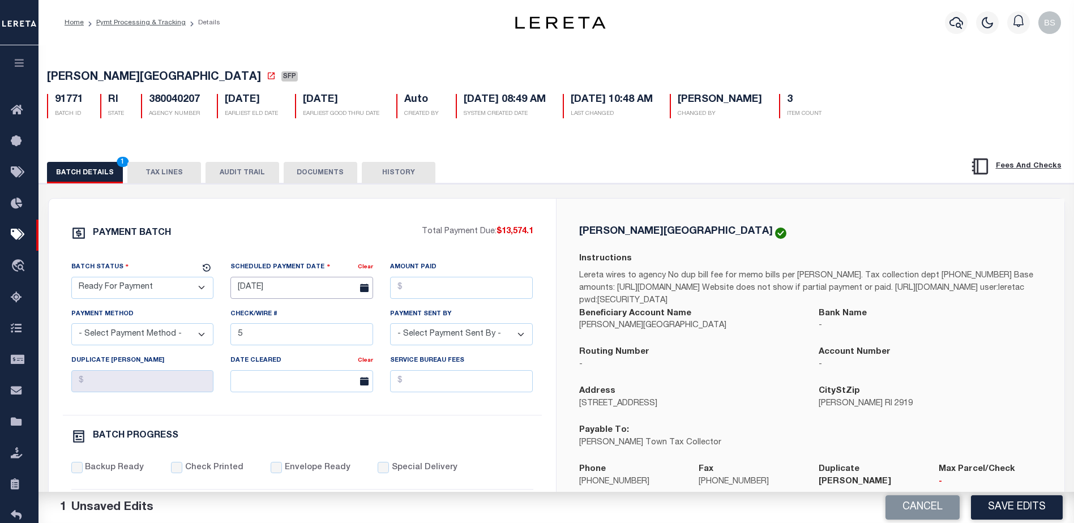
click at [259, 288] on input "10/15/2025" at bounding box center [301, 288] width 143 height 22
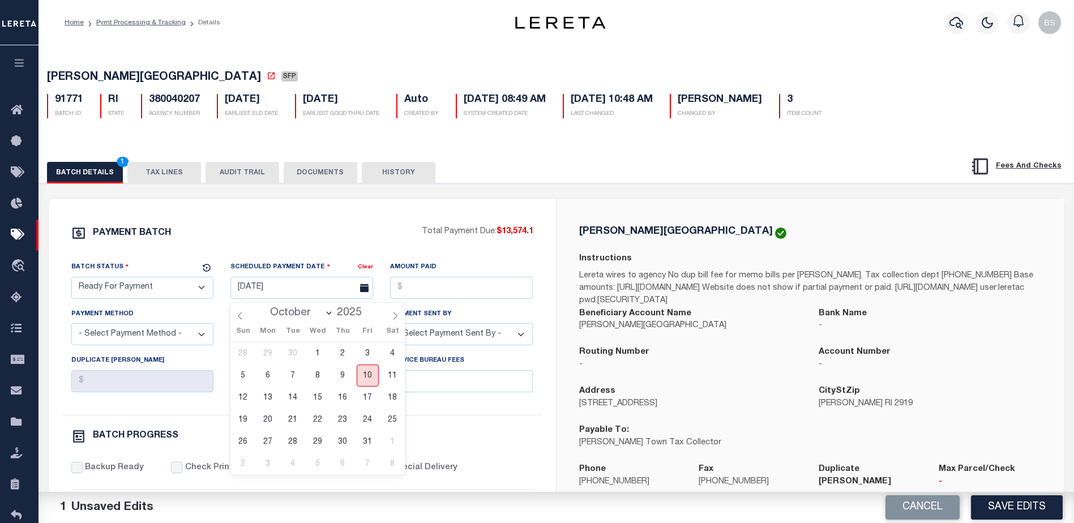
click at [366, 374] on span "10" at bounding box center [368, 376] width 22 height 22
type input "10/10/2025"
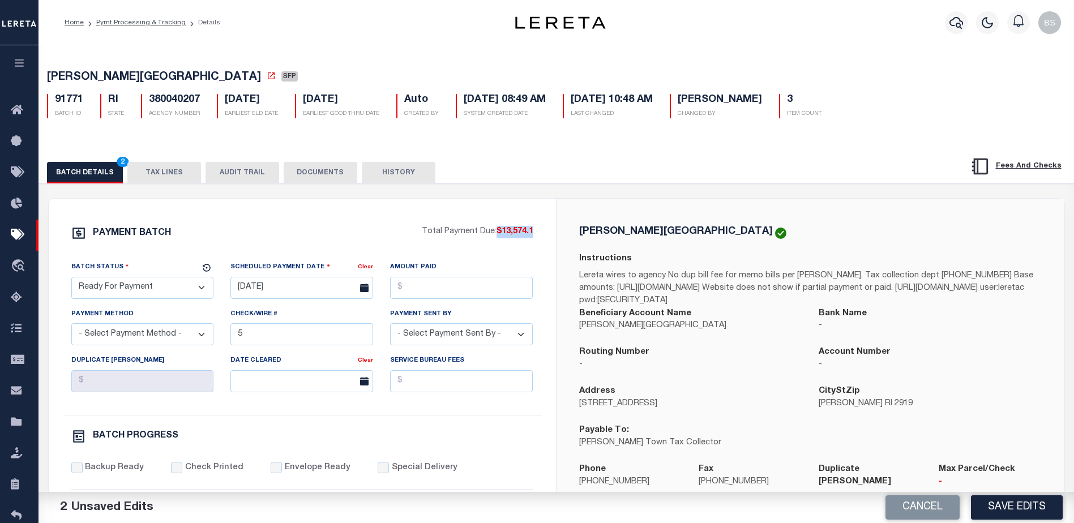
drag, startPoint x: 496, startPoint y: 230, endPoint x: 532, endPoint y: 237, distance: 36.9
click at [534, 237] on div "PAYMENT BATCH Total Payment Due: $13,574.1 Batch Status - Select Status -" at bounding box center [302, 530] width 480 height 608
click at [444, 288] on input "Amount Paid" at bounding box center [461, 288] width 143 height 22
paste input "$13,574.1"
type input "$13,574.10"
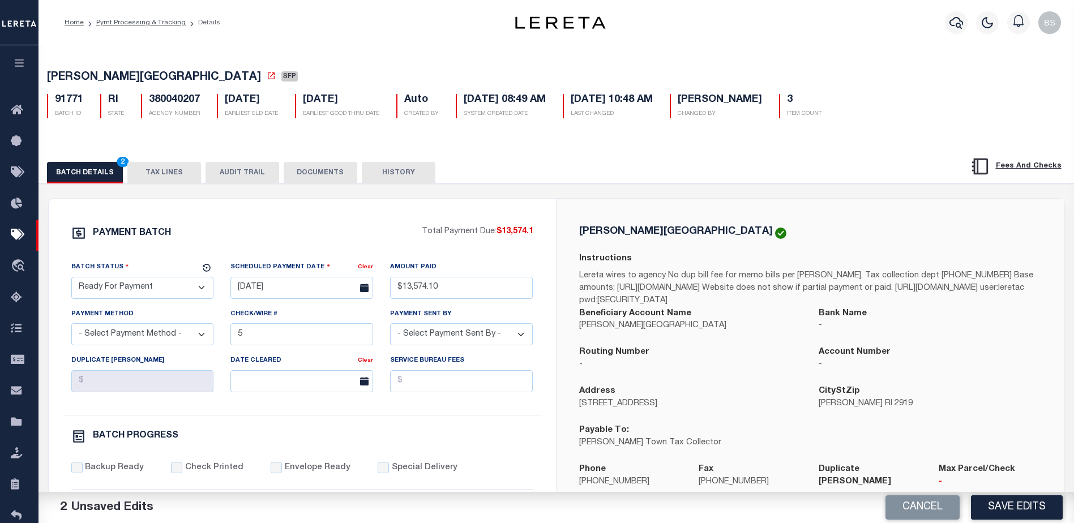
drag, startPoint x: 172, startPoint y: 337, endPoint x: 165, endPoint y: 339, distance: 7.2
click at [172, 337] on select "- Select Payment Method - ACH Certified Check Check Direct Deposit Wire Transfer" at bounding box center [142, 334] width 143 height 22
select select "CHK"
click at [71, 327] on select "- Select Payment Method - ACH Certified Check Check Direct Deposit Wire Transfer" at bounding box center [142, 334] width 143 height 22
click at [315, 335] on input "5" at bounding box center [301, 334] width 143 height 22
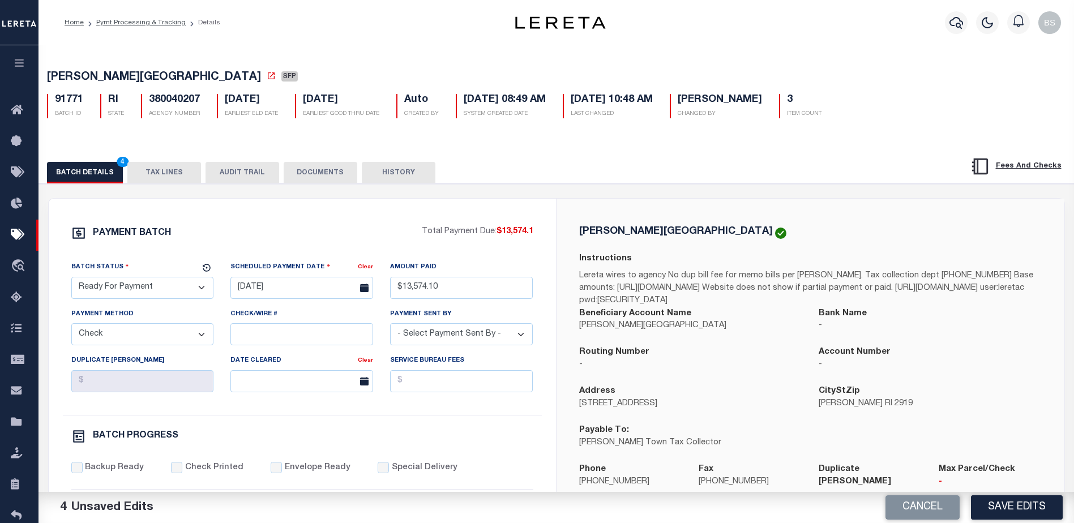
click at [515, 338] on select "- Select Payment Sent By - Aakash Patel Abdul Muzain Adams, Pamela S Adhikary R…" at bounding box center [461, 334] width 143 height 22
select select "Starek, Barbara"
click at [432, 334] on select "- Select Payment Sent By - Aakash Patel Abdul Muzain Adams, Pamela S Adhikary R…" at bounding box center [461, 334] width 143 height 22
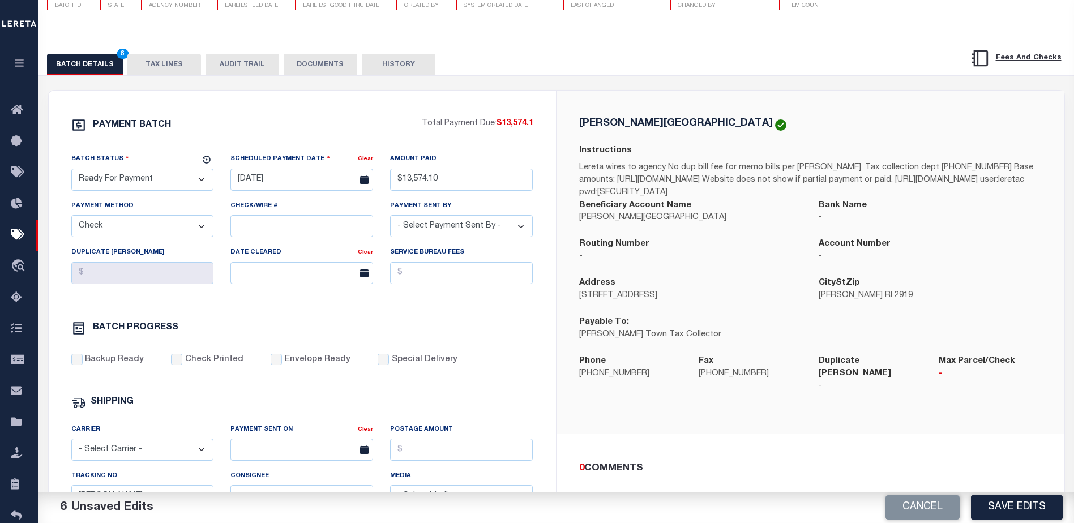
scroll to position [226, 0]
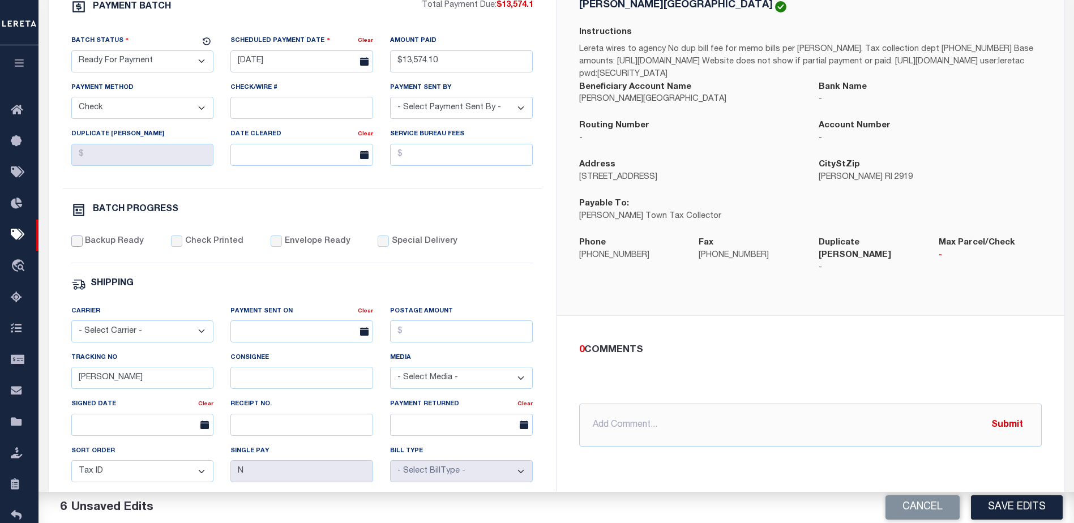
click at [75, 243] on input "Backup Ready" at bounding box center [76, 241] width 11 height 11
checkbox input "true"
click at [139, 378] on input "Barbara" at bounding box center [142, 378] width 143 height 22
type input "B"
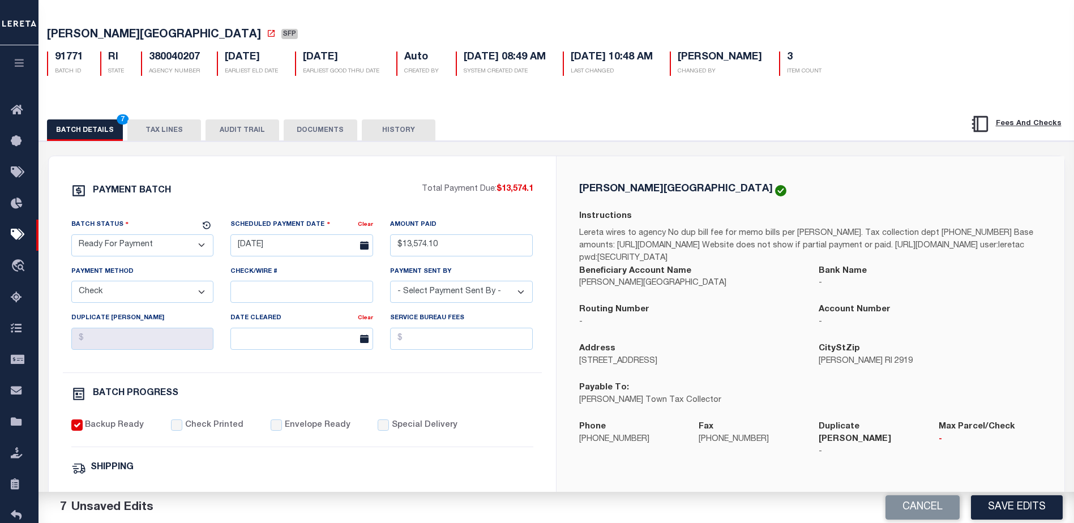
scroll to position [0, 0]
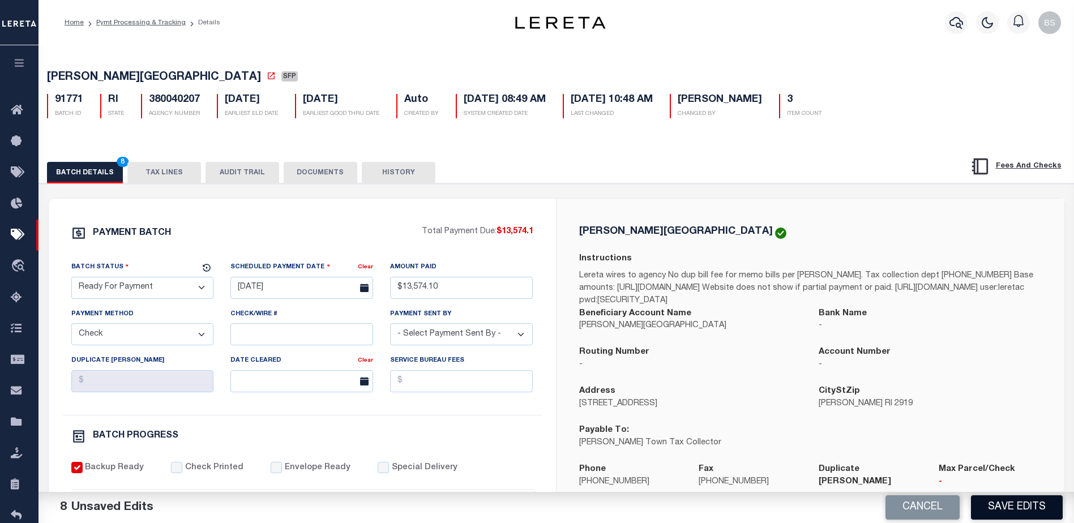
click at [993, 502] on button "Save Edits" at bounding box center [1017, 507] width 92 height 24
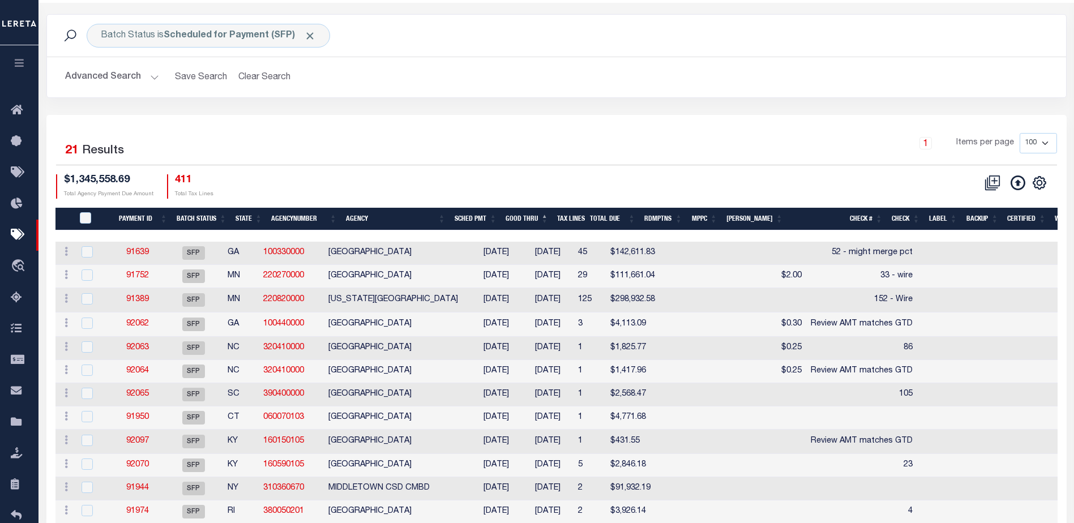
scroll to position [12, 0]
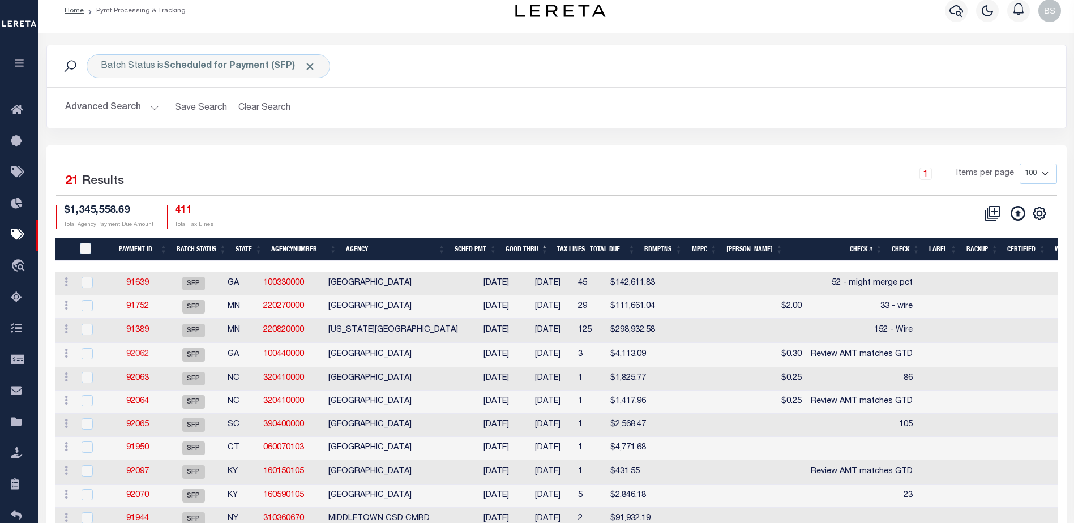
click at [140, 358] on link "92062" at bounding box center [137, 354] width 23 height 8
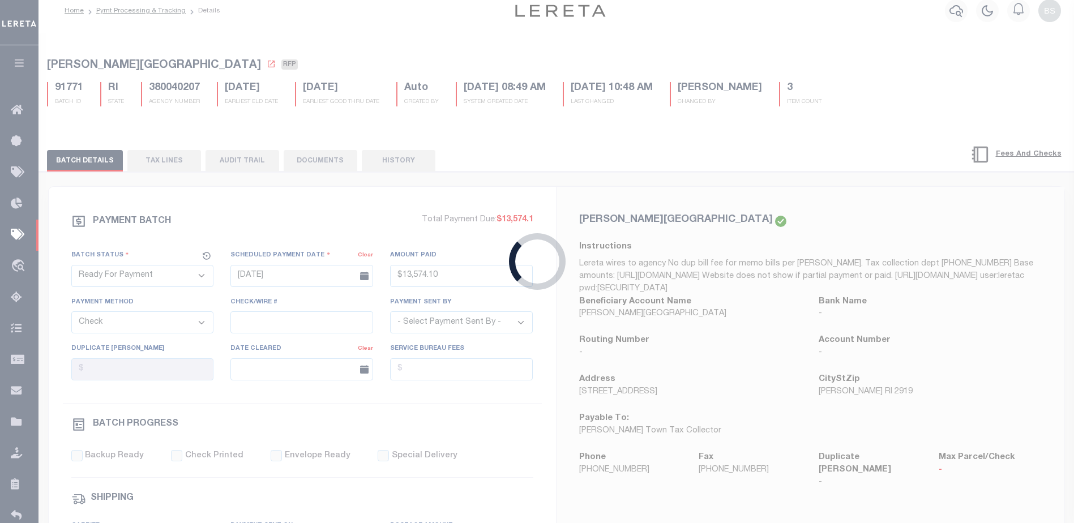
select select "SFP"
type input "11/05/2025"
select select
type input "Review AMT matches GTD"
select select
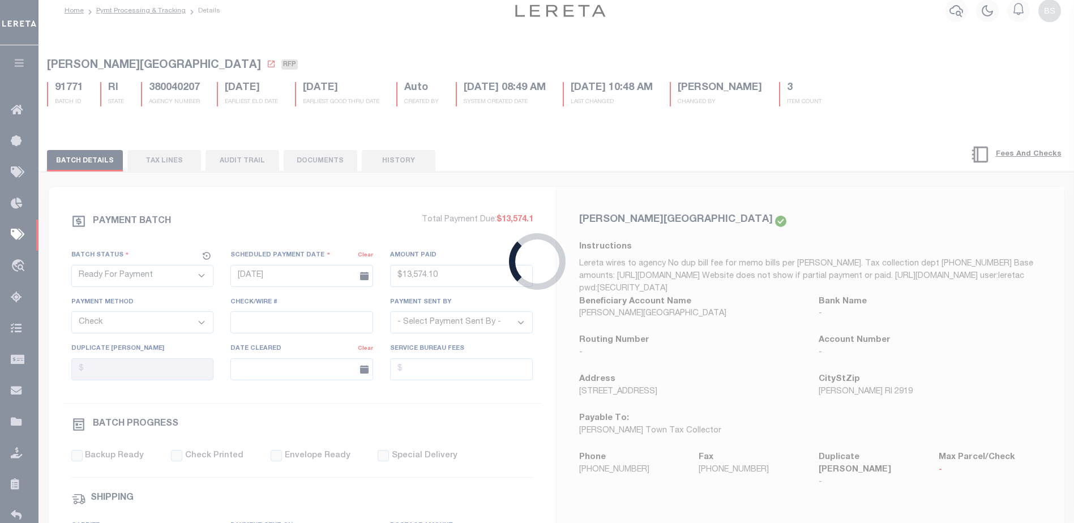
checkbox input "false"
type input "Barbara"
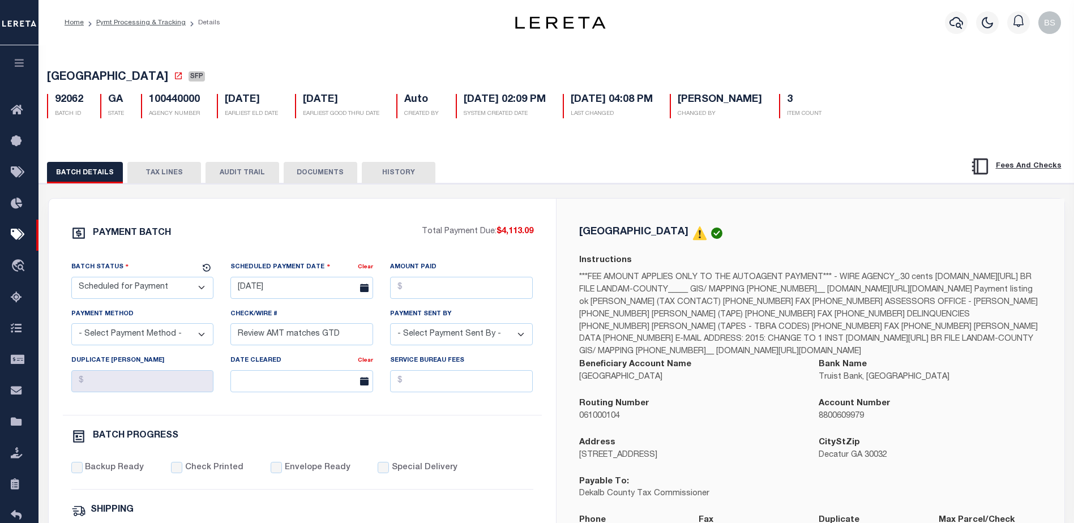
click at [163, 172] on button "TAX LINES" at bounding box center [164, 173] width 74 height 22
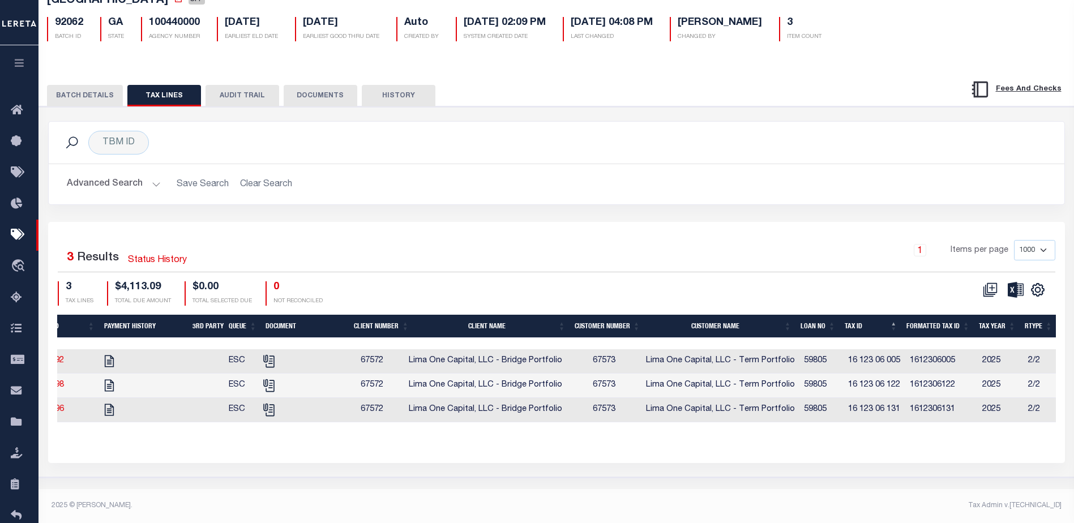
scroll to position [0, 99]
click at [83, 89] on button "BATCH DETAILS" at bounding box center [85, 96] width 76 height 22
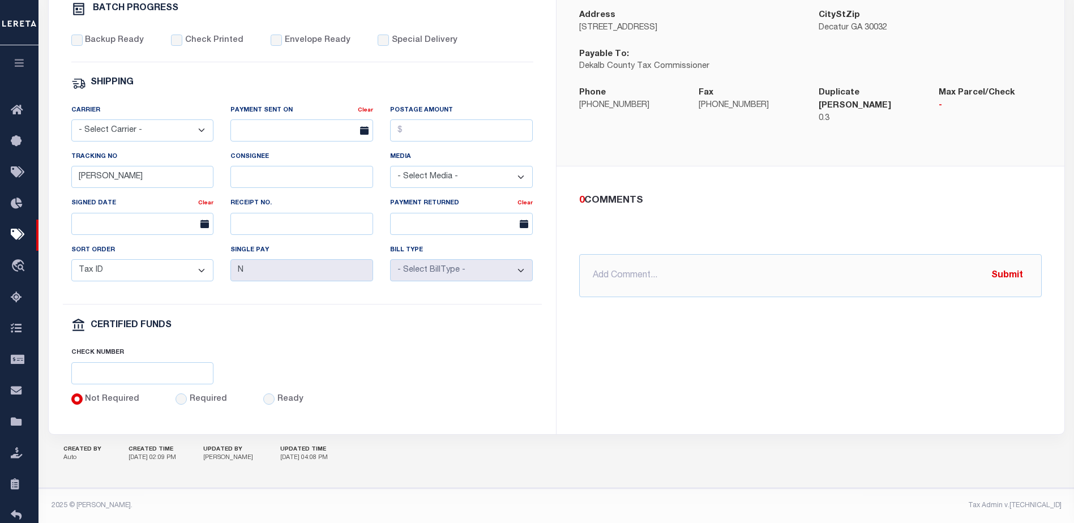
scroll to position [435, 0]
drag, startPoint x: 653, startPoint y: 276, endPoint x: 637, endPoint y: 261, distance: 21.6
click at [653, 276] on input "text" at bounding box center [810, 275] width 463 height 43
type input "10/10/25 - spoke with Linda at tax office 2025 1st installment taxes are paid c…"
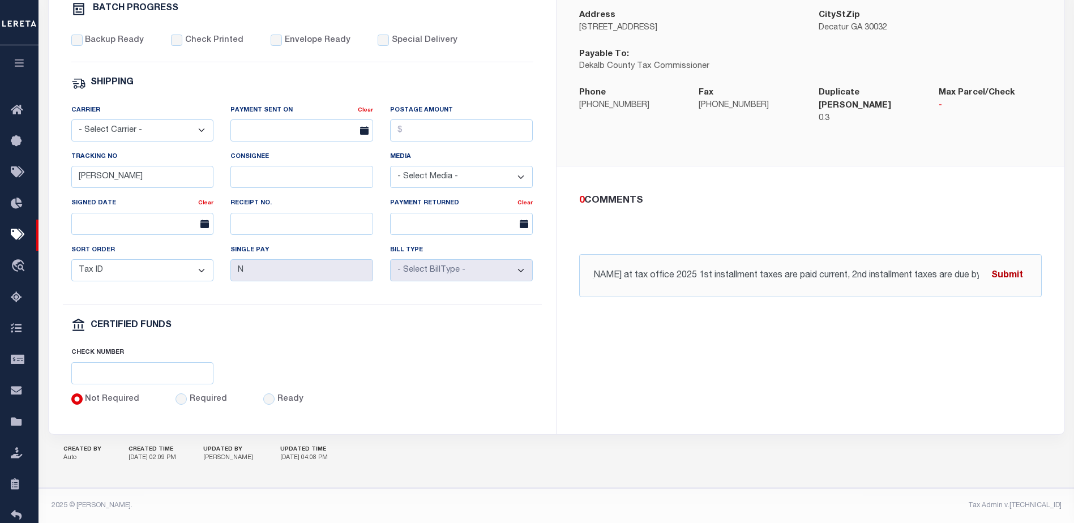
scroll to position [0, 0]
click at [1010, 269] on button "Submit" at bounding box center [1007, 275] width 46 height 23
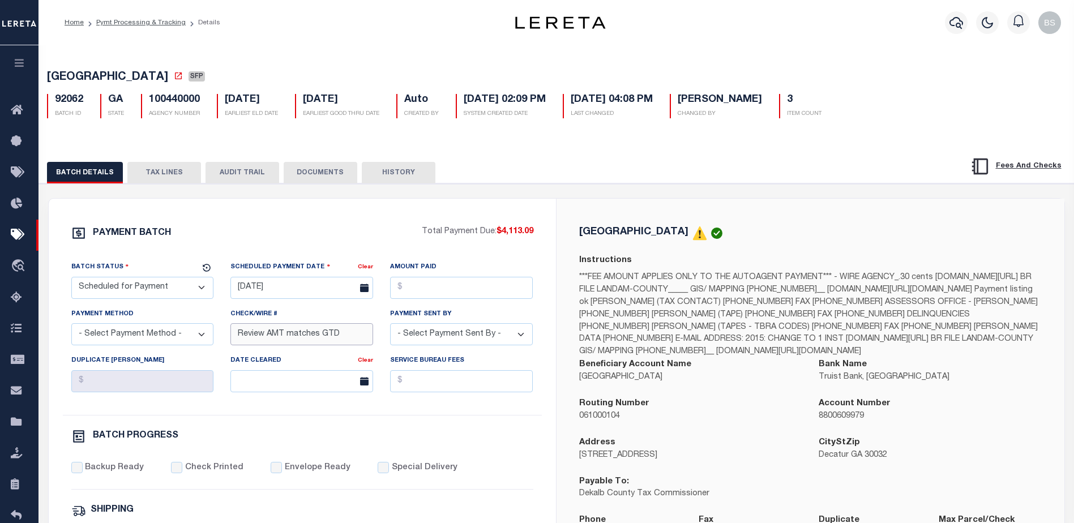
click at [351, 337] on input "Review AMT matches GTD" at bounding box center [301, 334] width 143 height 22
type input "R"
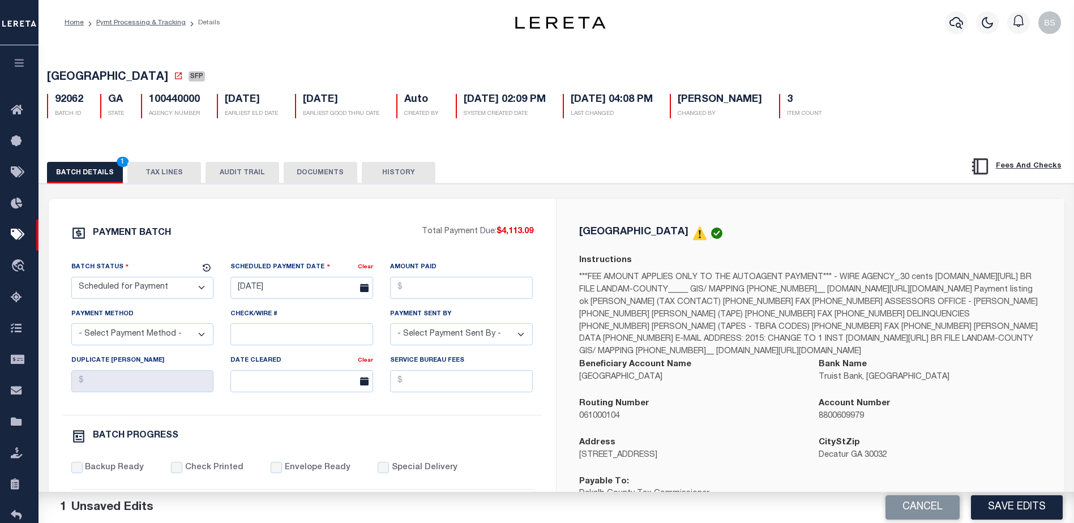
click at [170, 285] on select "- Select Status - Scheduled for Payment Ready For Payment Payment Sent Cleared …" at bounding box center [142, 288] width 143 height 22
click at [146, 290] on select "- Select Status - Scheduled for Payment Ready For Payment Payment Sent Cleared …" at bounding box center [142, 288] width 143 height 22
select select "RFP"
click at [71, 279] on select "- Select Status - Scheduled for Payment Ready For Payment Payment Sent Cleared …" at bounding box center [142, 288] width 143 height 22
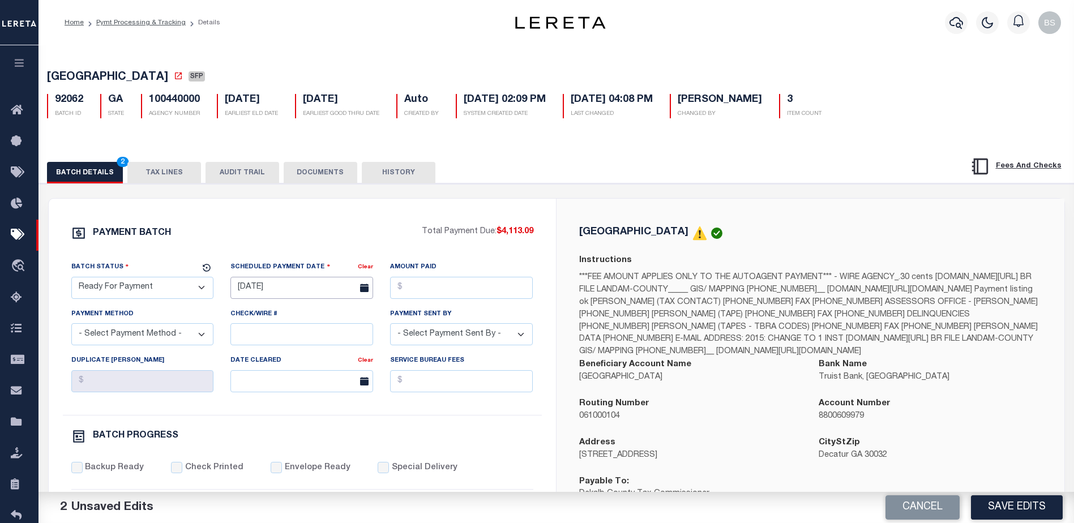
click at [255, 288] on input "11/05/2025" at bounding box center [301, 288] width 143 height 22
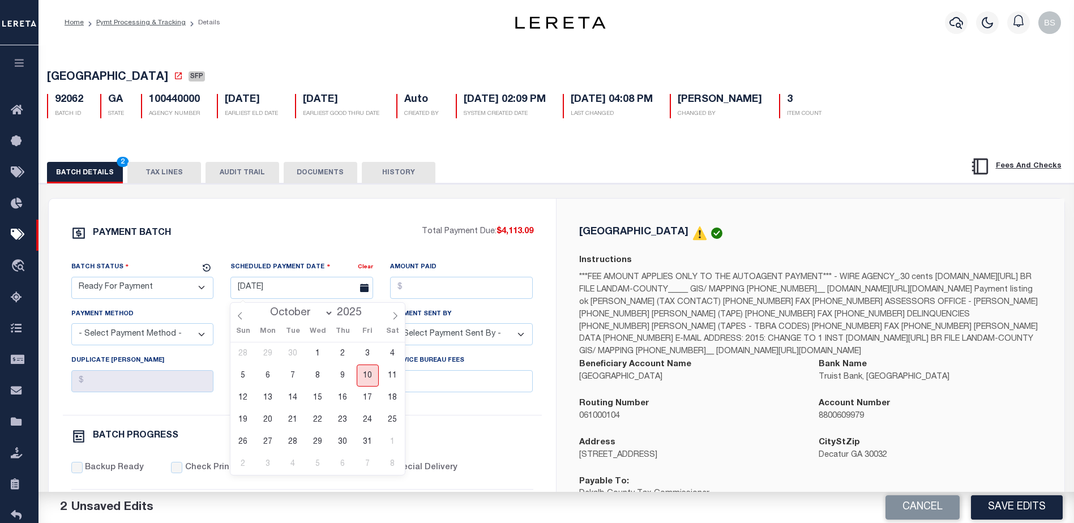
click at [363, 377] on span "10" at bounding box center [368, 376] width 22 height 22
type input "10/10/2025"
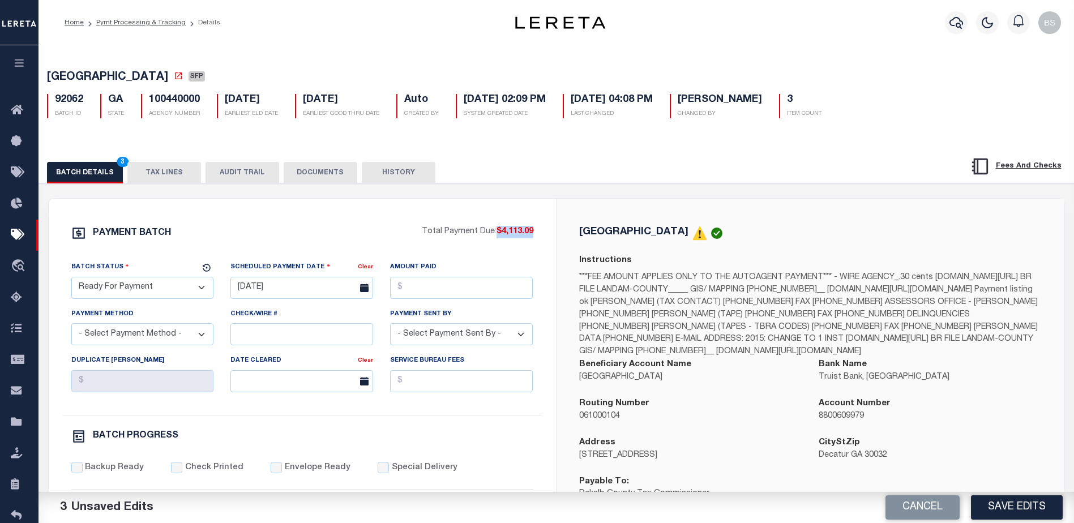
drag, startPoint x: 498, startPoint y: 232, endPoint x: 536, endPoint y: 237, distance: 38.3
click at [536, 237] on div "PAYMENT BATCH Total Payment Due: $4,113.09 Batch Status - Select Status -" at bounding box center [302, 530] width 480 height 608
click at [432, 292] on input "Amount Paid" at bounding box center [461, 288] width 143 height 22
paste input "$4,113.09"
type input "$4,113.09"
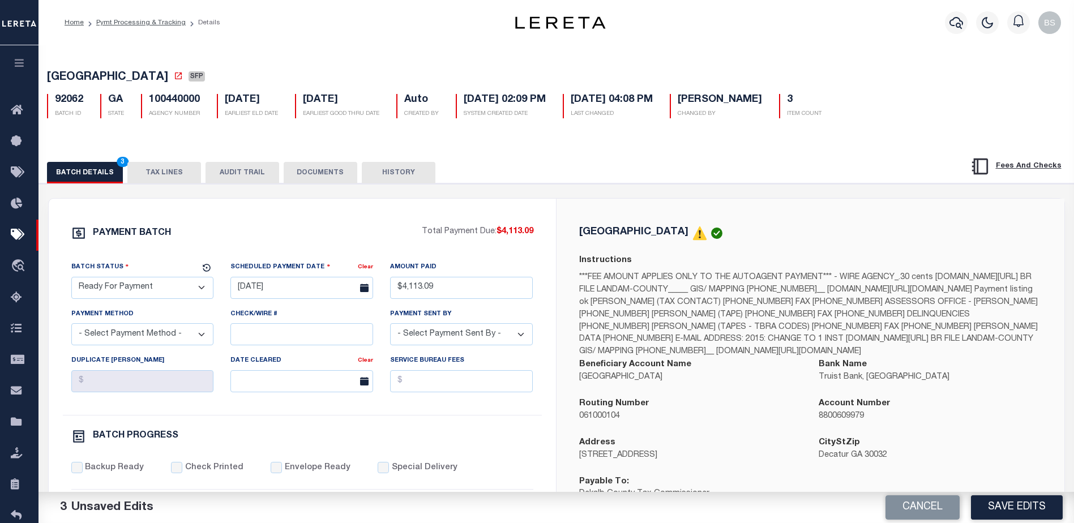
click at [186, 334] on select "- Select Payment Method - ACH Certified Check Check Direct Deposit Wire Transfer" at bounding box center [142, 334] width 143 height 22
select select "CHK"
click at [71, 327] on select "- Select Payment Method - ACH Certified Check Check Direct Deposit Wire Transfer" at bounding box center [142, 334] width 143 height 22
click at [460, 337] on select "- Select Payment Sent By - Aakash Patel Abdul Muzain Adams, Pamela S Adhikary R…" at bounding box center [461, 334] width 143 height 22
select select "Starek, Barbara"
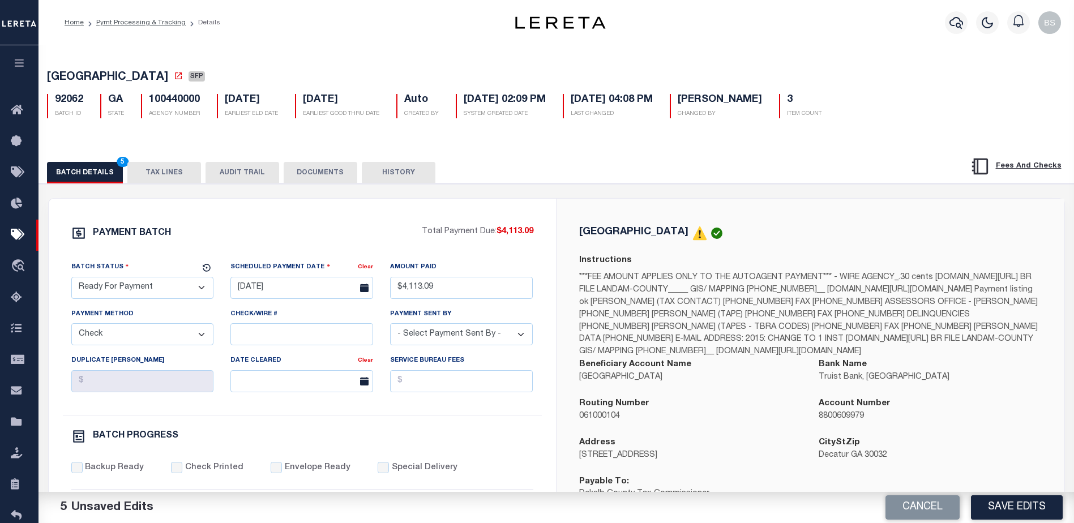
click at [449, 335] on select "- Select Payment Sent By - Aakash Patel Abdul Muzain Adams, Pamela S Adhikary R…" at bounding box center [461, 334] width 143 height 22
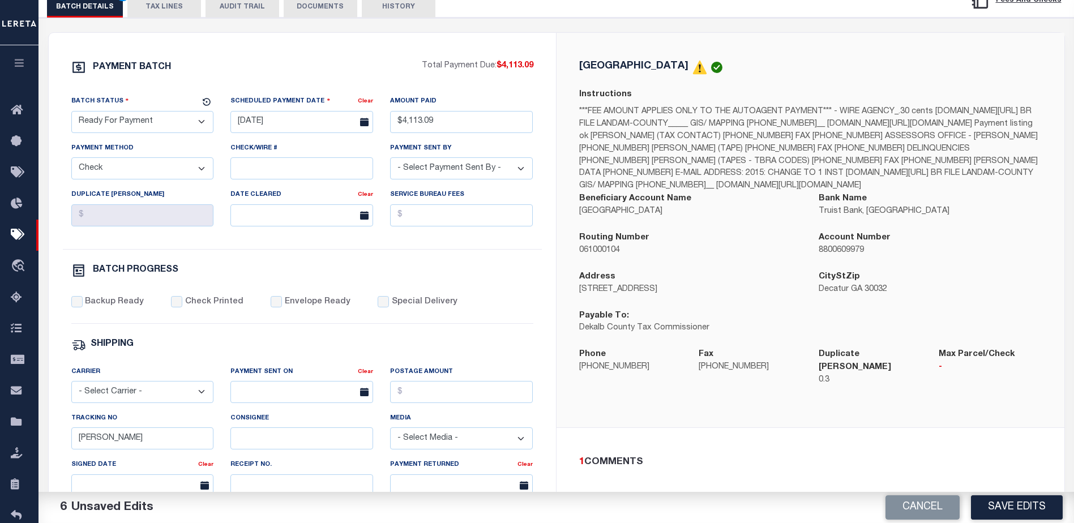
scroll to position [170, 0]
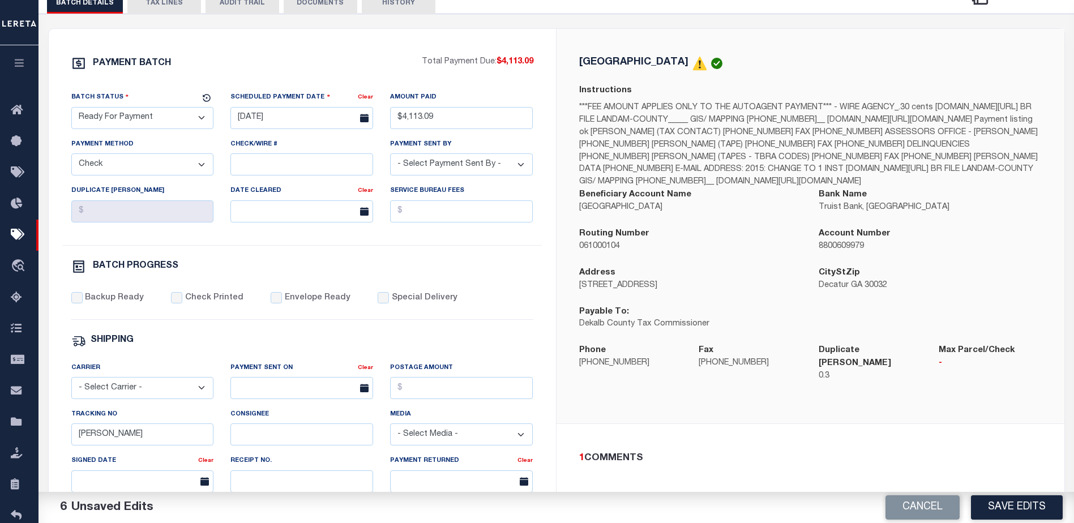
click at [83, 302] on div "Backup Ready" at bounding box center [107, 298] width 73 height 12
click at [160, 441] on input "Barbara" at bounding box center [142, 435] width 143 height 22
type input "B"
click at [79, 296] on div "PAYMENT BATCH Total Payment Due: $4,113.09 Batch Status - Select Status -" at bounding box center [302, 360] width 480 height 608
click at [73, 305] on div "Backup Ready" at bounding box center [107, 298] width 73 height 12
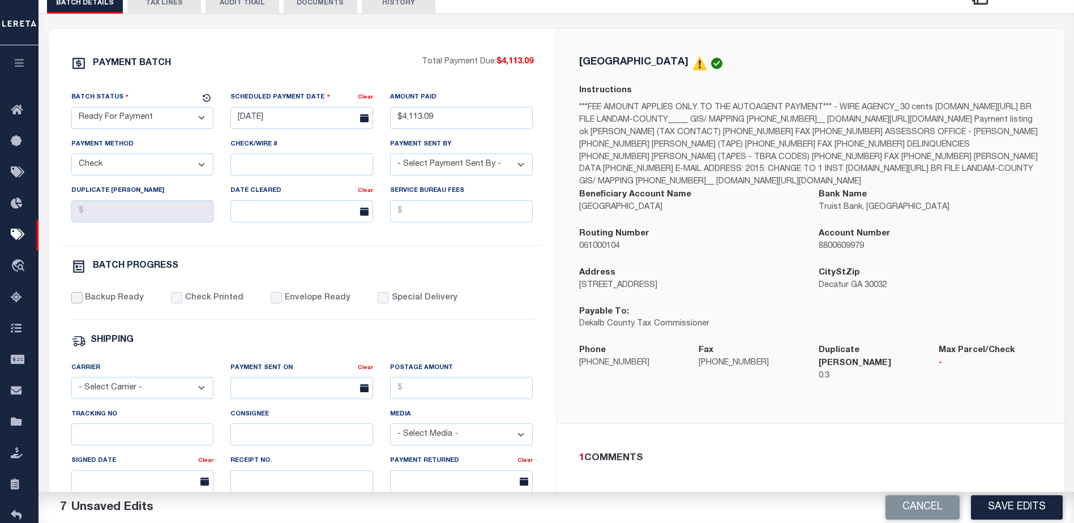
click at [74, 303] on input "Backup Ready" at bounding box center [76, 297] width 11 height 11
checkbox input "true"
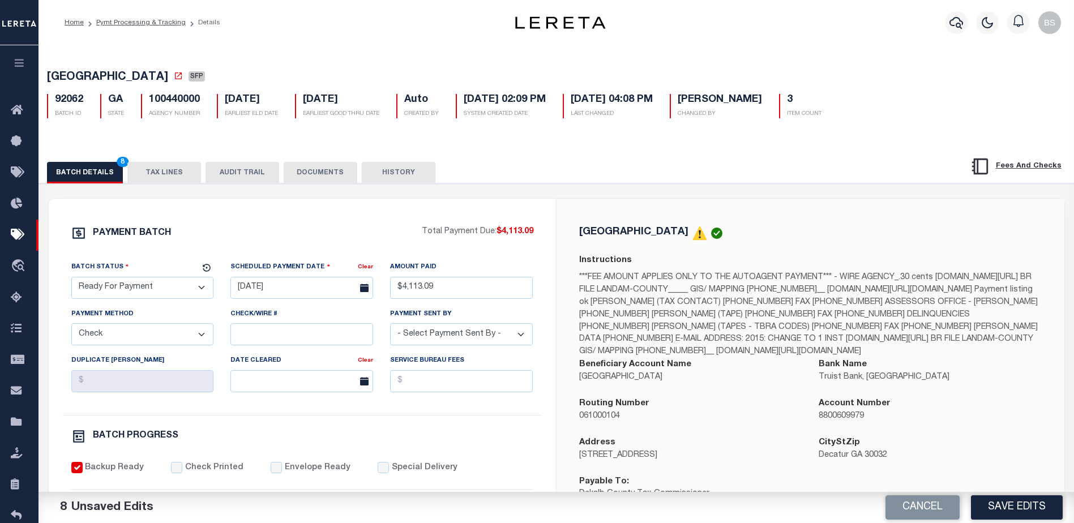
click at [1029, 506] on button "Save Edits" at bounding box center [1017, 507] width 92 height 24
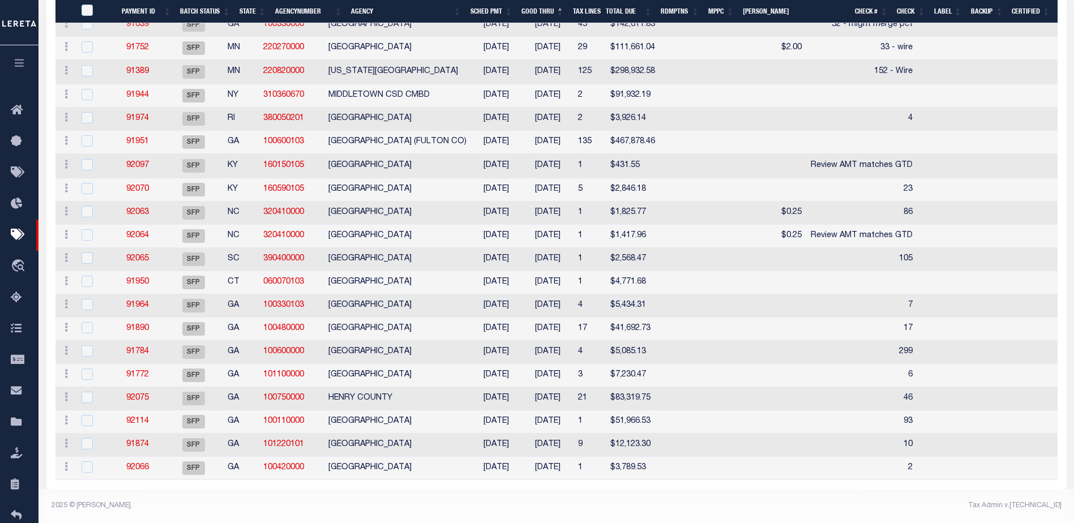
scroll to position [213, 0]
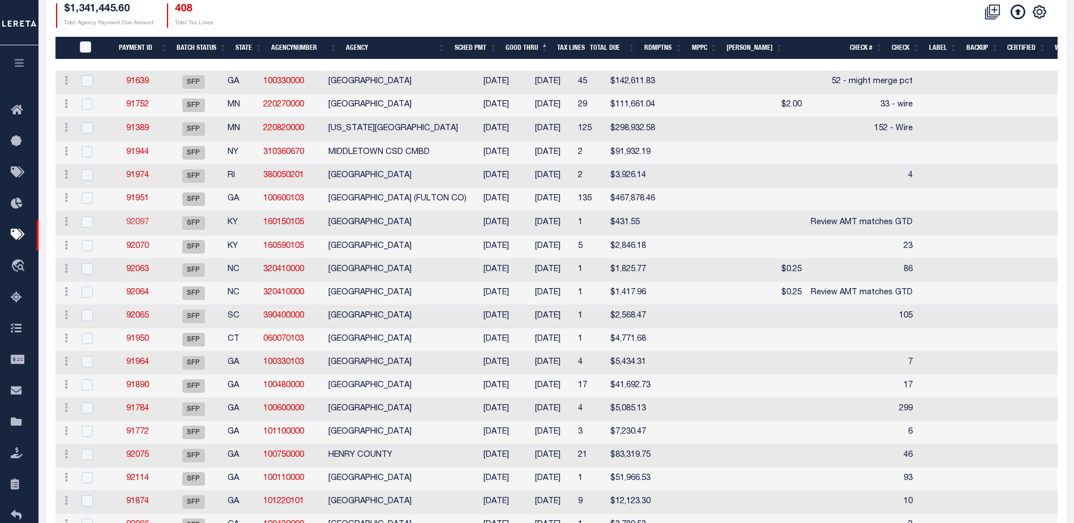
click at [147, 226] on link "92097" at bounding box center [137, 223] width 23 height 8
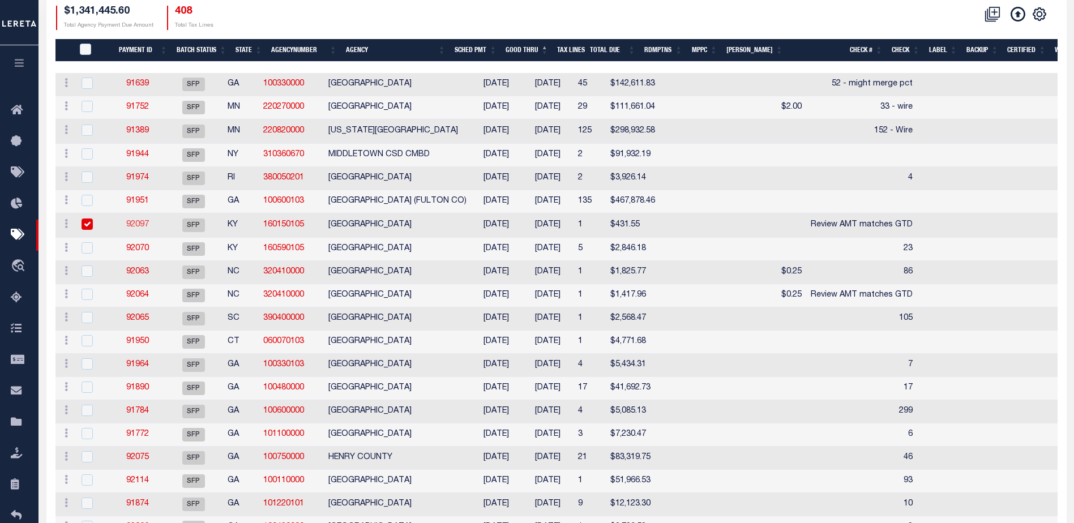
select select "SFP"
type input "10/21/2024"
select select
type input "Review AMT matches GTD"
select select
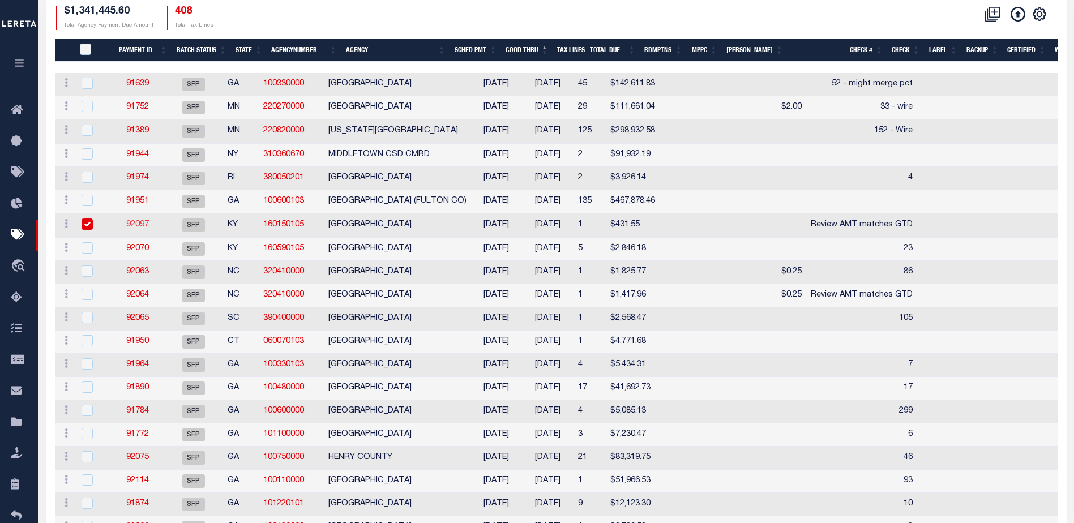
checkbox input "false"
type input "Barbara"
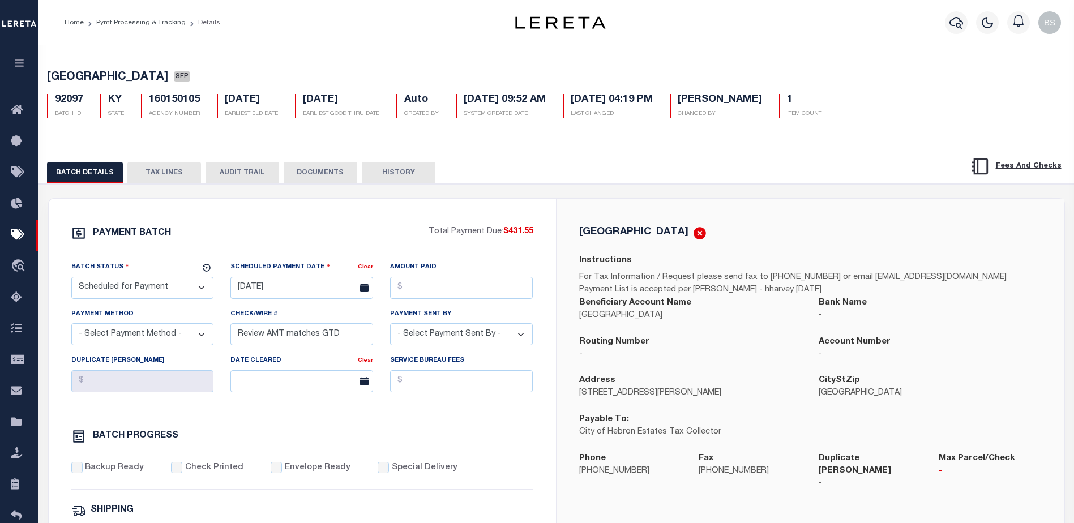
scroll to position [113, 0]
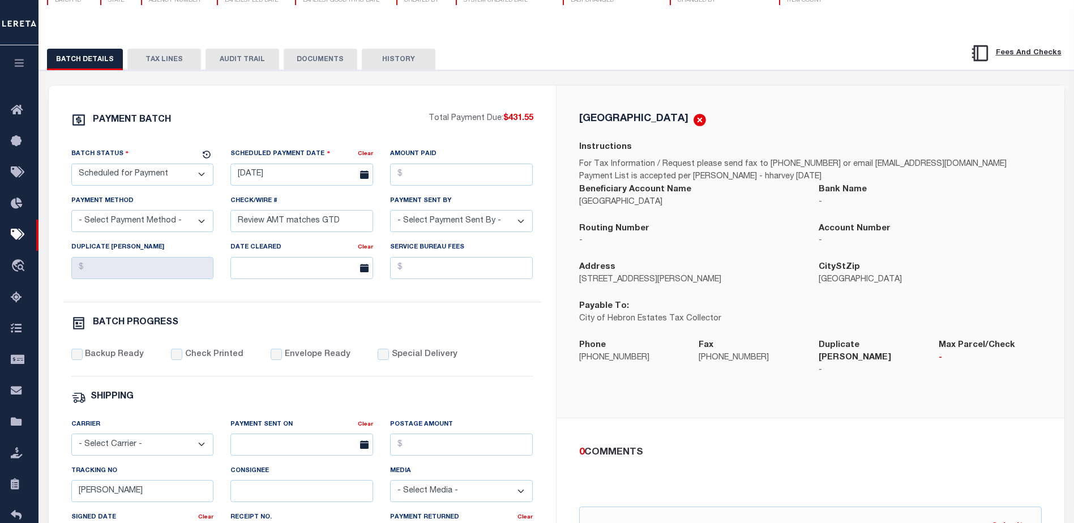
click at [174, 60] on button "TAX LINES" at bounding box center [164, 60] width 74 height 22
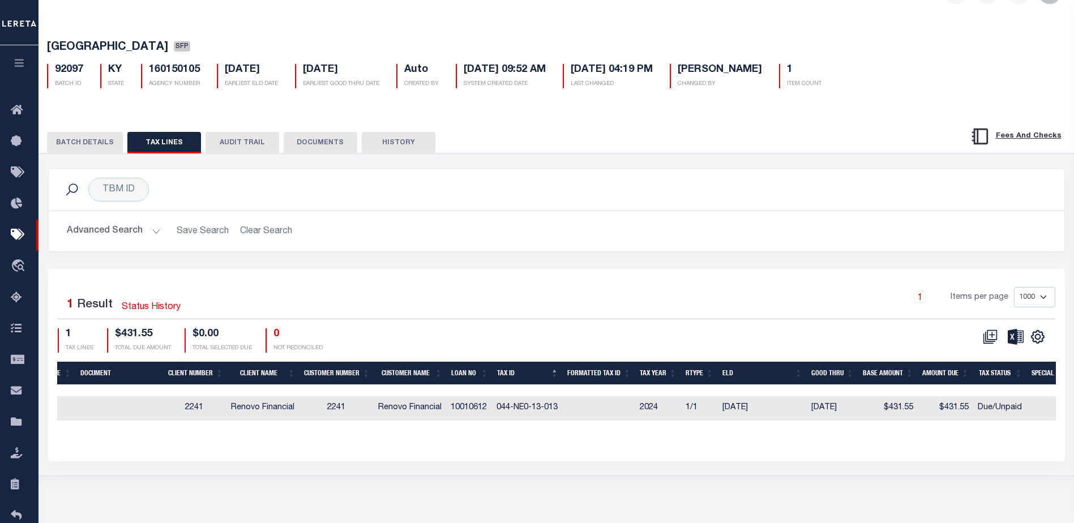
scroll to position [0, 0]
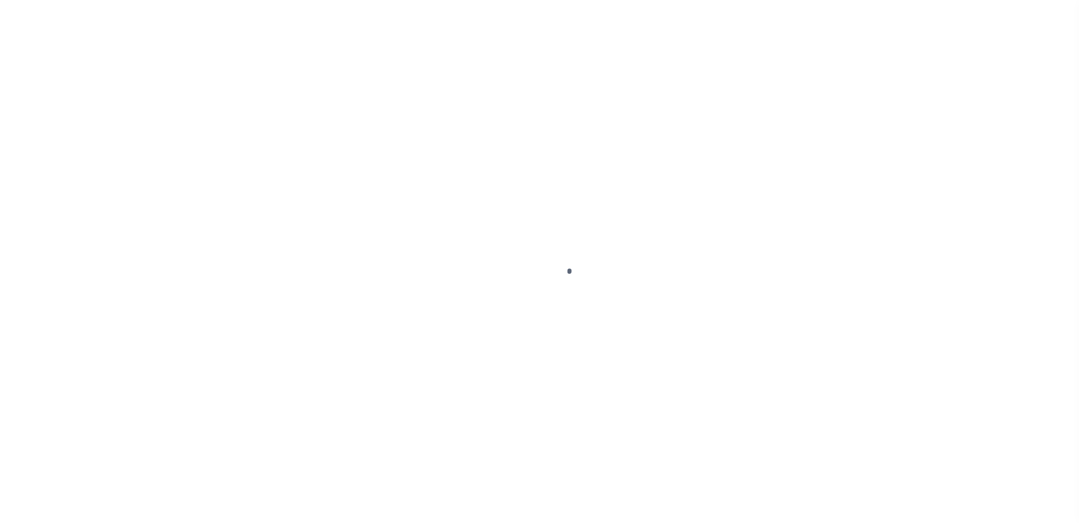
scroll to position [28, 0]
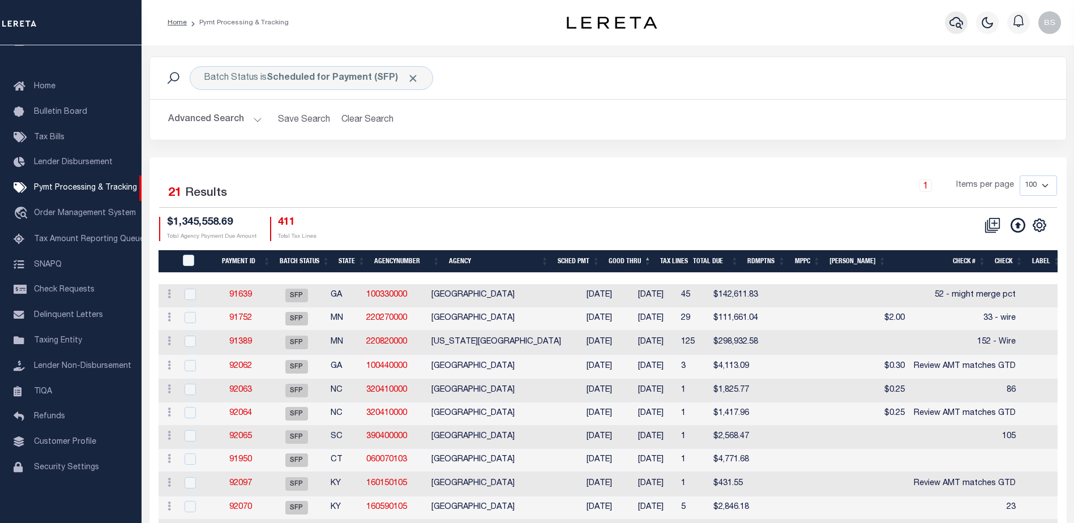
click at [957, 22] on icon "button" at bounding box center [957, 23] width 14 height 14
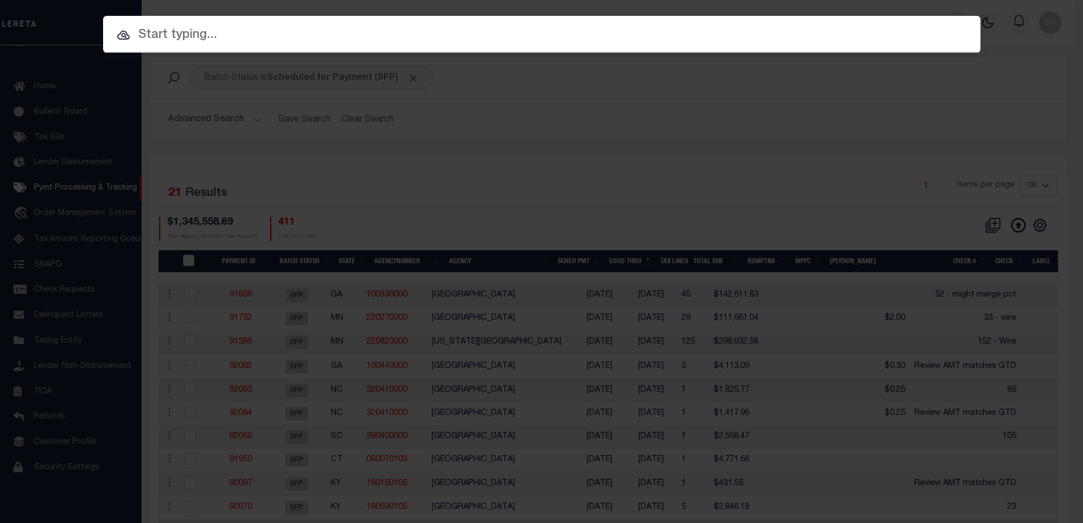
click at [292, 38] on input "text" at bounding box center [541, 35] width 877 height 20
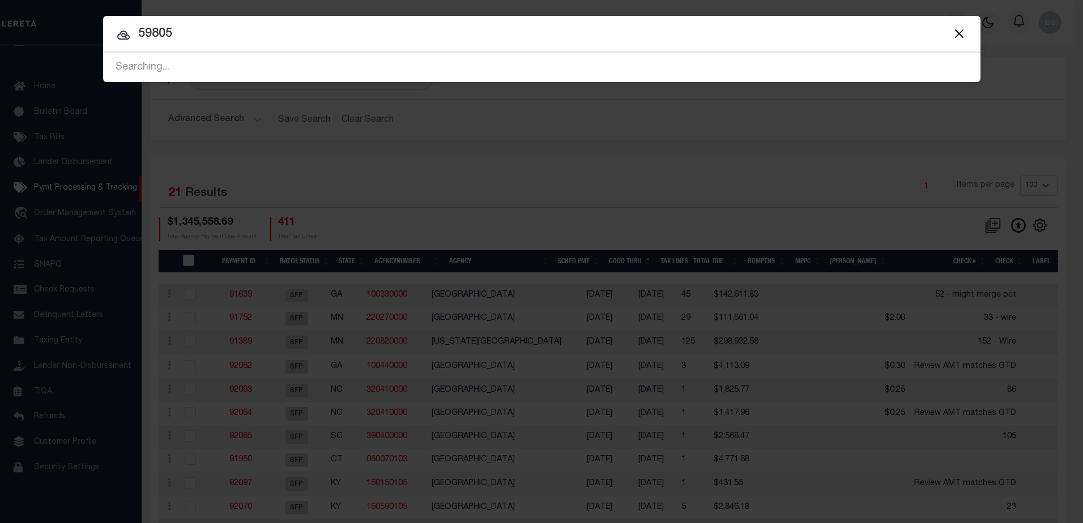
type input "59805"
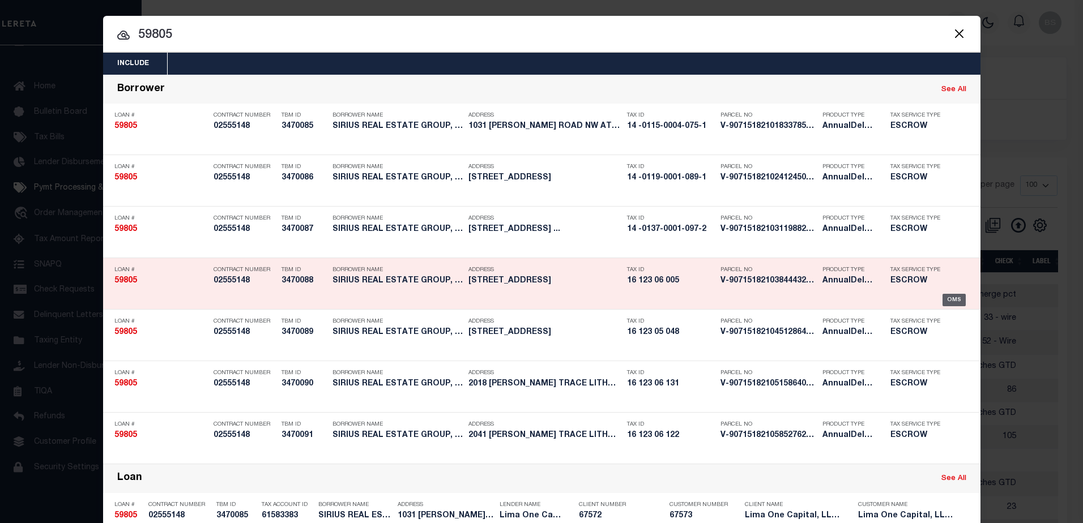
click at [953, 298] on div "OMS" at bounding box center [953, 300] width 23 height 12
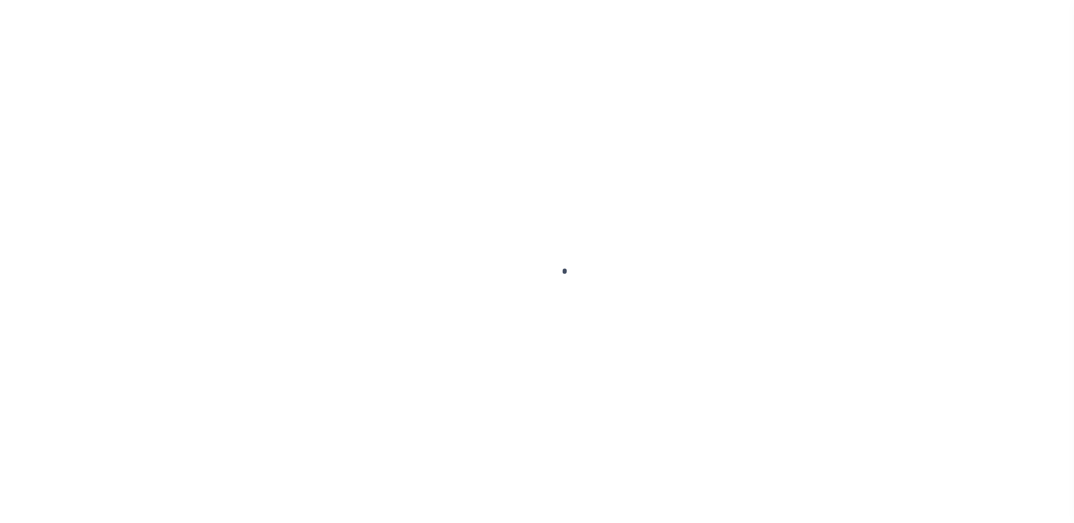
type input "59805"
type input "SIRIUS REAL ESTATE GROUP, LLC"
select select
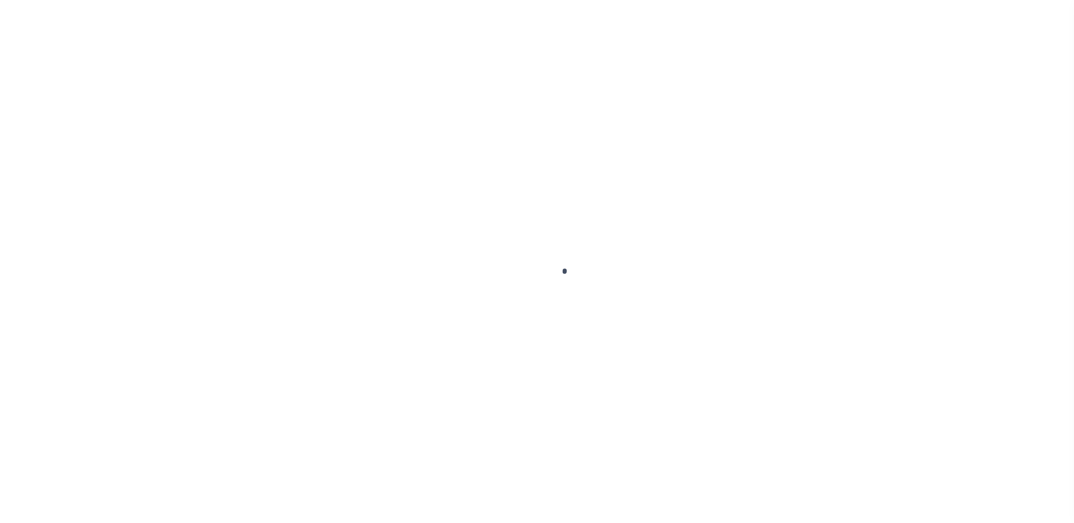
select select
type input "[STREET_ADDRESS]"
select select "Escrow"
select select
type input "LITHONIA GA 30058"
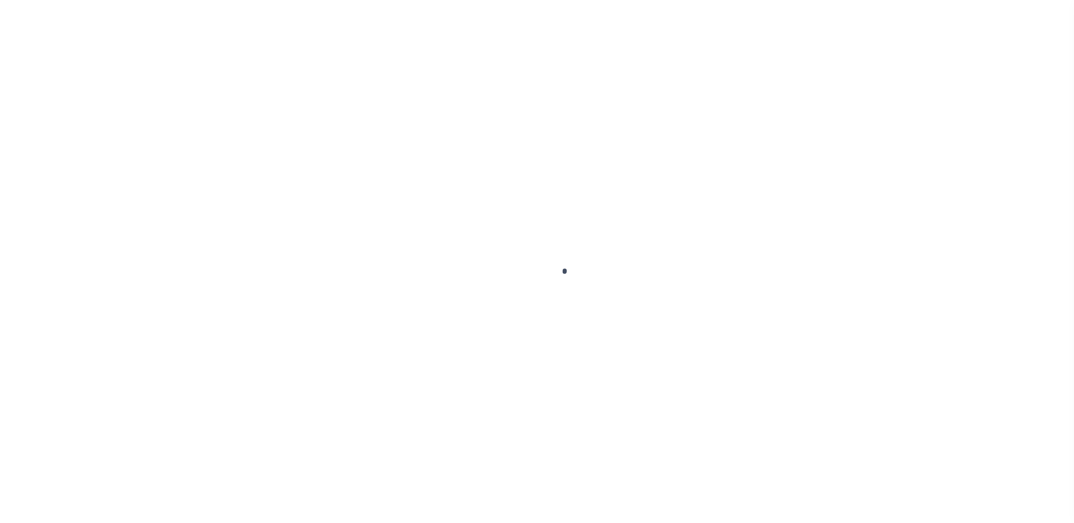
type input "59805-4"
type input "GA"
type textarea "COLLECTOR: ENTITY: PARCEL: 14"
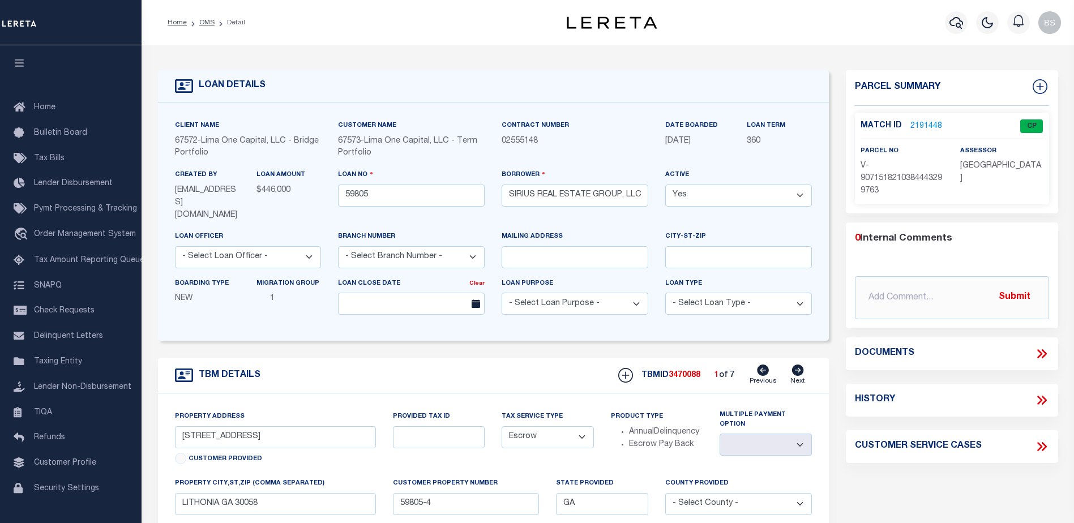
click at [920, 124] on link "2191448" at bounding box center [926, 127] width 32 height 12
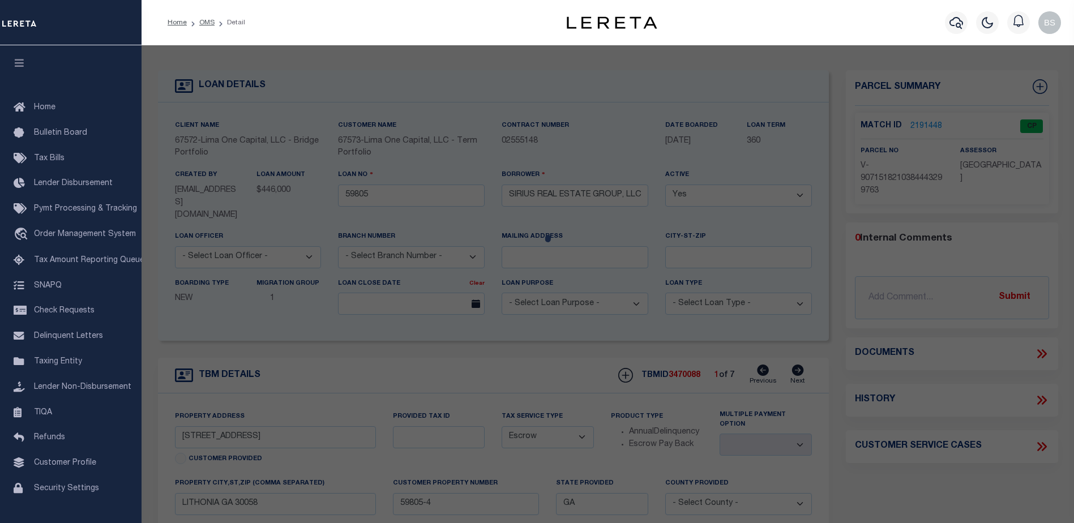
checkbox input "false"
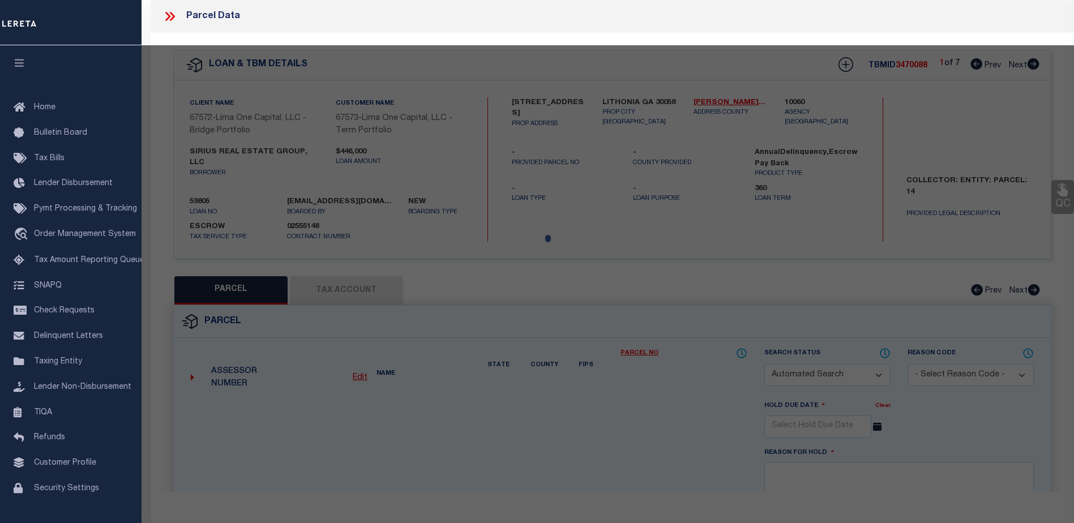
select select "CP"
select select "AGW"
select select
type input "[STREET_ADDRESS]"
checkbox input "false"
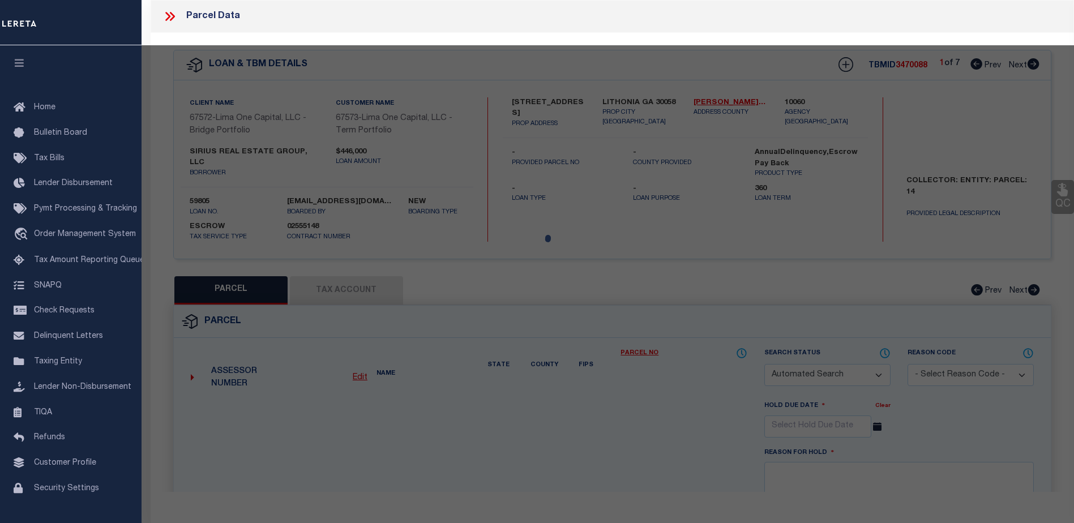
type input "LITHONIA GA 30058"
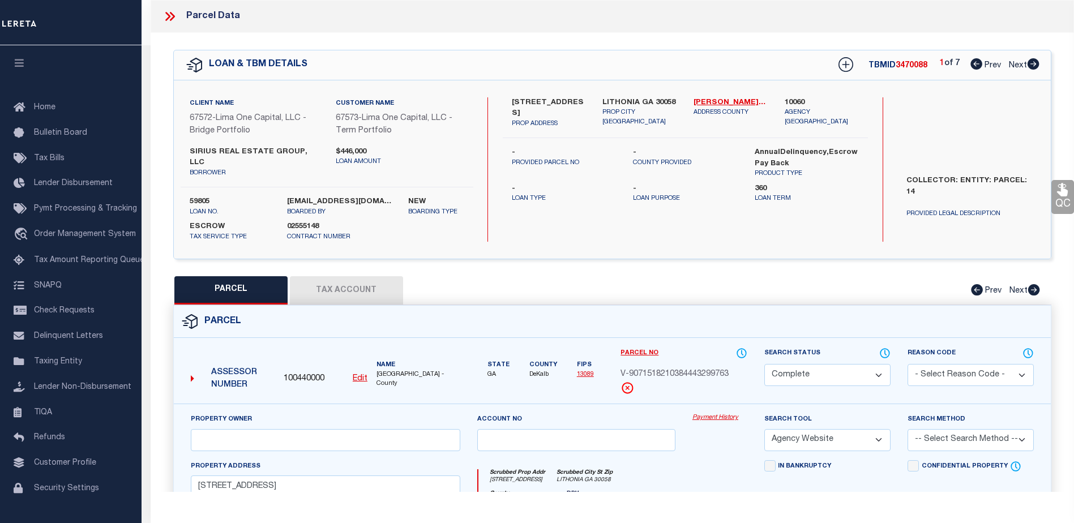
click at [707, 413] on link "Payment History" at bounding box center [719, 418] width 55 height 10
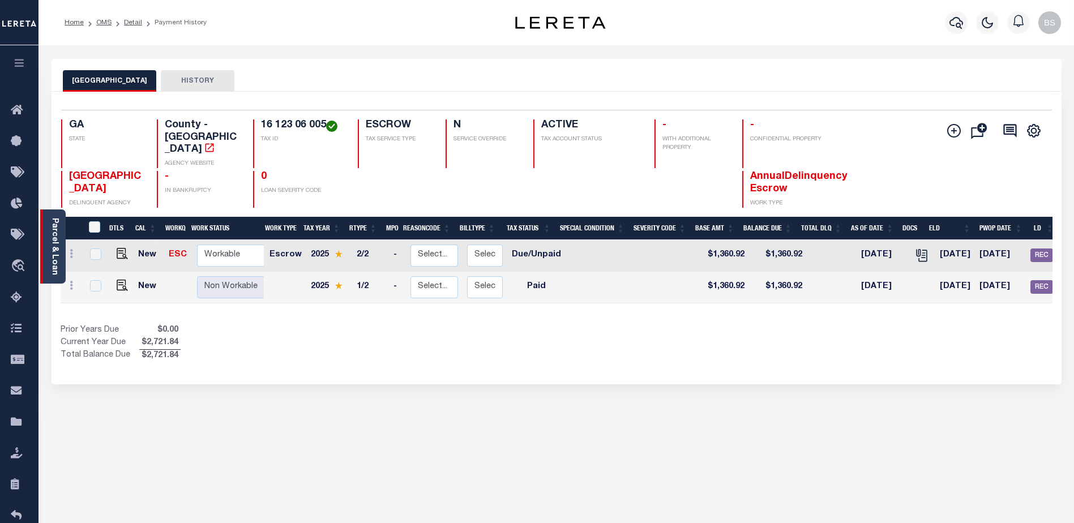
click at [58, 236] on link "Parcel & Loan" at bounding box center [54, 246] width 8 height 57
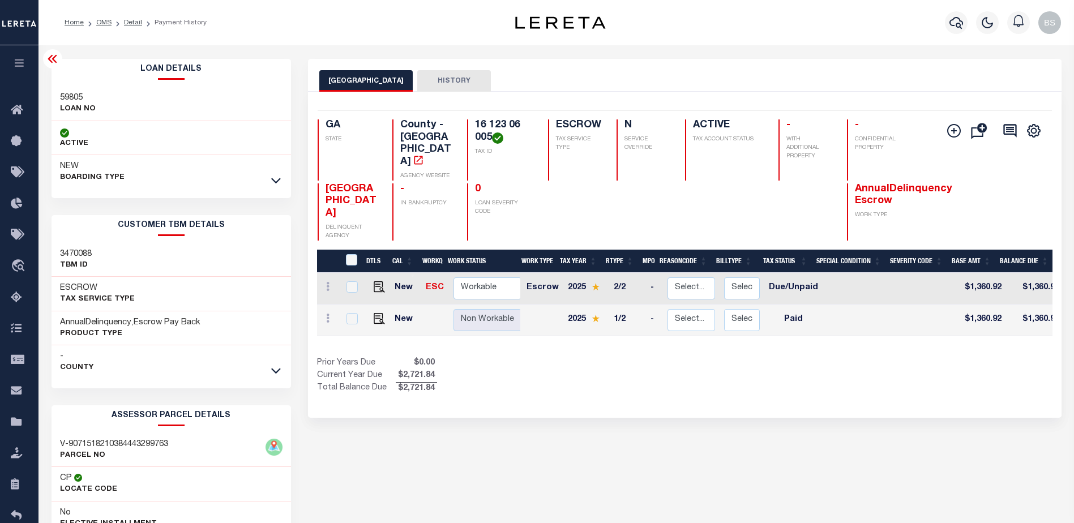
click at [281, 366] on link at bounding box center [276, 370] width 13 height 8
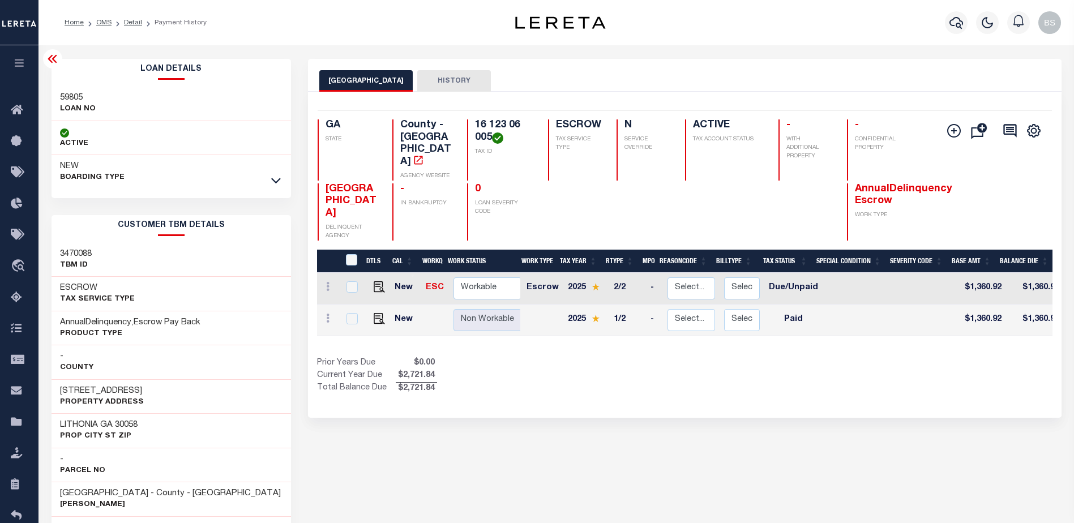
click at [57, 57] on icon at bounding box center [53, 59] width 14 height 14
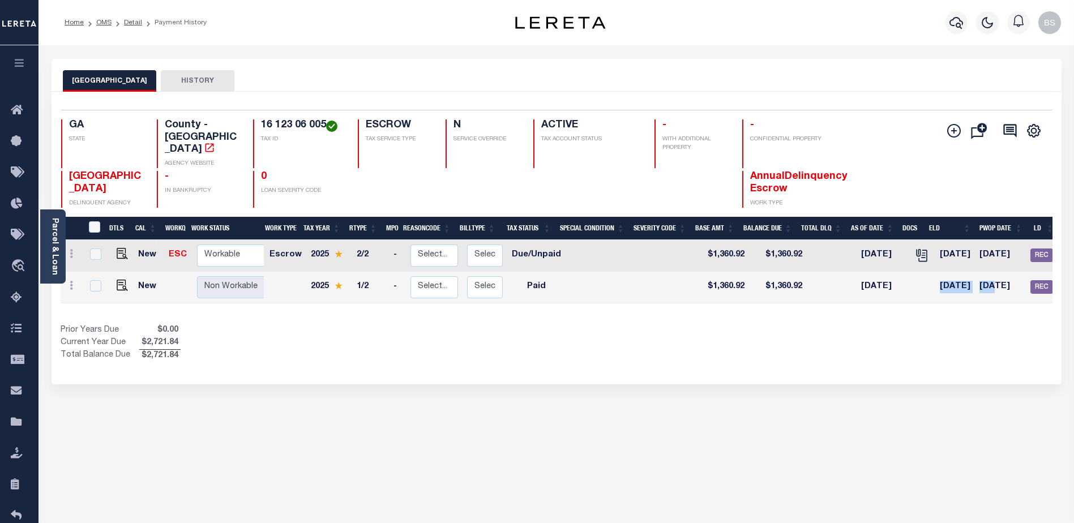
drag, startPoint x: 918, startPoint y: 287, endPoint x: 990, endPoint y: 284, distance: 72.5
click at [990, 284] on tr "New Non Workable Workable 2025 1/2 - Select... Payment Reversal Taxable Value C…" at bounding box center [620, 288] width 1118 height 32
click at [918, 324] on div "Show Tax Lines before Bill Release Date Prior Years Due $0.00 Current Year Due …" at bounding box center [557, 343] width 992 height 38
click at [955, 24] on icon "button" at bounding box center [957, 23] width 14 height 14
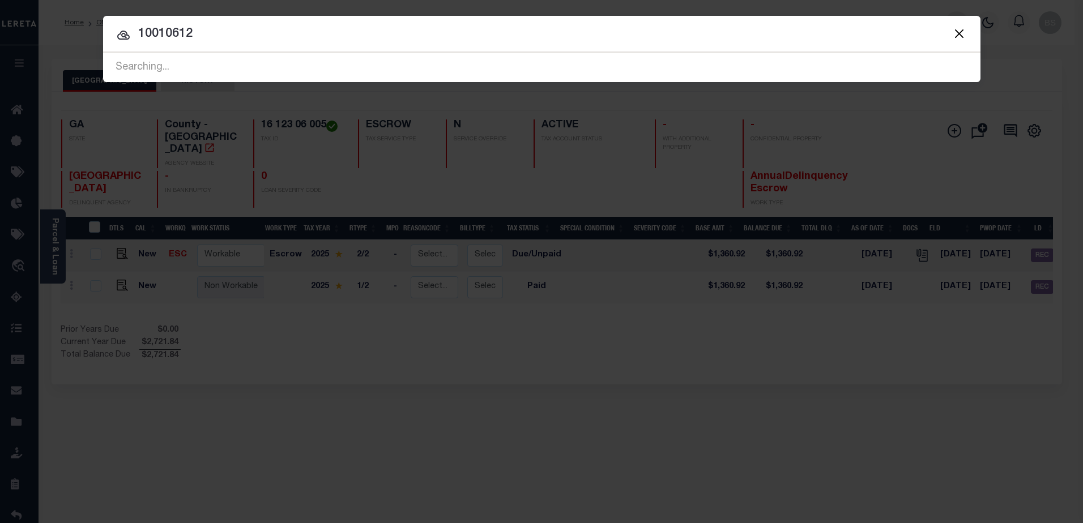
type input "10010612"
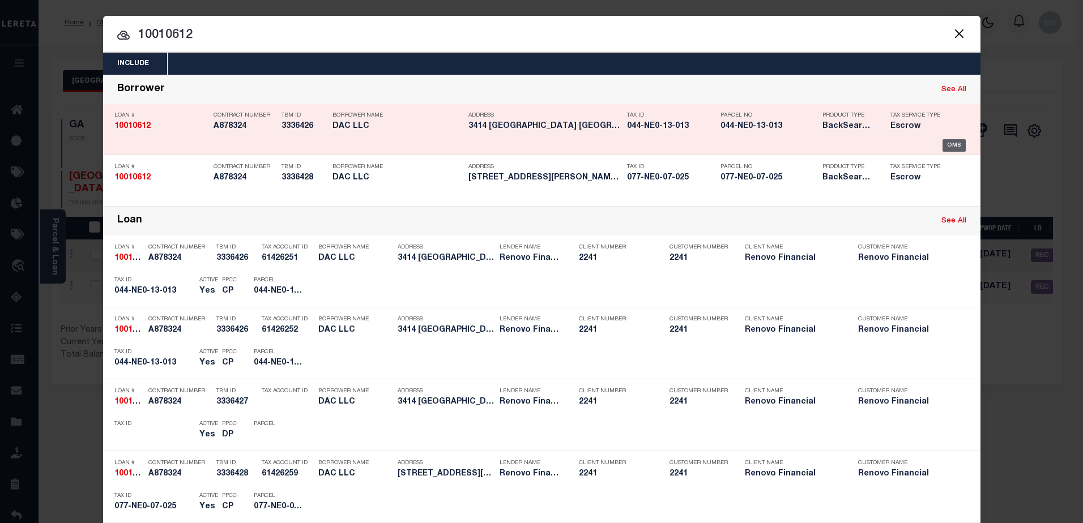
click at [944, 140] on div "OMS" at bounding box center [953, 145] width 23 height 12
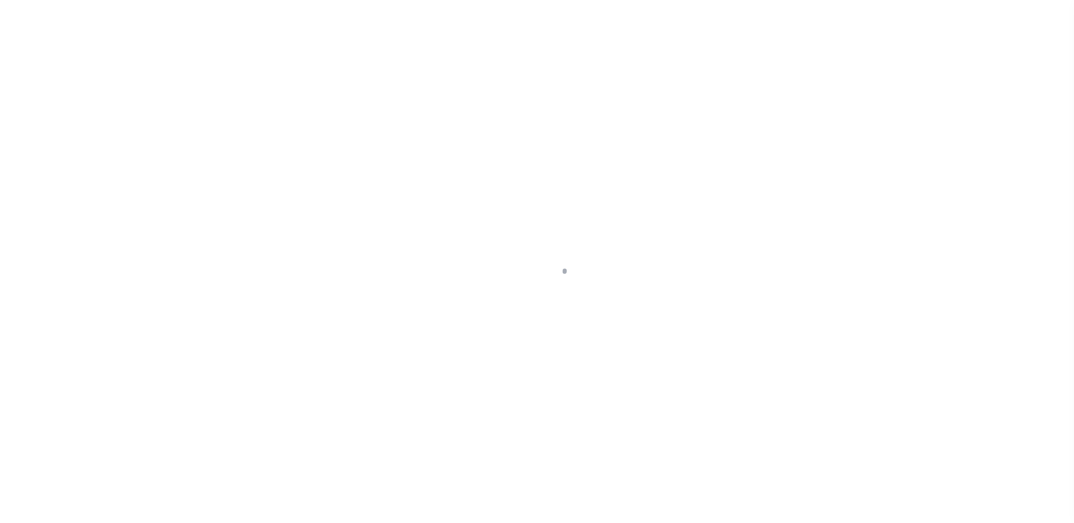
select select "10"
select select "Escrow"
type input "3414 [GEOGRAPHIC_DATA]"
type input "044NE013013"
select select
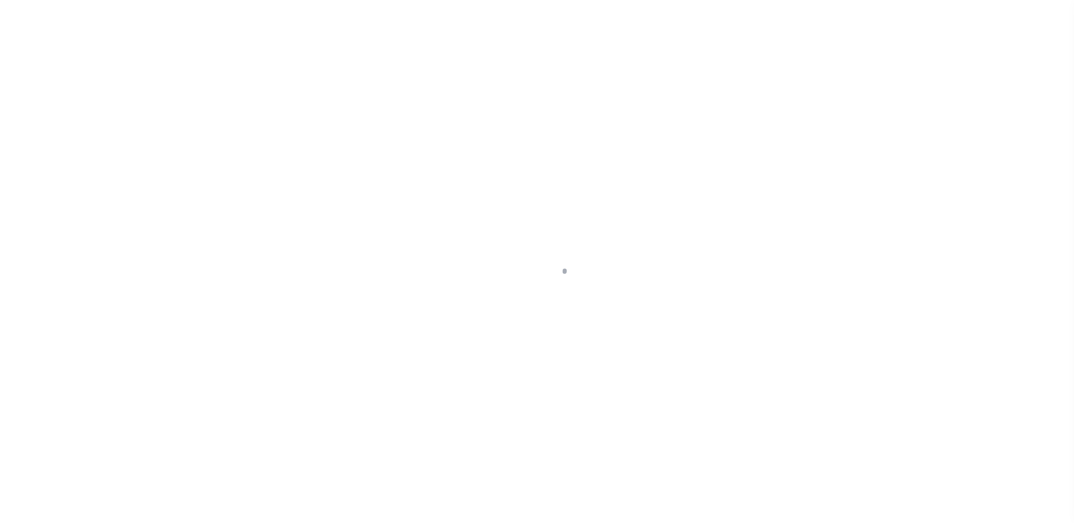
type input "[GEOGRAPHIC_DATA]"
type input "a0kUS0000018Ezj"
type input "KY"
select select
select select "25067"
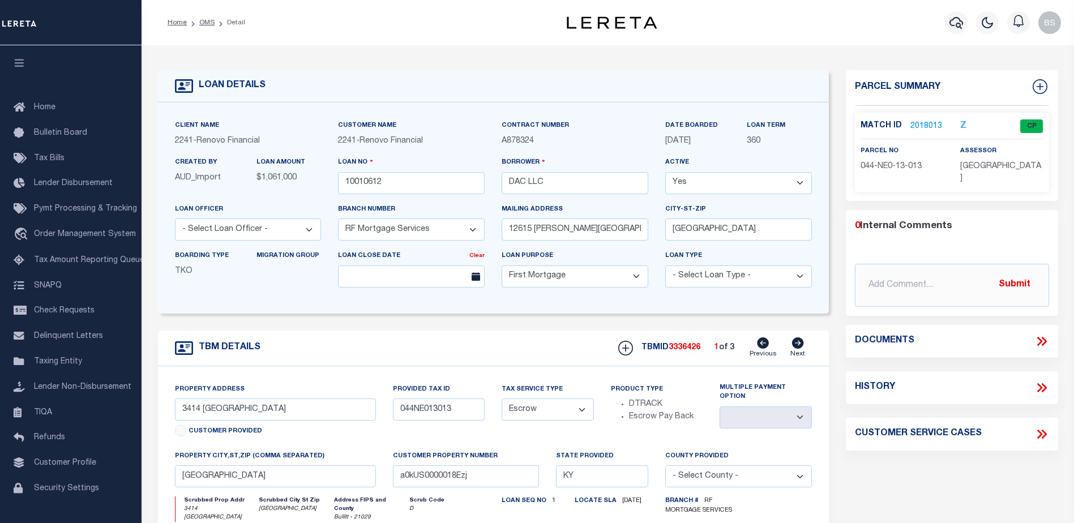
click at [933, 122] on link "2018013" at bounding box center [926, 127] width 32 height 12
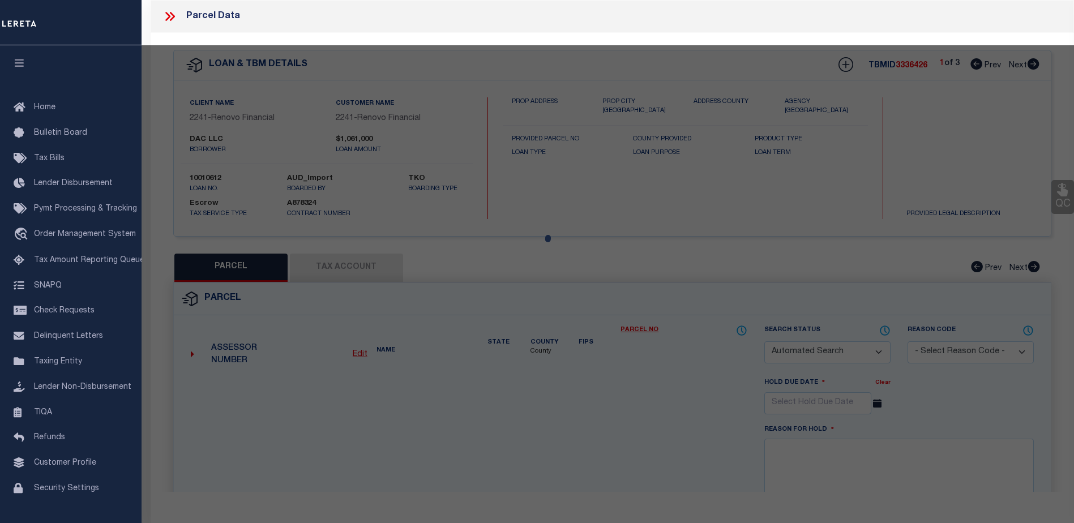
checkbox input "false"
select select "CP"
type input "DAC LLC"
select select "AGW"
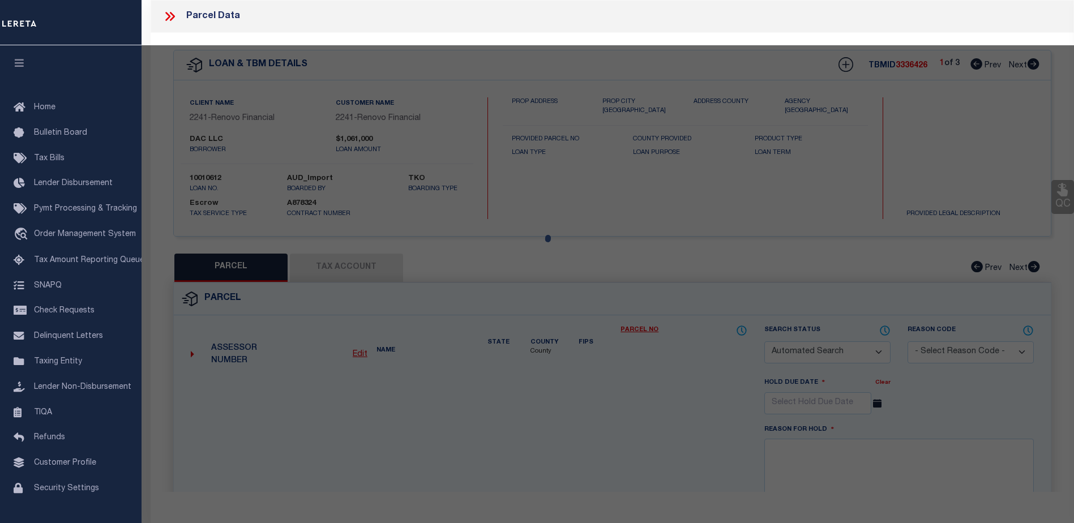
select select "ADD"
type input "[STREET_ADDRESS][PERSON_NAME]"
checkbox input "false"
type input "[GEOGRAPHIC_DATA]"
type textarea "LTS 60-61-62 SEC 3-A [PERSON_NAME][GEOGRAPHIC_DATA]"
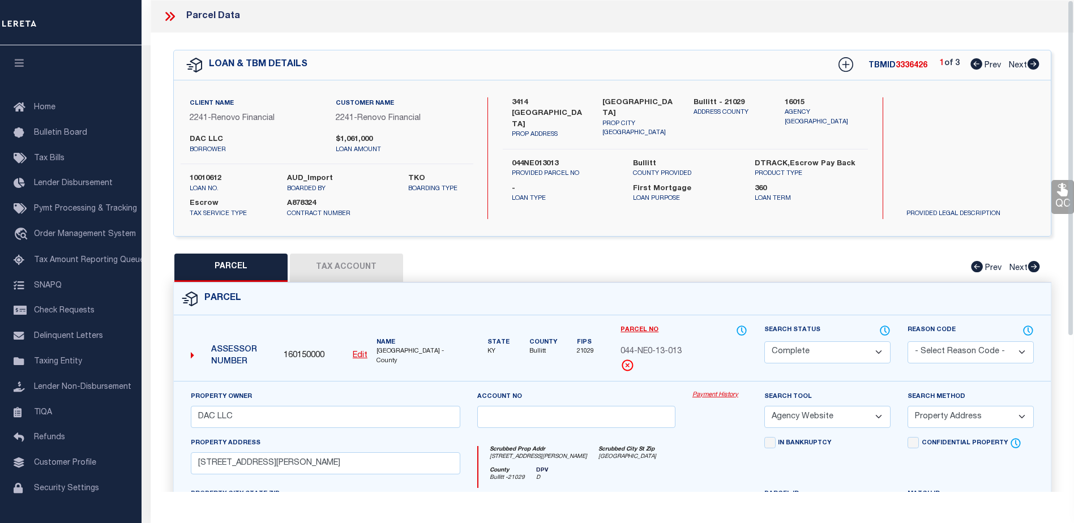
click at [723, 399] on link "Payment History" at bounding box center [719, 396] width 55 height 10
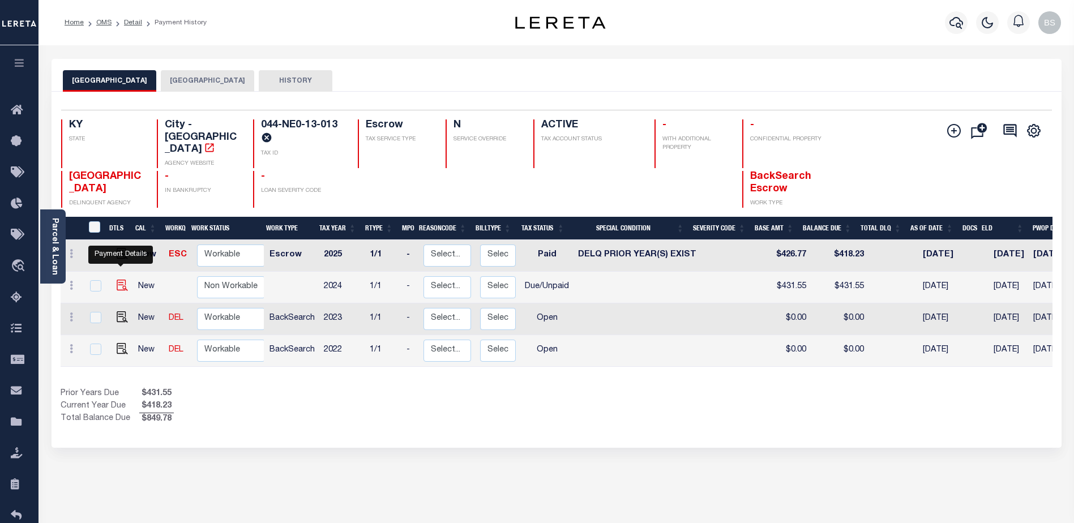
click at [121, 280] on img "" at bounding box center [122, 285] width 11 height 11
checkbox input "true"
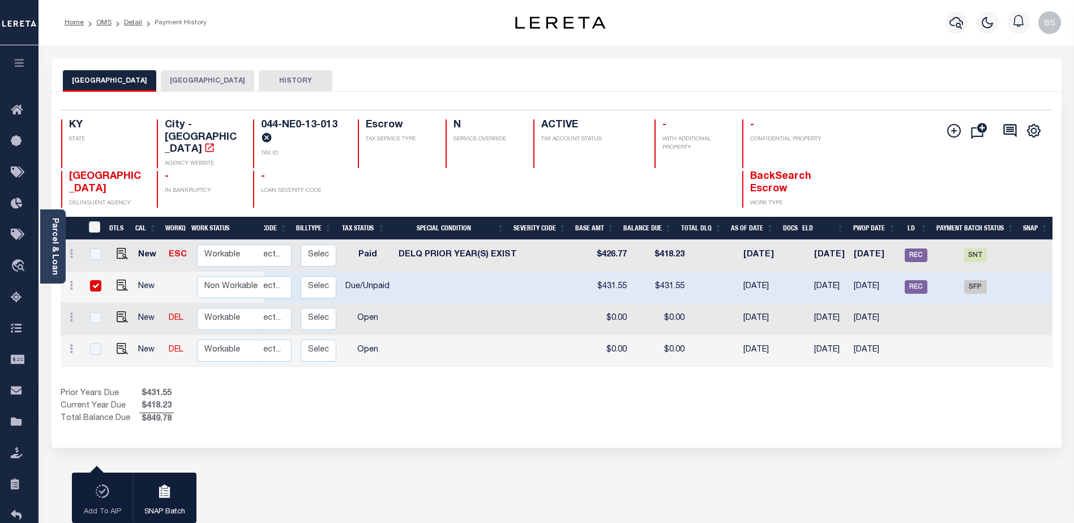
scroll to position [0, 168]
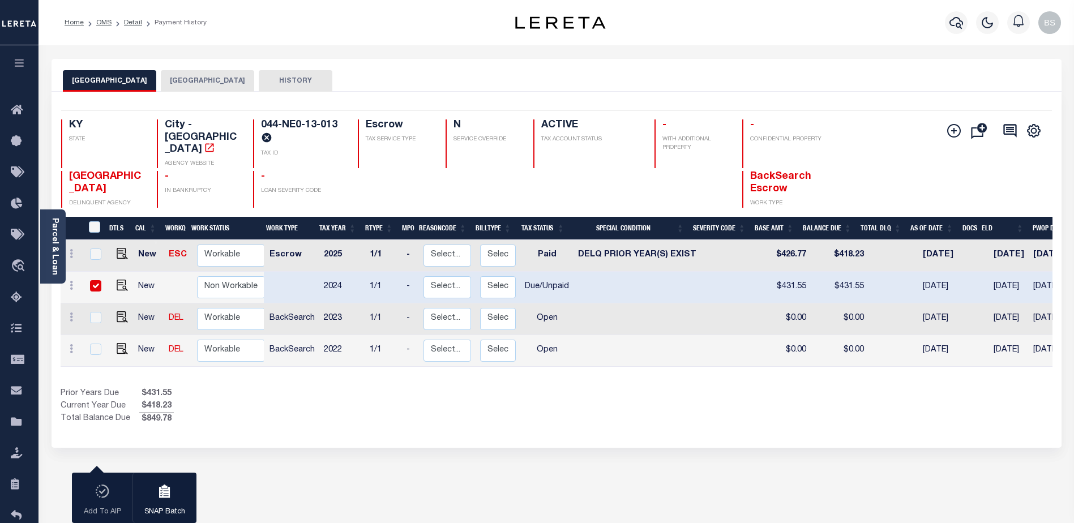
click at [95, 280] on input "checkbox" at bounding box center [95, 285] width 11 height 11
checkbox input "false"
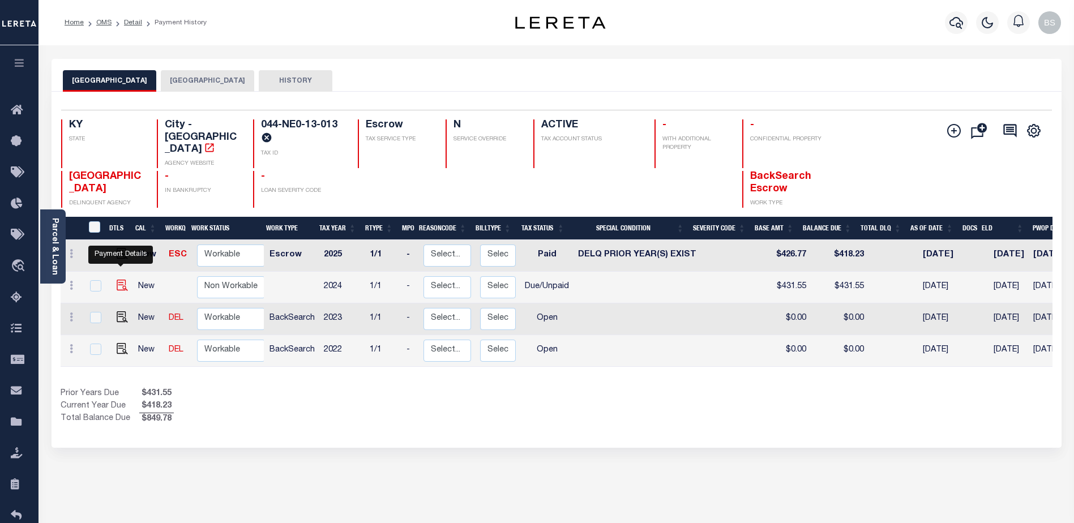
click at [122, 280] on img "" at bounding box center [122, 285] width 11 height 11
checkbox input "true"
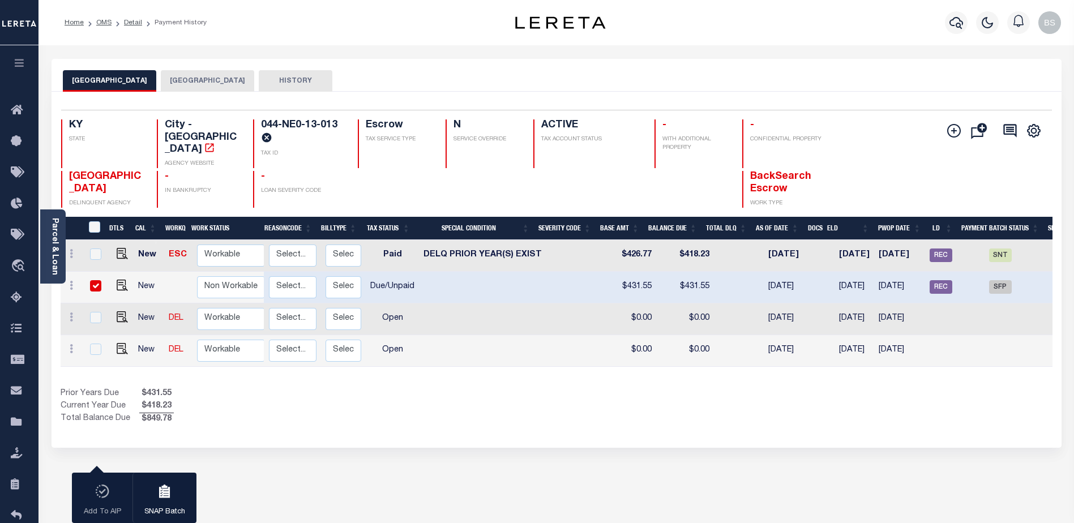
scroll to position [0, 179]
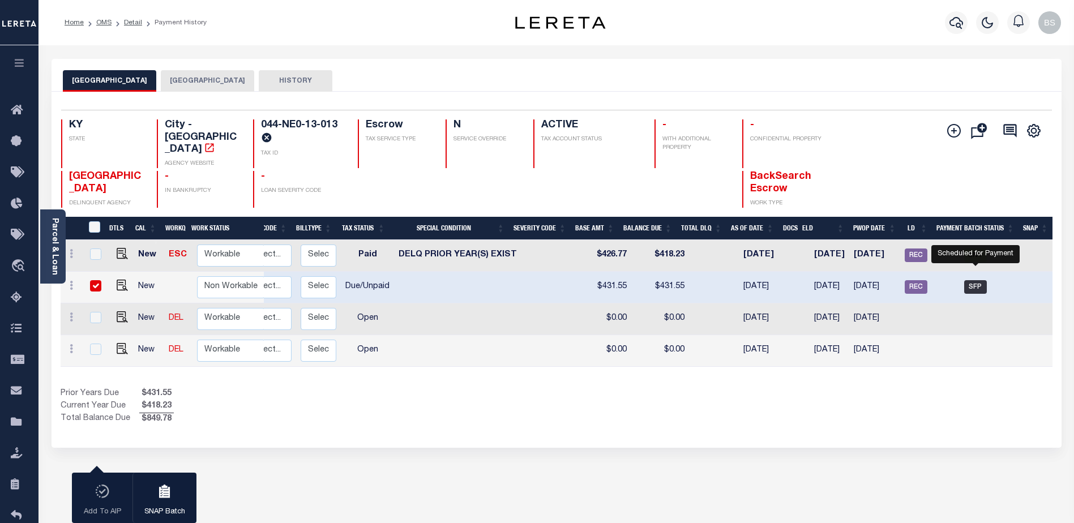
click at [972, 280] on span "SFP" at bounding box center [975, 287] width 23 height 14
checkbox input "false"
